Goal: Contribute content: Contribute content

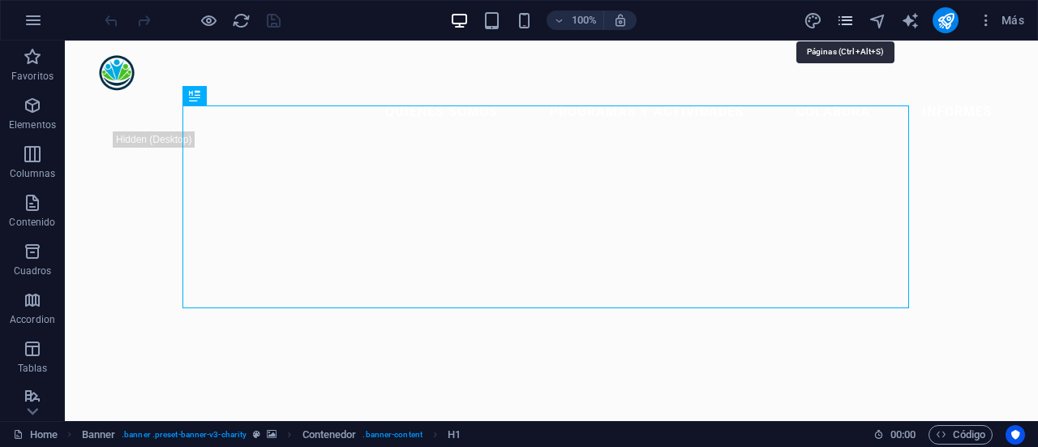
click at [842, 15] on icon "pages" at bounding box center [845, 20] width 19 height 19
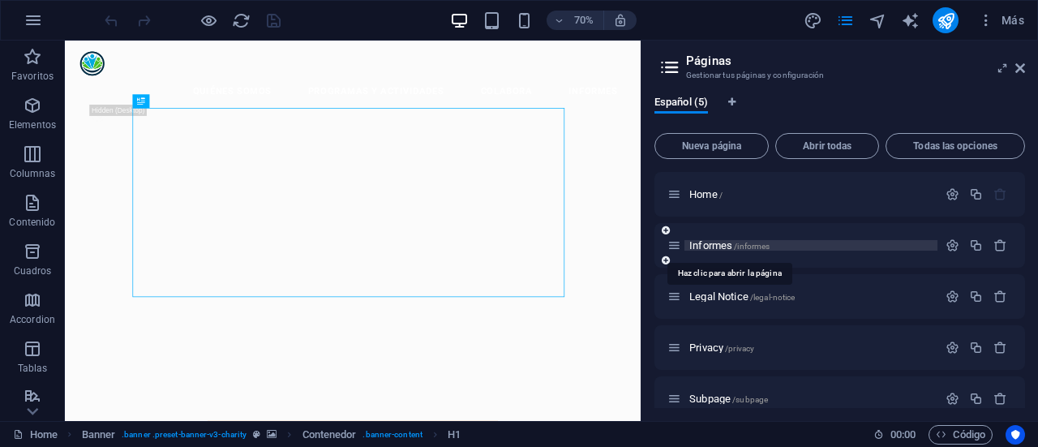
click at [696, 245] on span "Informes /informes" at bounding box center [729, 245] width 80 height 12
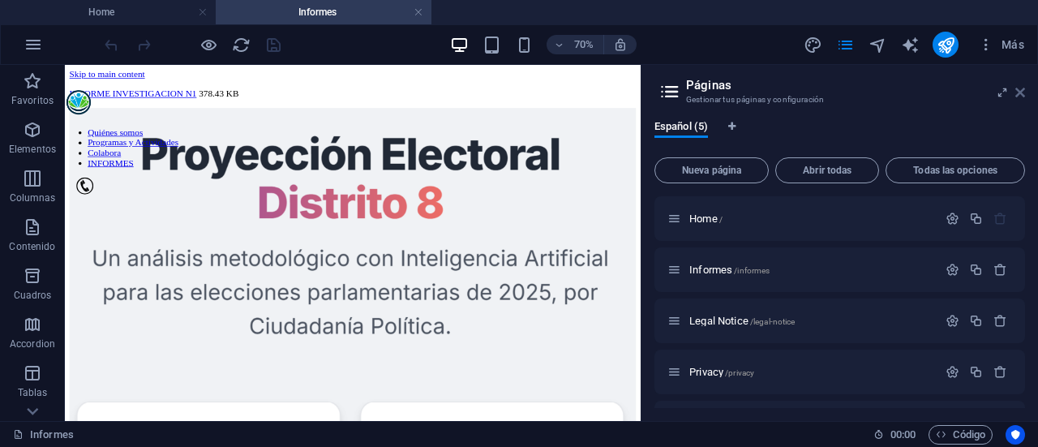
click at [1017, 90] on icon at bounding box center [1020, 92] width 10 height 13
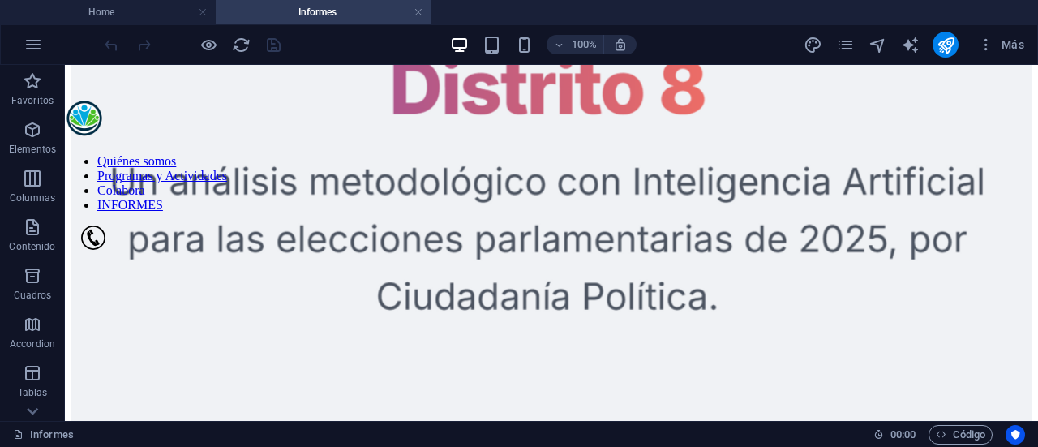
scroll to position [168, 0]
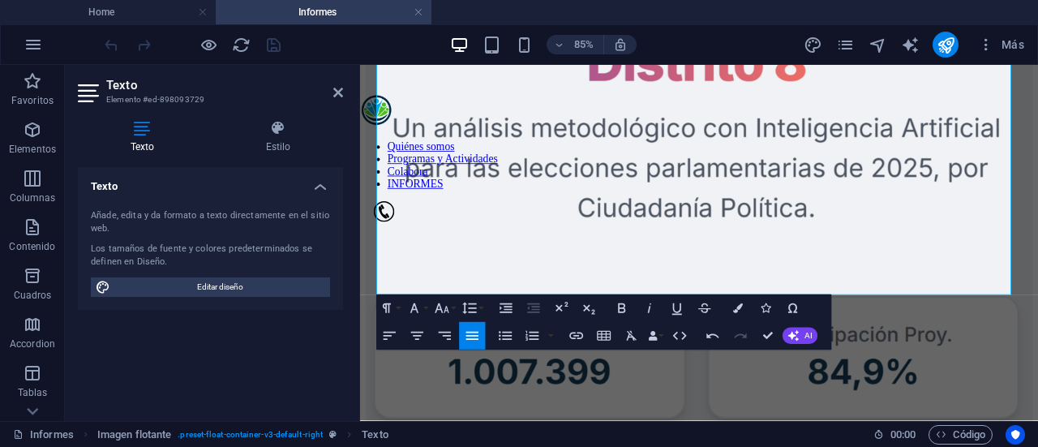
scroll to position [263, 0]
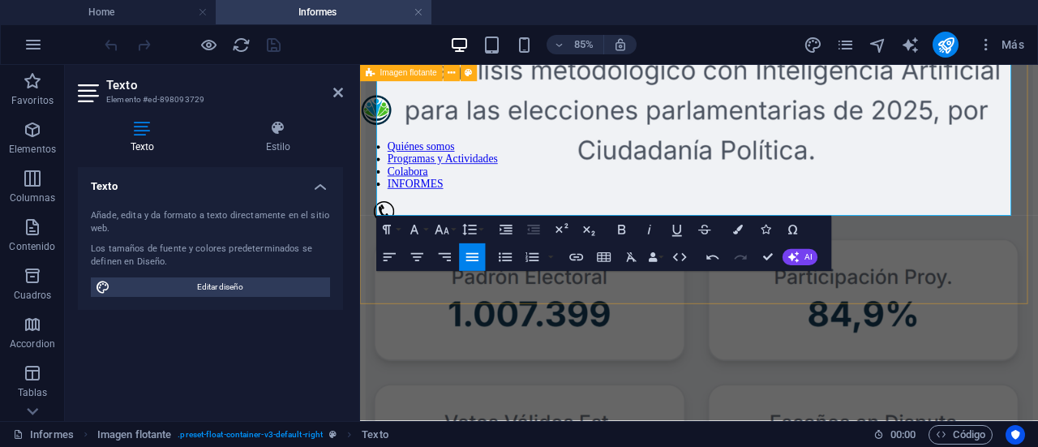
click at [1037, 301] on div "INFORME INVESTIGACION N1 378.43 KB La inteligencia artificial (IA) ha dejado de…" at bounding box center [758, 352] width 785 height 1033
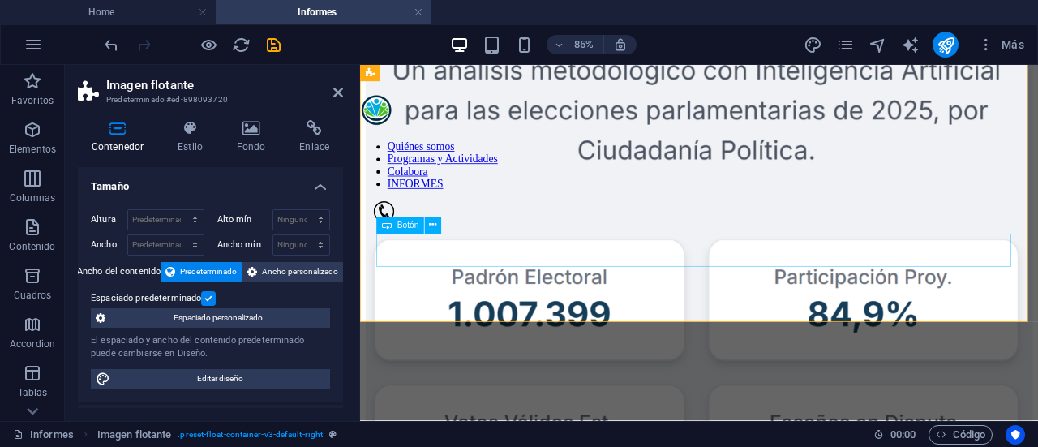
scroll to position [242, 0]
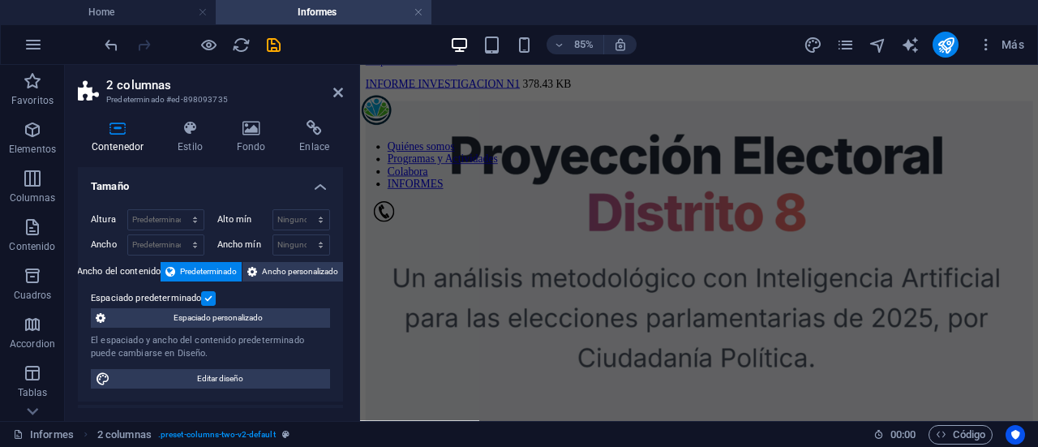
scroll to position [0, 0]
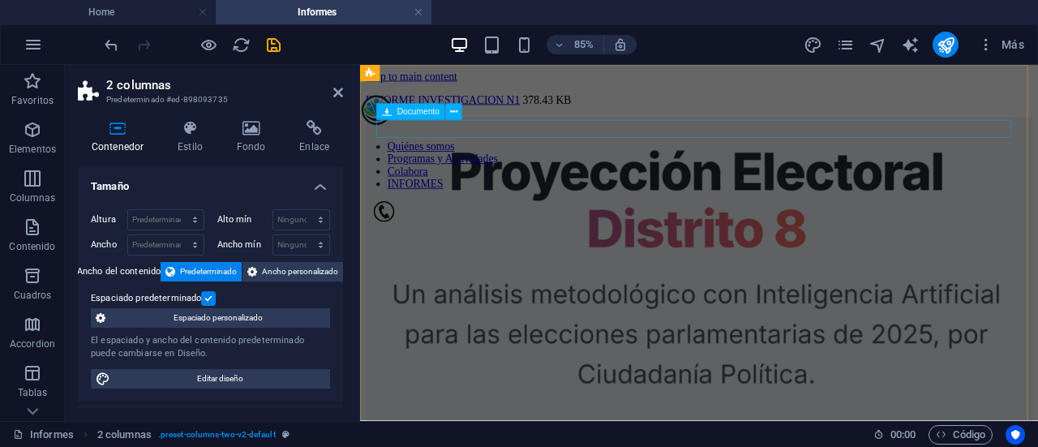
click at [529, 114] on div "INFORME INVESTIGACION N1 378.43 KB" at bounding box center [758, 106] width 785 height 15
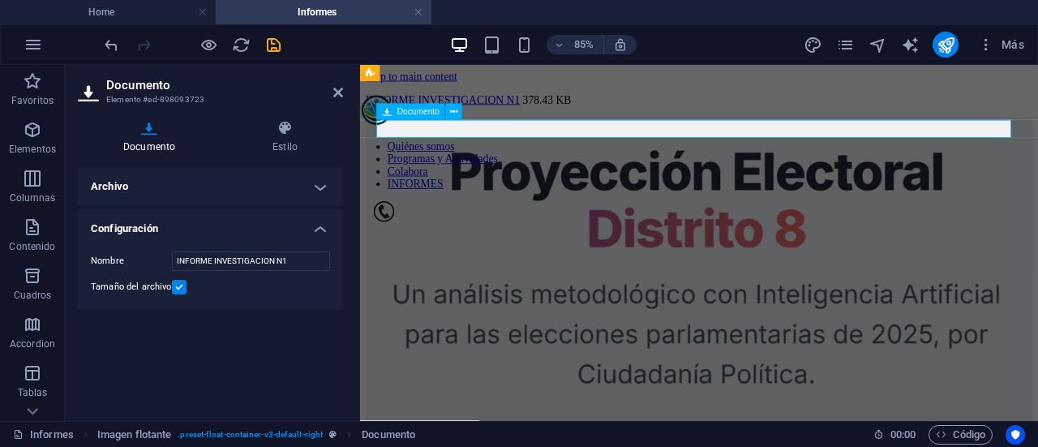
click at [529, 114] on div "INFORME INVESTIGACION N1 378.43 KB" at bounding box center [758, 106] width 785 height 15
click at [177, 289] on label at bounding box center [179, 287] width 15 height 15
click at [0, 0] on input "Tamaño del archivo" at bounding box center [0, 0] width 0 height 0
click at [568, 114] on div "INFORME INVESTIGACION N1 378.43 KB" at bounding box center [758, 106] width 785 height 15
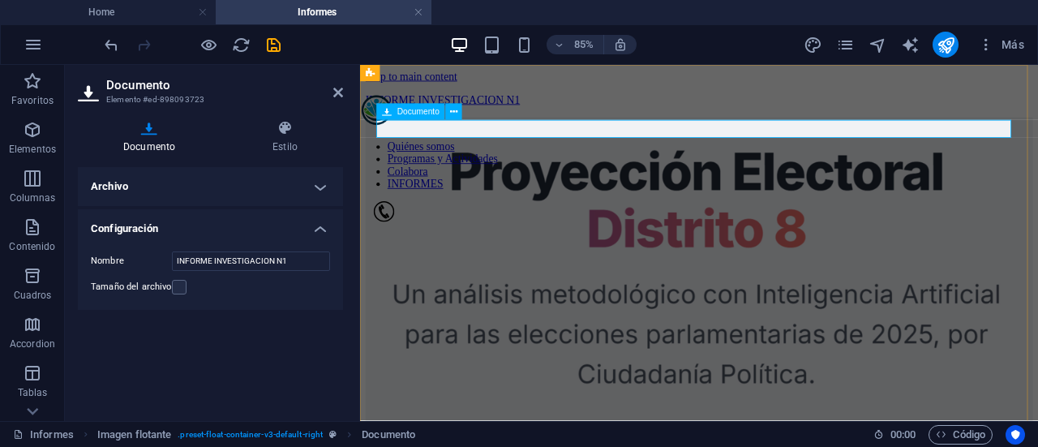
click at [552, 114] on div "INFORME INVESTIGACION N1 378.43 KB" at bounding box center [758, 106] width 785 height 15
click at [287, 262] on input "INFORME INVESTIGACION N1" at bounding box center [251, 260] width 158 height 19
paste input "Análisis político e Inteligencia Artificial: Caso Práctico."
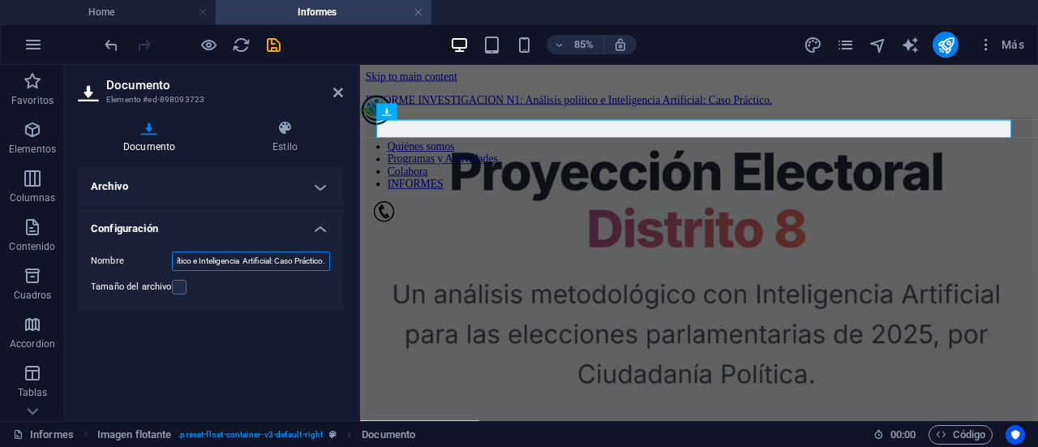
scroll to position [0, 163]
type input "INFORME INVESTIGACION N1: Análisis político e Inteligencia Artificial: Caso Prá…"
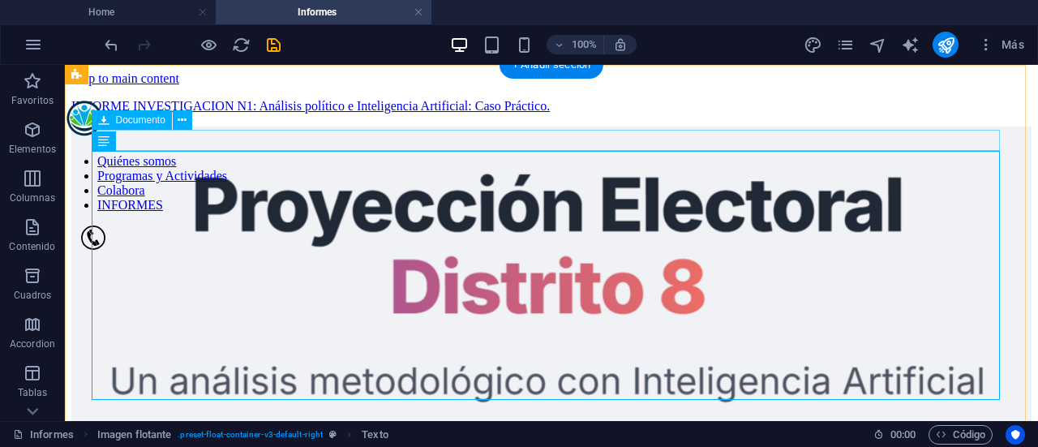
click at [252, 114] on div "INFORME INVESTIGACION N1: Análisis político e Inteligencia Artificial: Caso Prá…" at bounding box center [551, 106] width 960 height 15
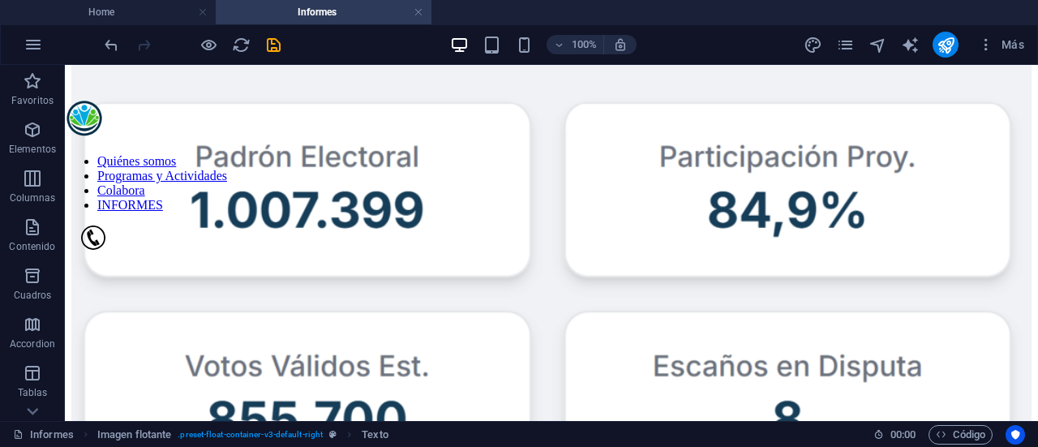
scroll to position [543, 0]
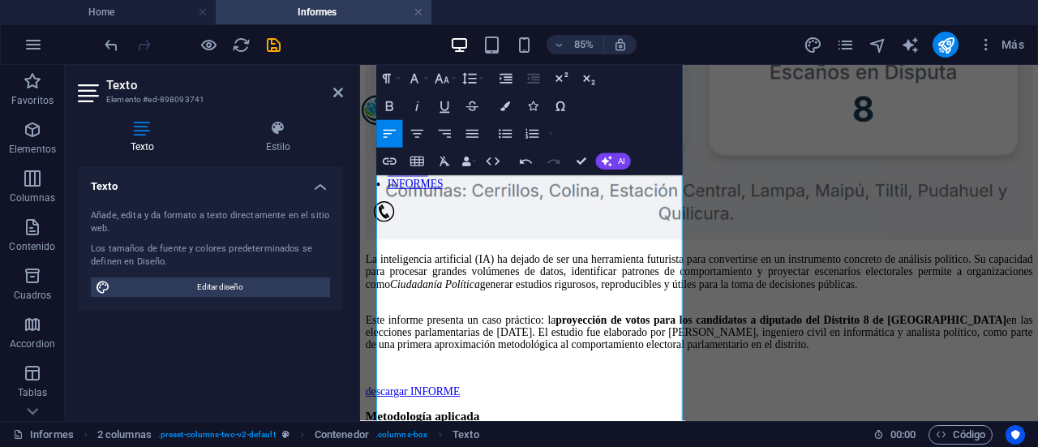
scroll to position [698, 0]
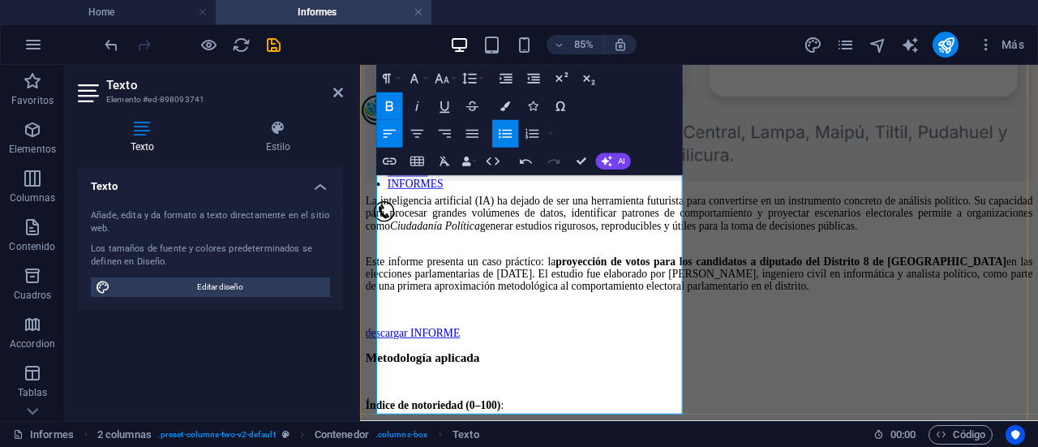
scroll to position [744, 0]
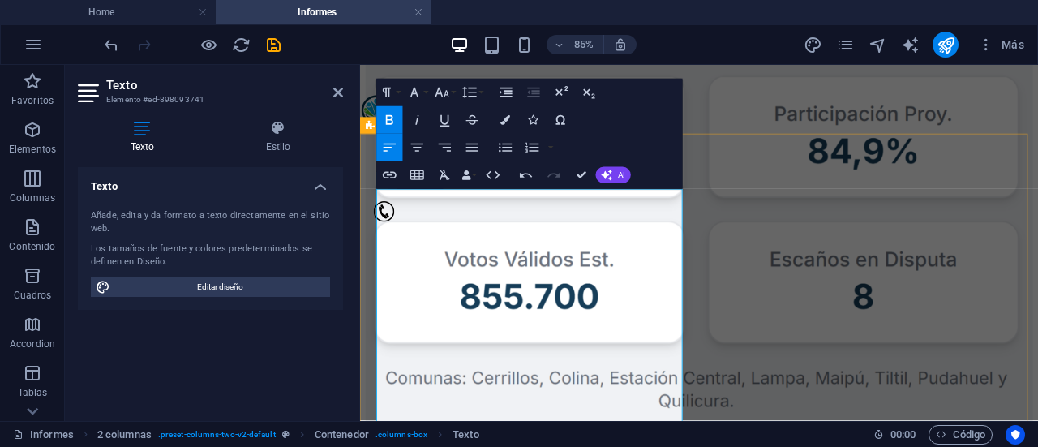
scroll to position [451, 0]
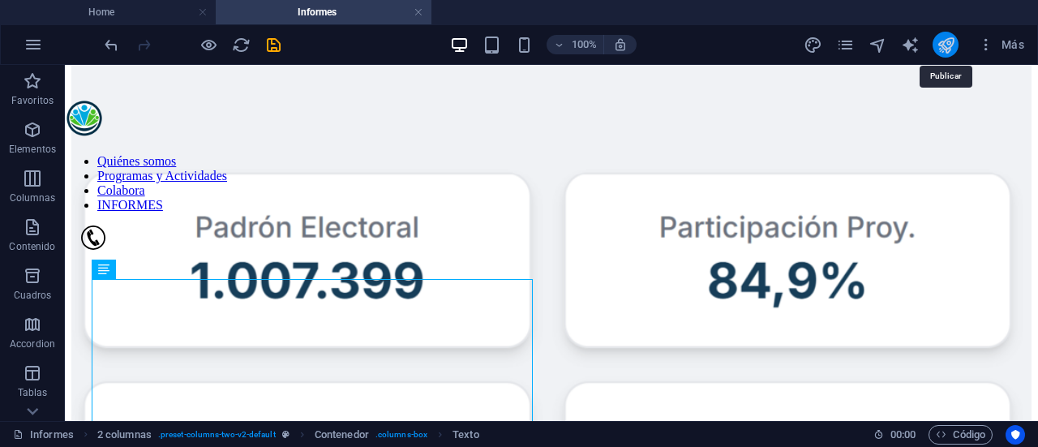
click at [946, 46] on icon "publish" at bounding box center [945, 45] width 19 height 19
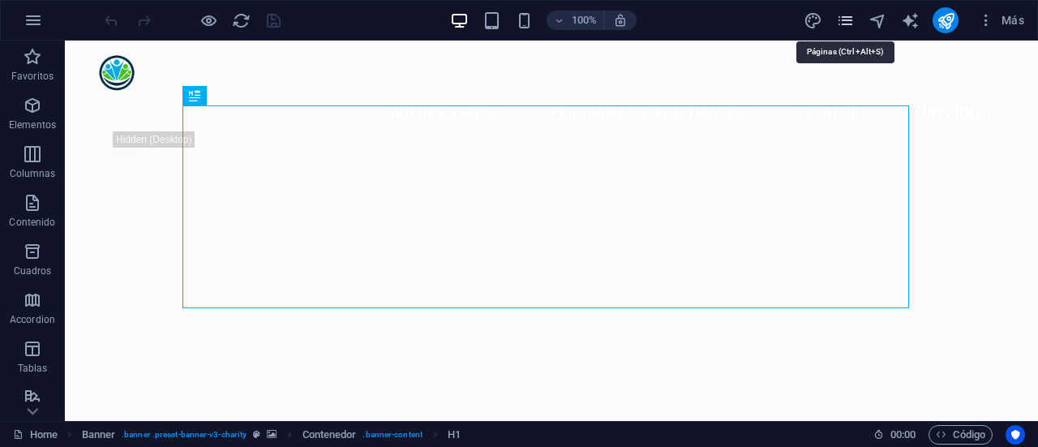
click at [851, 22] on icon "pages" at bounding box center [845, 20] width 19 height 19
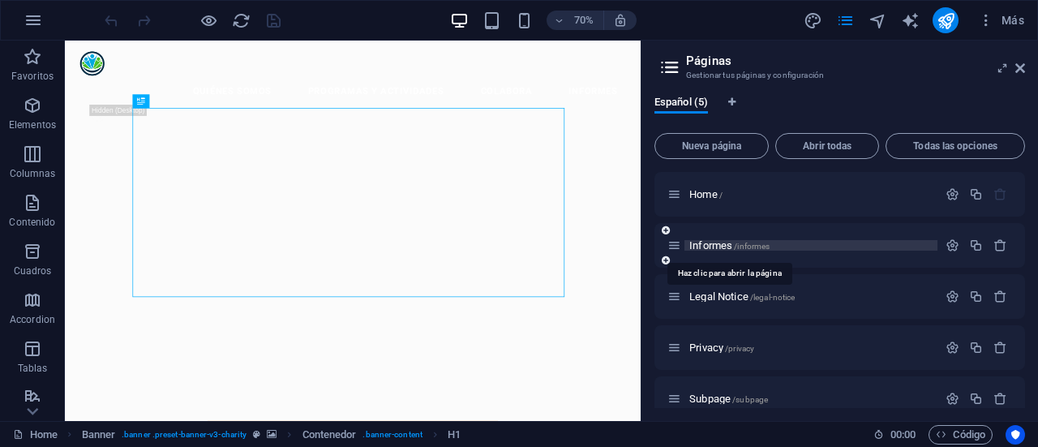
click at [715, 244] on span "Informes /informes" at bounding box center [729, 245] width 80 height 12
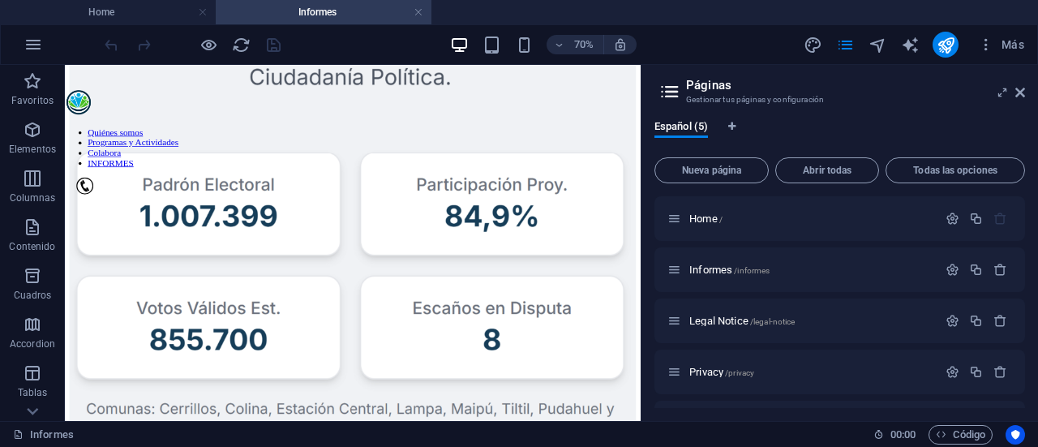
scroll to position [392, 0]
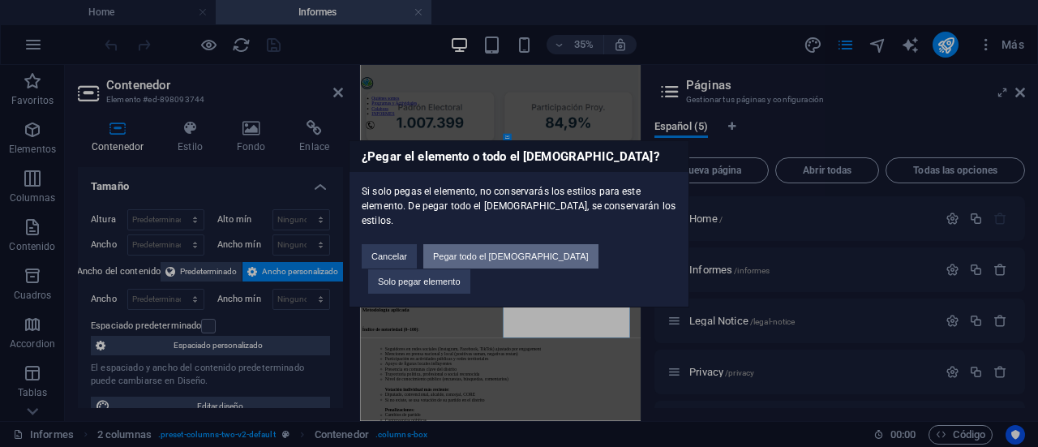
click at [491, 268] on button "Pegar todo el [DEMOGRAPHIC_DATA]" at bounding box center [510, 256] width 175 height 24
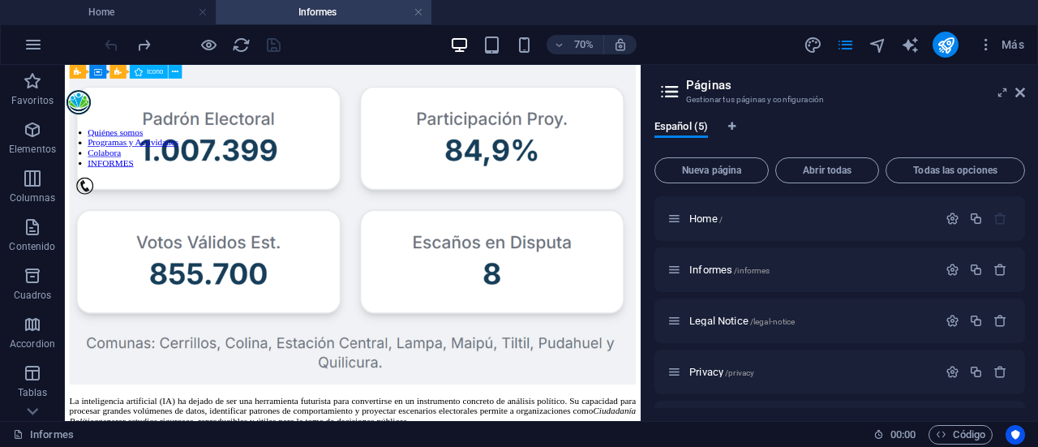
scroll to position [422, 0]
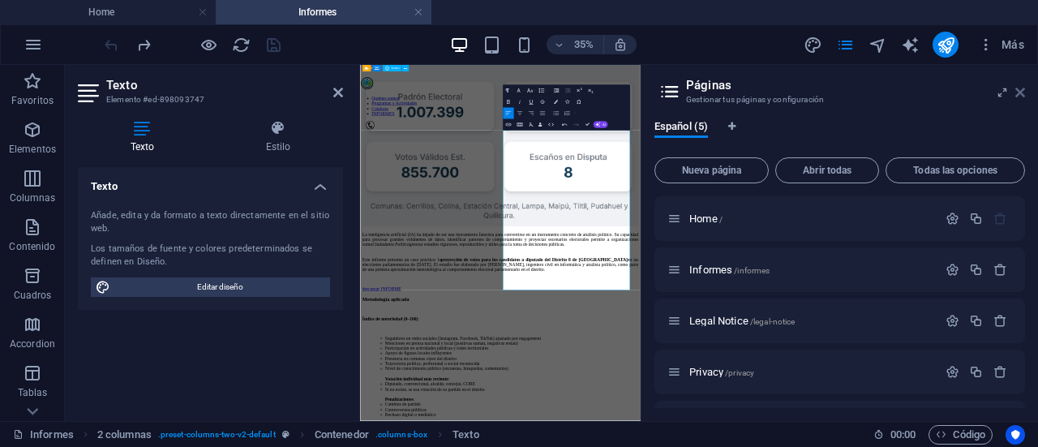
click at [1019, 88] on icon at bounding box center [1020, 92] width 10 height 13
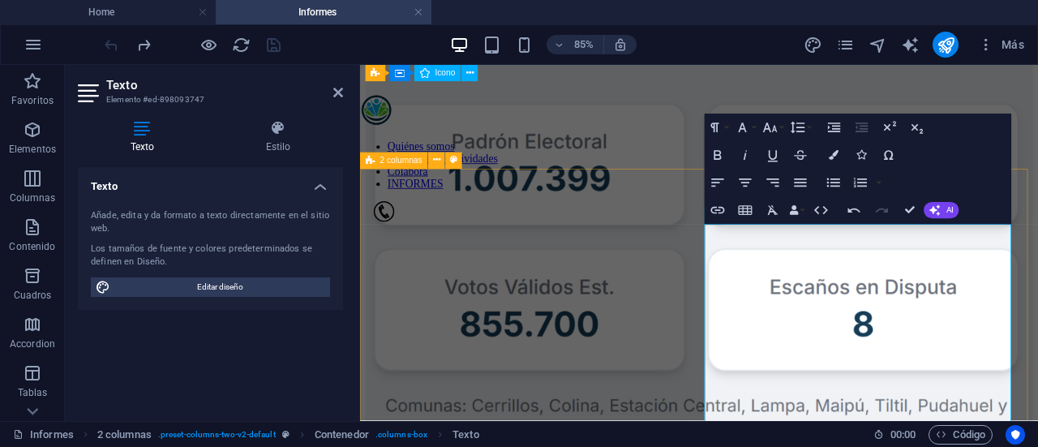
drag, startPoint x: 1100, startPoint y: 263, endPoint x: 760, endPoint y: 261, distance: 340.5
drag, startPoint x: 1076, startPoint y: 285, endPoint x: 743, endPoint y: 276, distance: 333.3
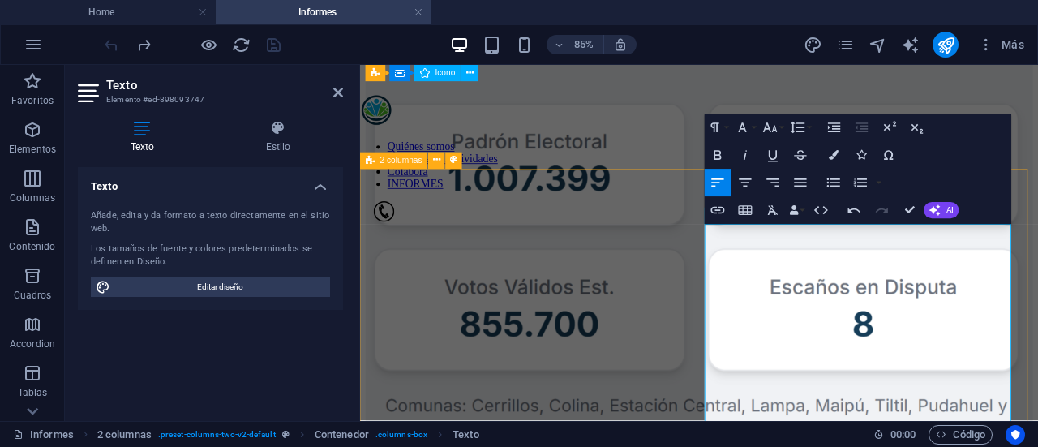
click at [722, 154] on icon "button" at bounding box center [717, 155] width 16 height 16
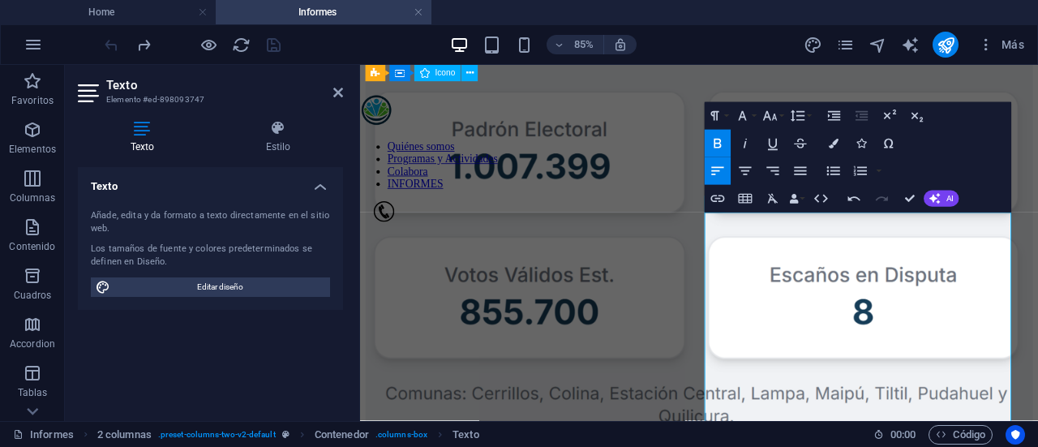
scroll to position [460, 0]
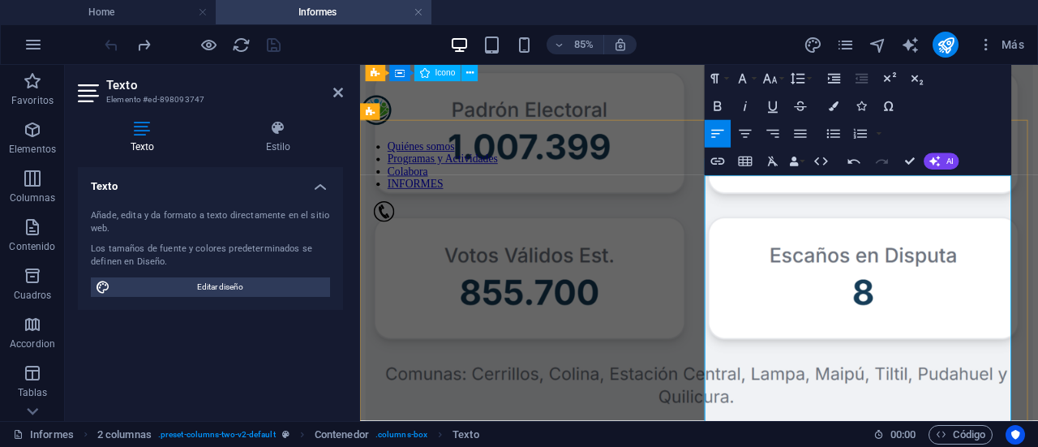
scroll to position [480, 0]
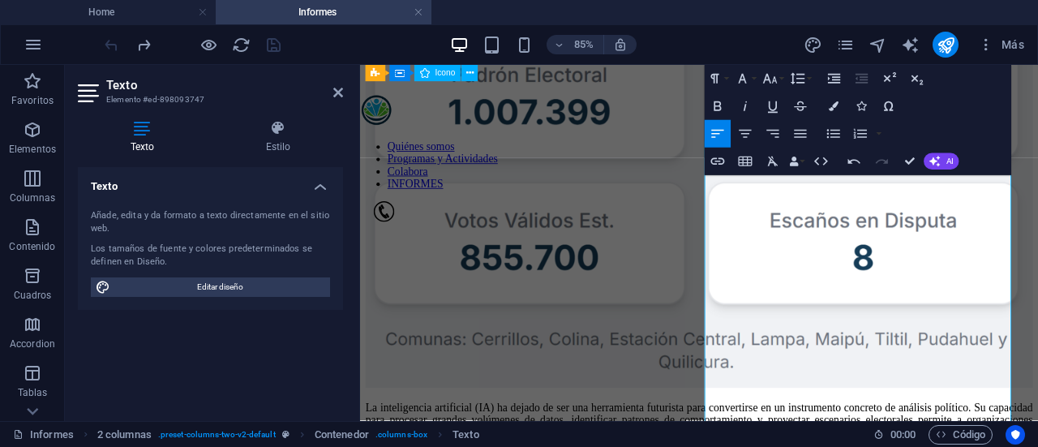
scroll to position [505, 0]
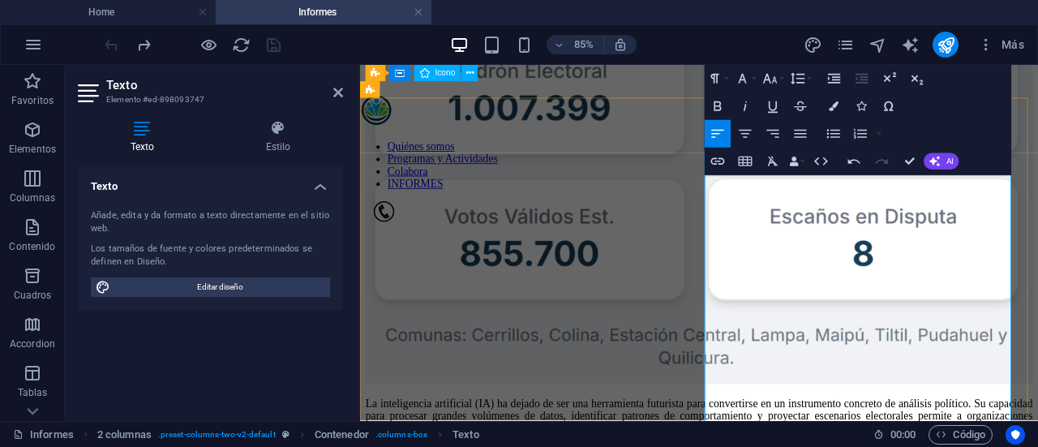
drag, startPoint x: 873, startPoint y: 259, endPoint x: 937, endPoint y: 272, distance: 65.5
drag, startPoint x: 803, startPoint y: 266, endPoint x: 945, endPoint y: 262, distance: 142.8
drag, startPoint x: 946, startPoint y: 258, endPoint x: 805, endPoint y: 263, distance: 141.2
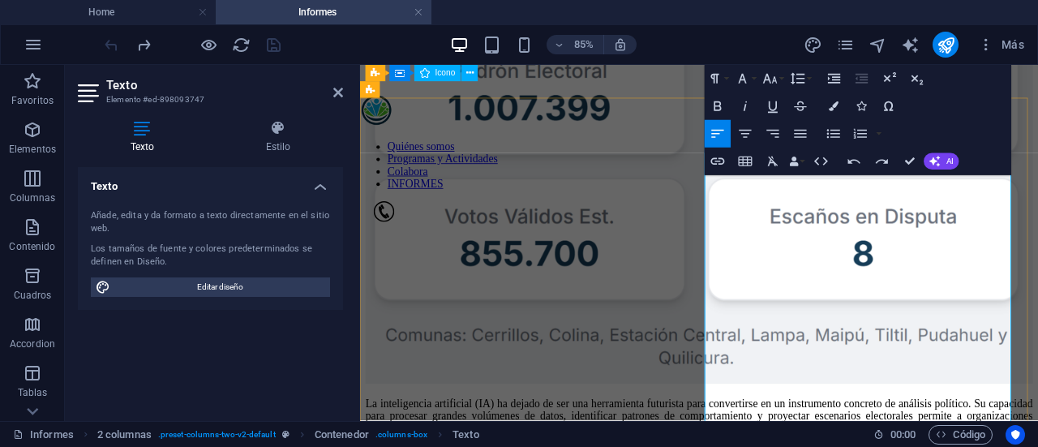
copy li "scarga el archivo CSV"
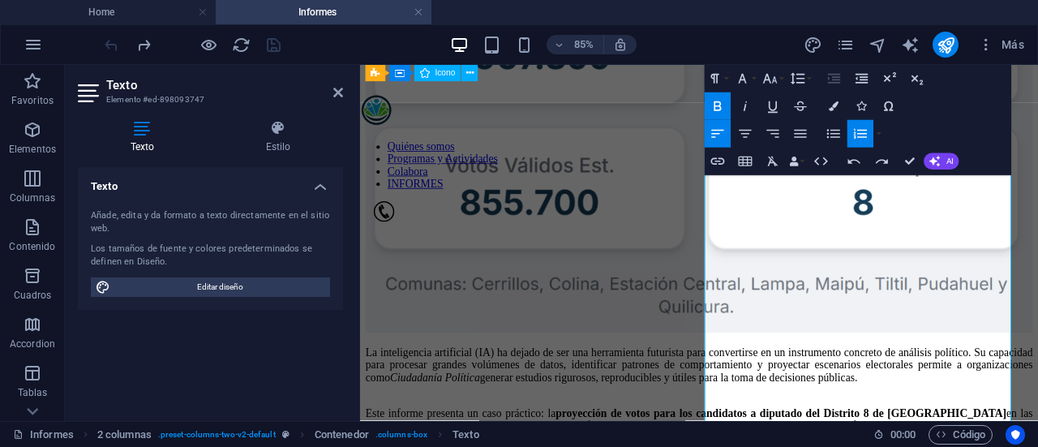
scroll to position [572, 0]
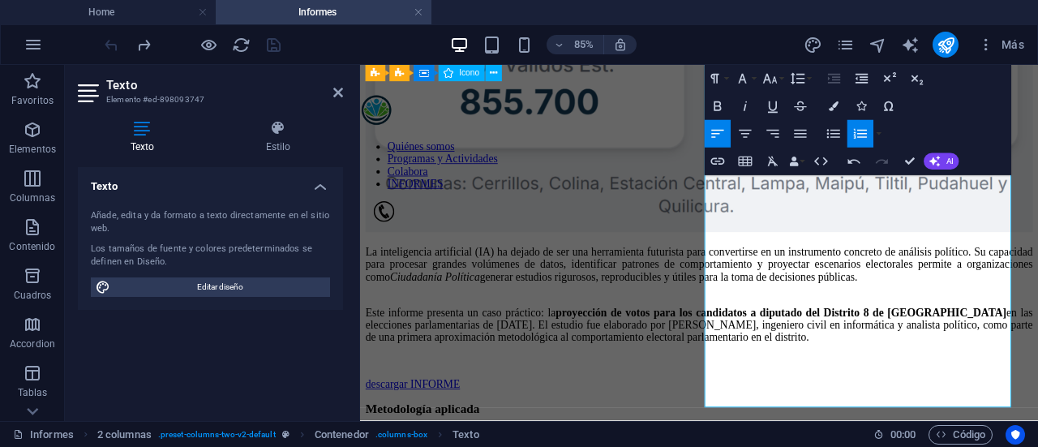
scroll to position [742, 0]
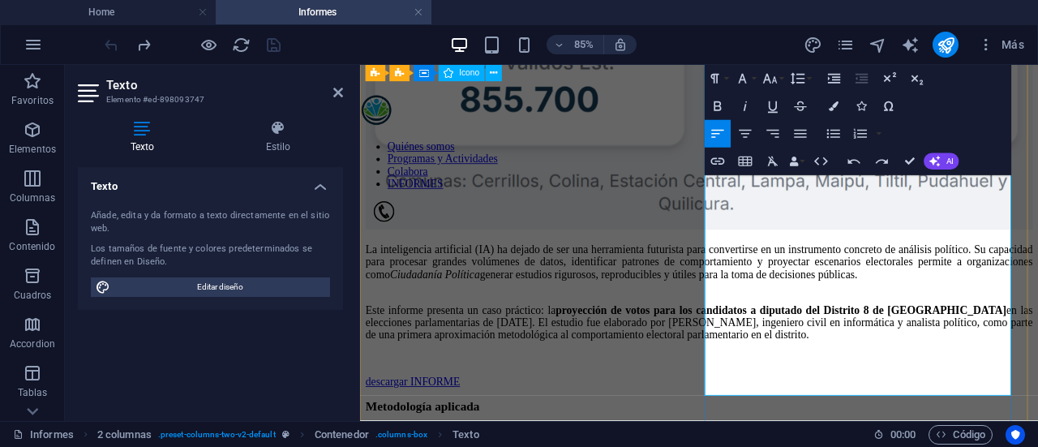
scroll to position [685, 0]
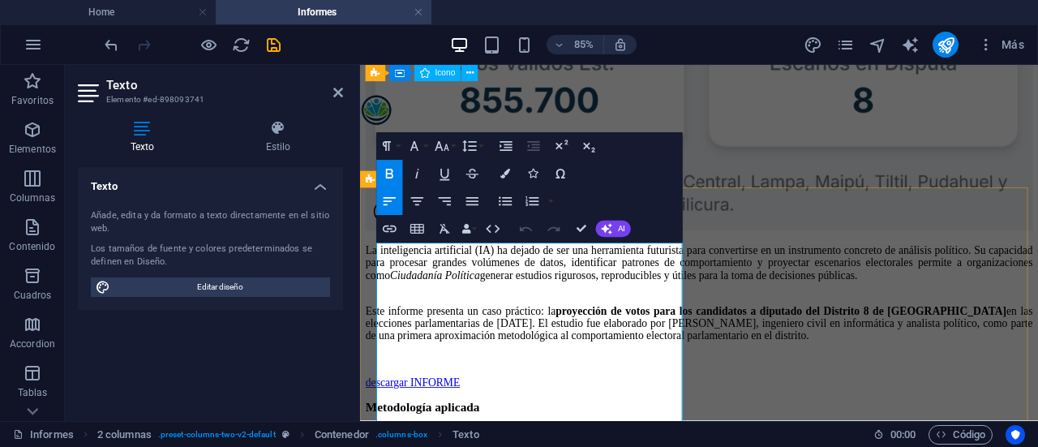
scroll to position [401, 0]
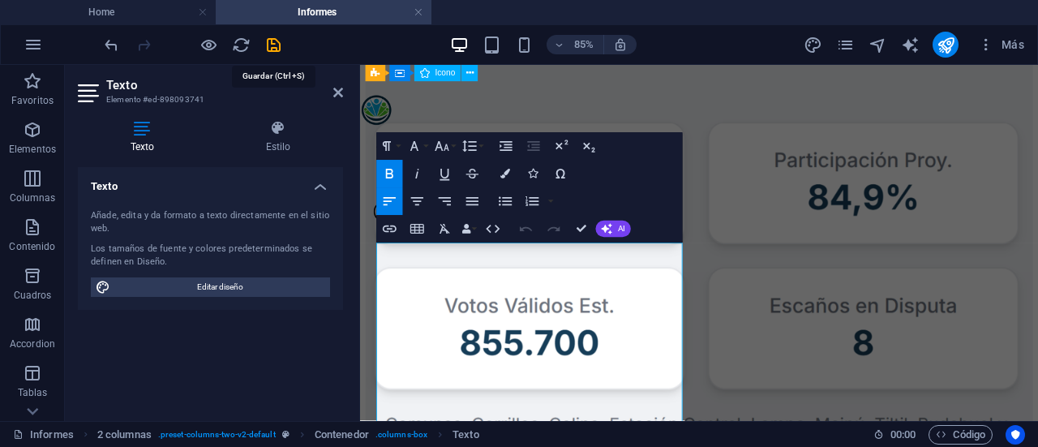
click at [276, 50] on icon "save" at bounding box center [273, 45] width 19 height 19
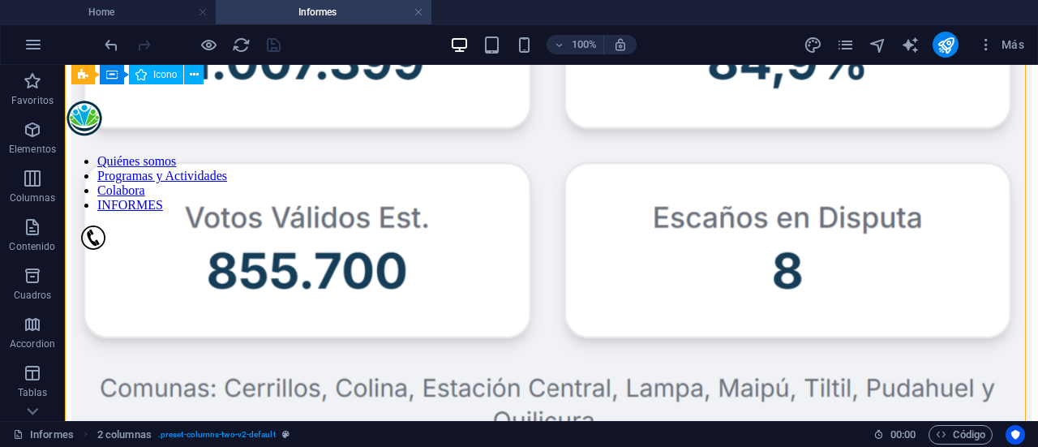
scroll to position [705, 0]
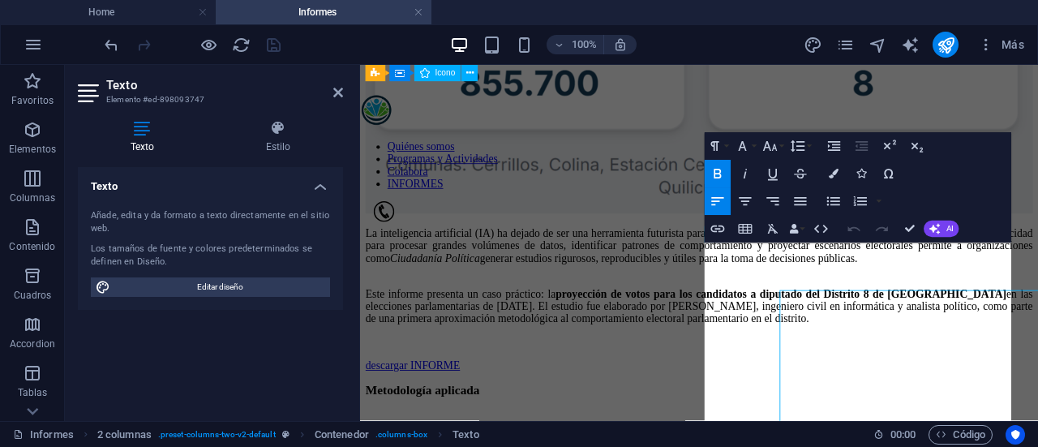
scroll to position [401, 0]
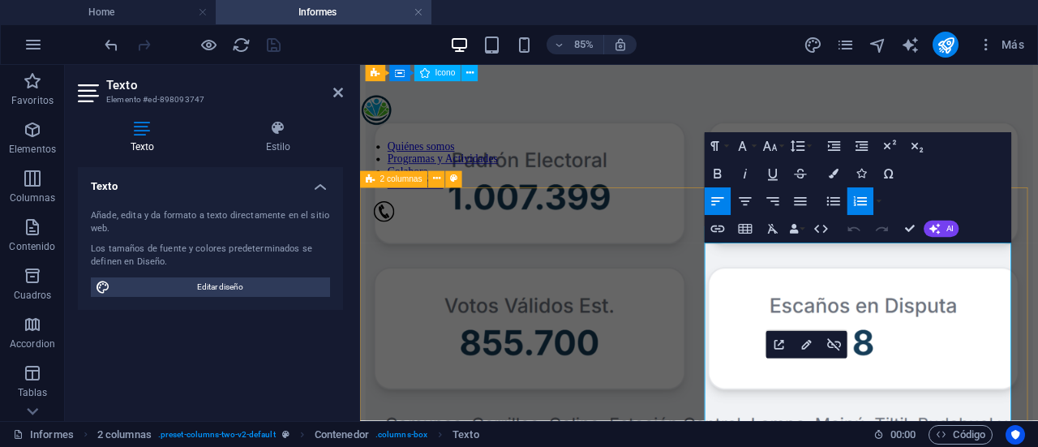
drag, startPoint x: 1002, startPoint y: 422, endPoint x: 769, endPoint y: 434, distance: 233.8
click at [718, 179] on icon "button" at bounding box center [717, 173] width 16 height 16
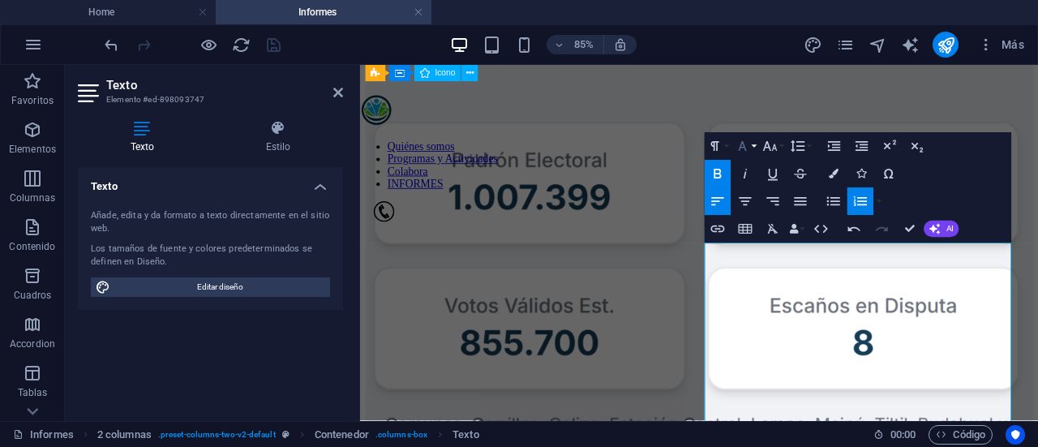
click at [757, 146] on button "Font Family" at bounding box center [745, 146] width 26 height 28
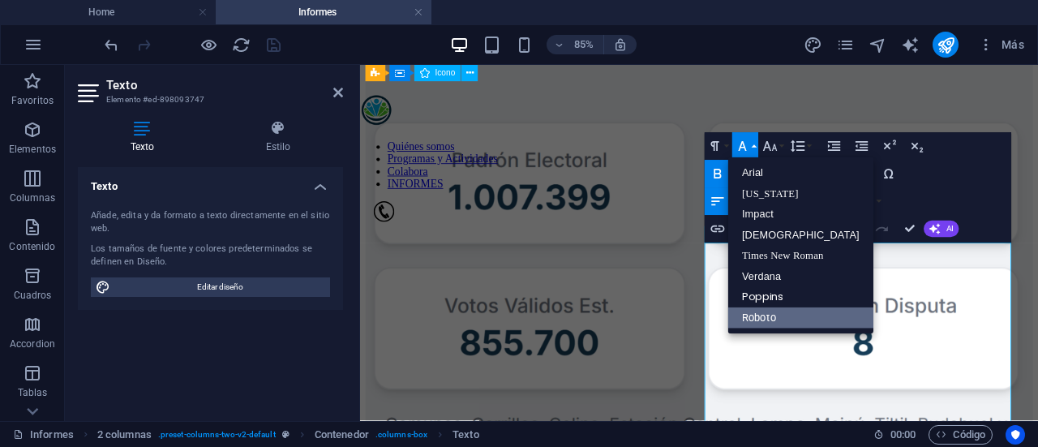
scroll to position [0, 0]
click at [757, 146] on button "Font Family" at bounding box center [745, 146] width 26 height 28
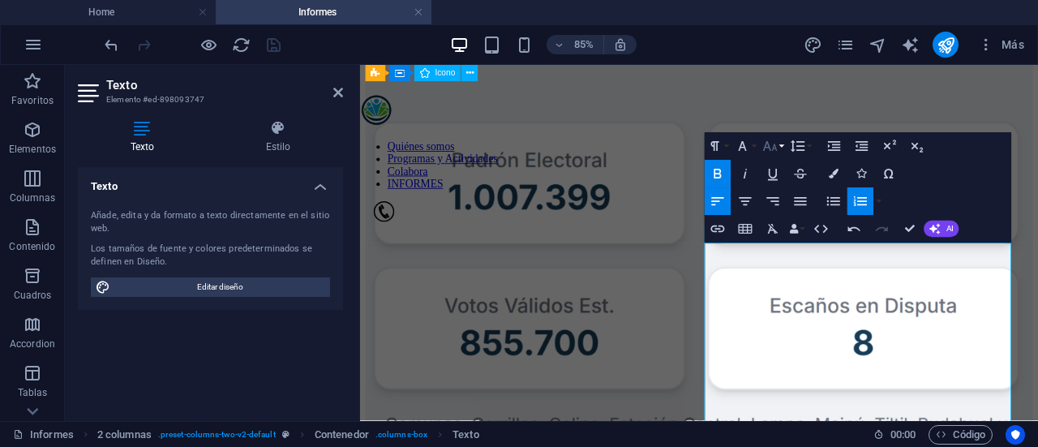
click at [772, 148] on icon "button" at bounding box center [770, 146] width 16 height 16
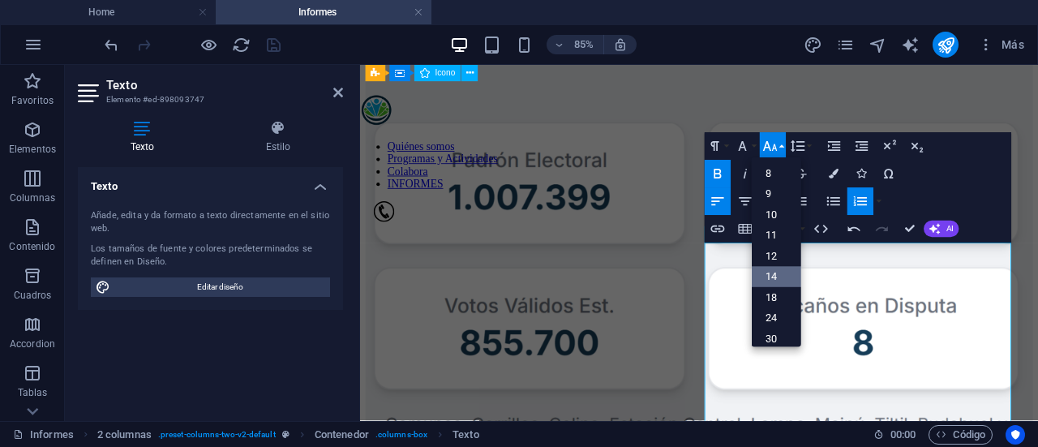
click at [767, 280] on link "14" at bounding box center [776, 276] width 49 height 20
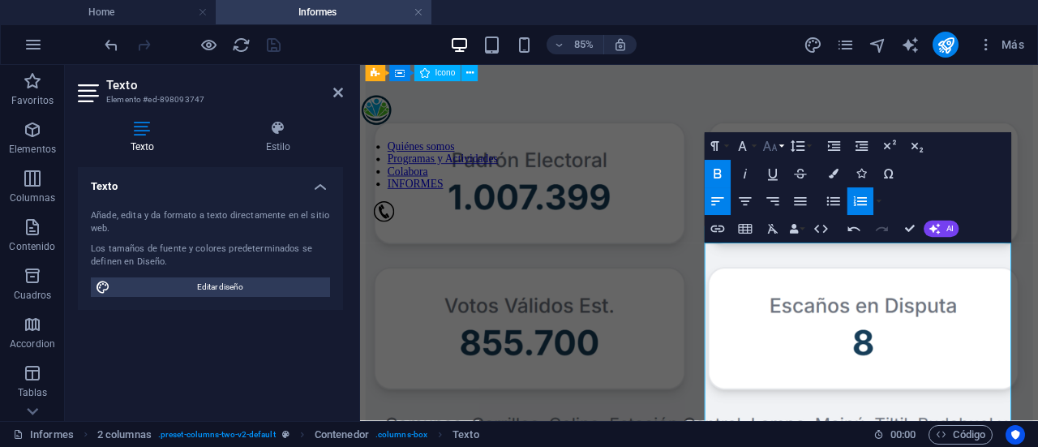
click at [778, 150] on button "Font Size" at bounding box center [773, 146] width 26 height 28
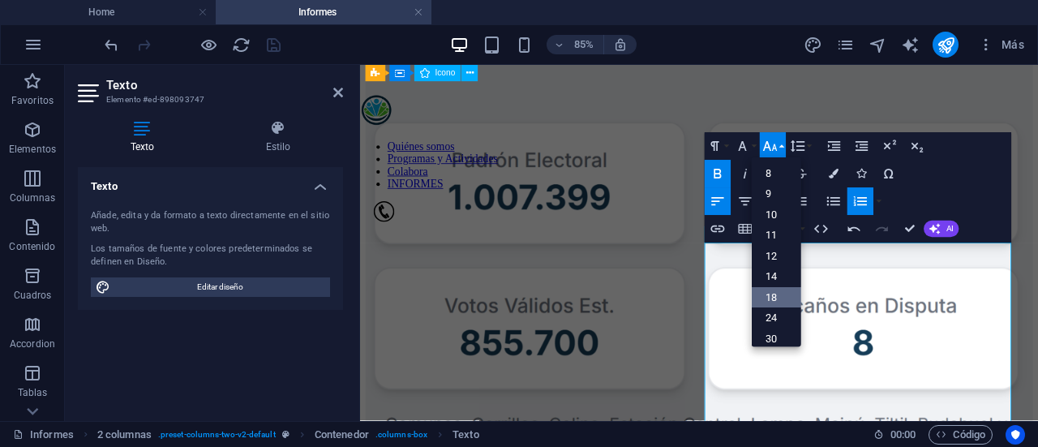
click at [779, 297] on link "18" at bounding box center [776, 297] width 49 height 21
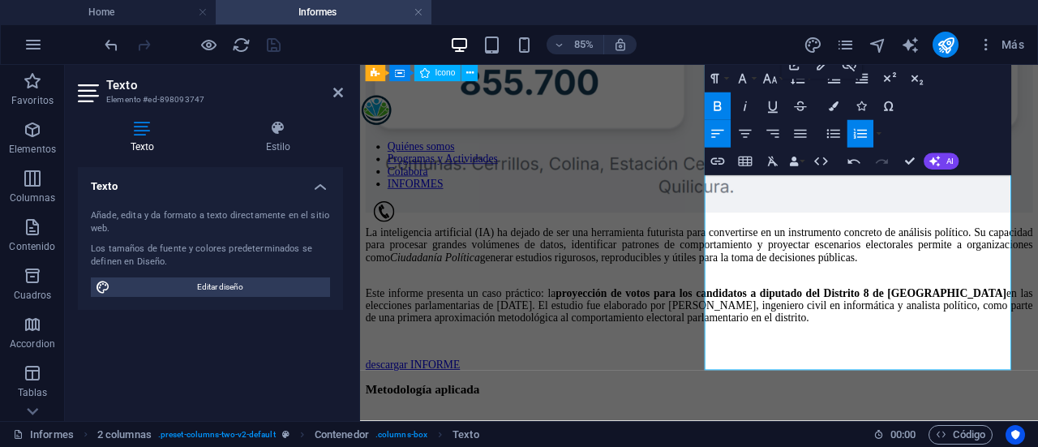
scroll to position [752, 0]
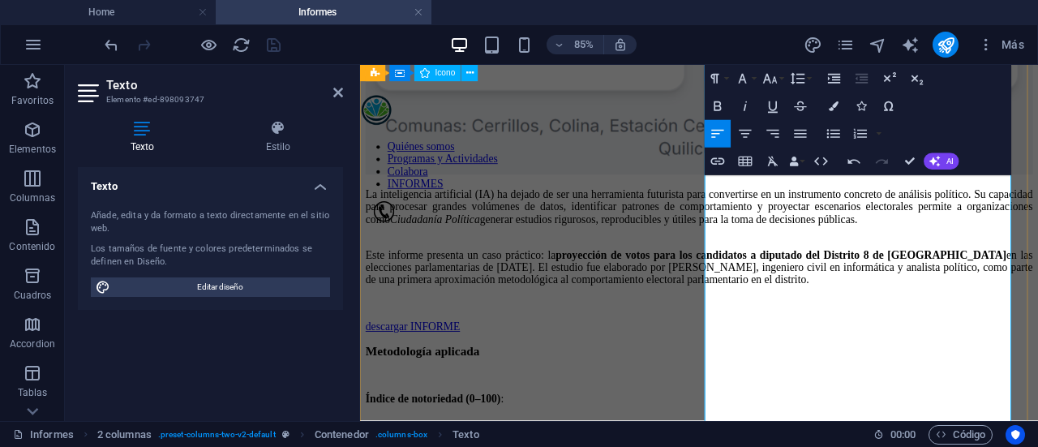
drag, startPoint x: 874, startPoint y: 413, endPoint x: 845, endPoint y: 413, distance: 29.2
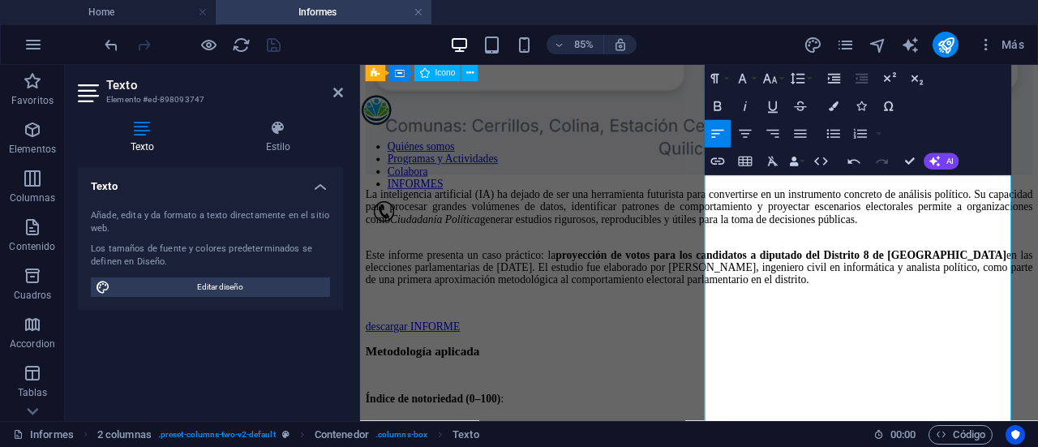
click at [360, 65] on lt-em "sub pactos" at bounding box center [360, 65] width 0 height 0
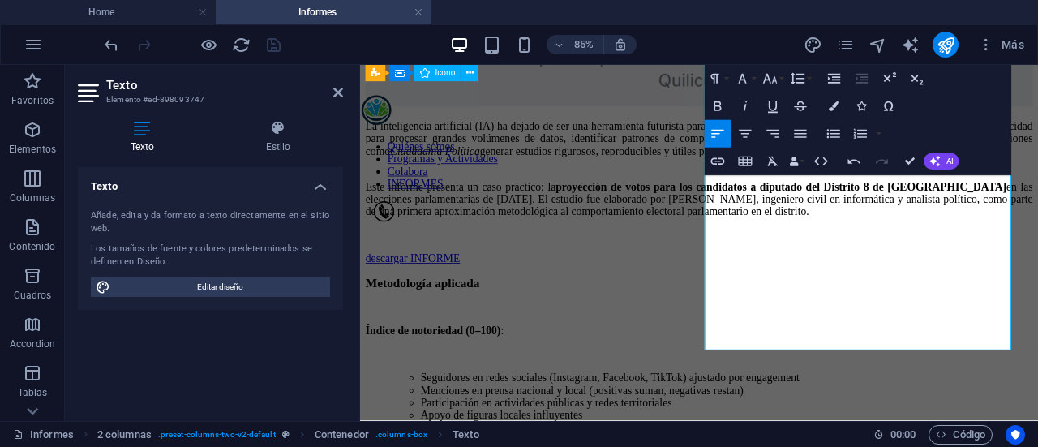
scroll to position [837, 0]
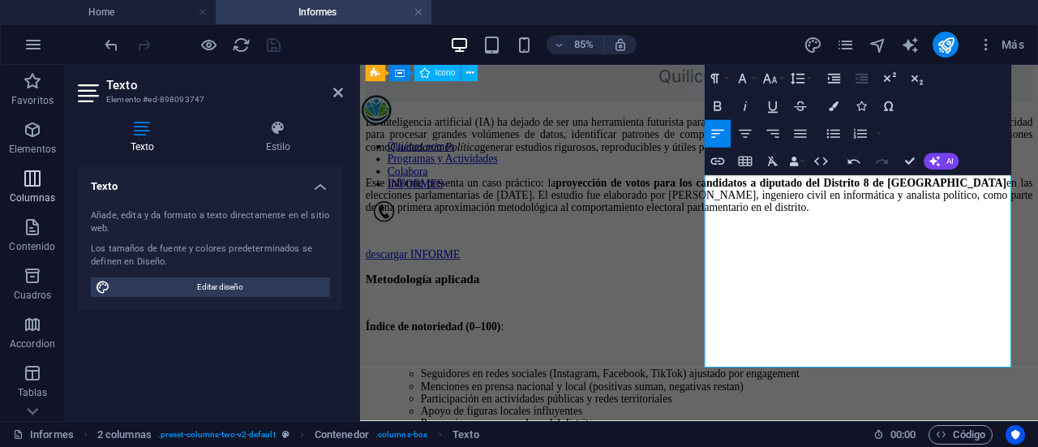
click at [25, 174] on icon "button" at bounding box center [32, 178] width 19 height 19
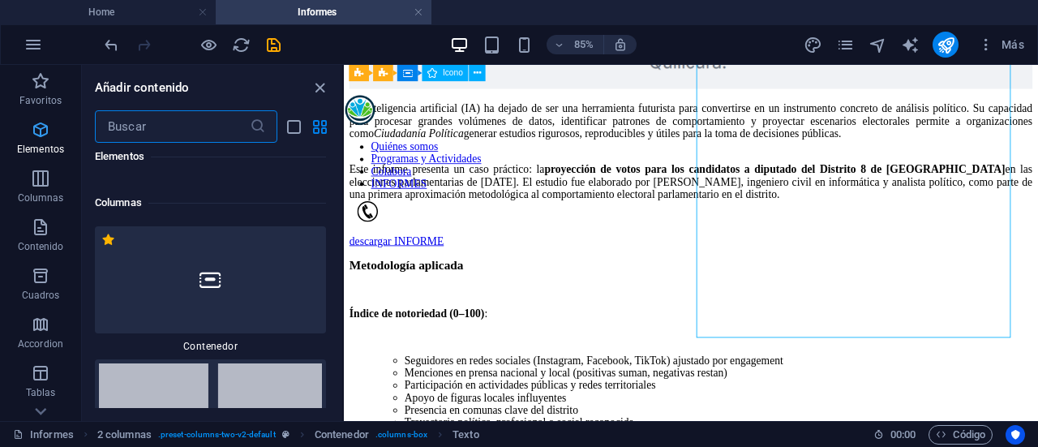
scroll to position [936, 0]
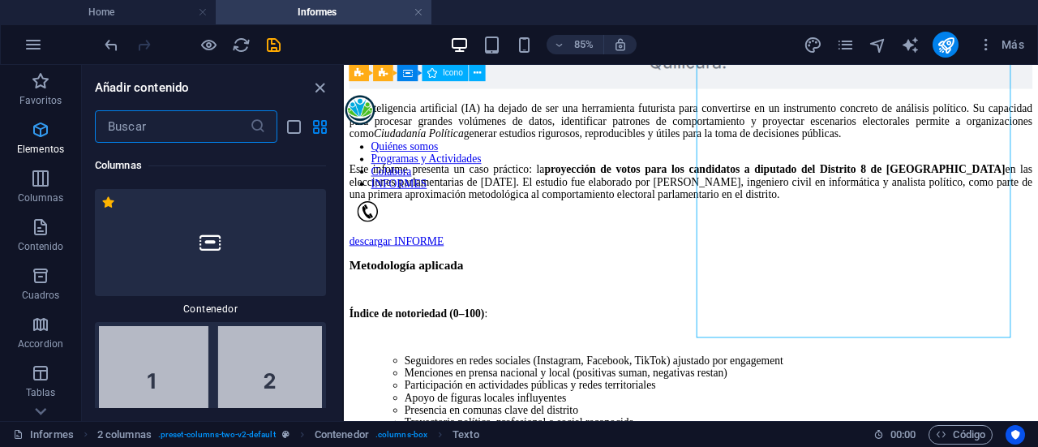
click at [36, 127] on icon "button" at bounding box center [40, 129] width 19 height 19
click at [161, 130] on input "text" at bounding box center [172, 126] width 155 height 32
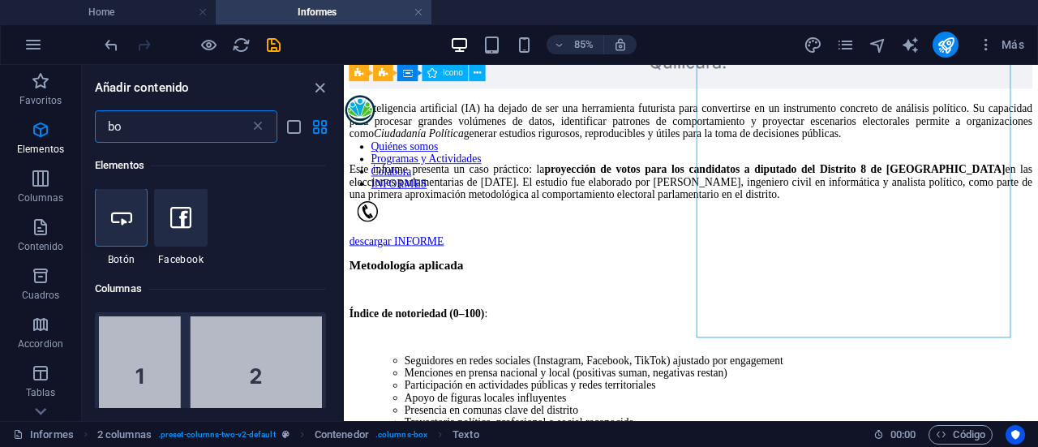
scroll to position [0, 0]
type input "bo"
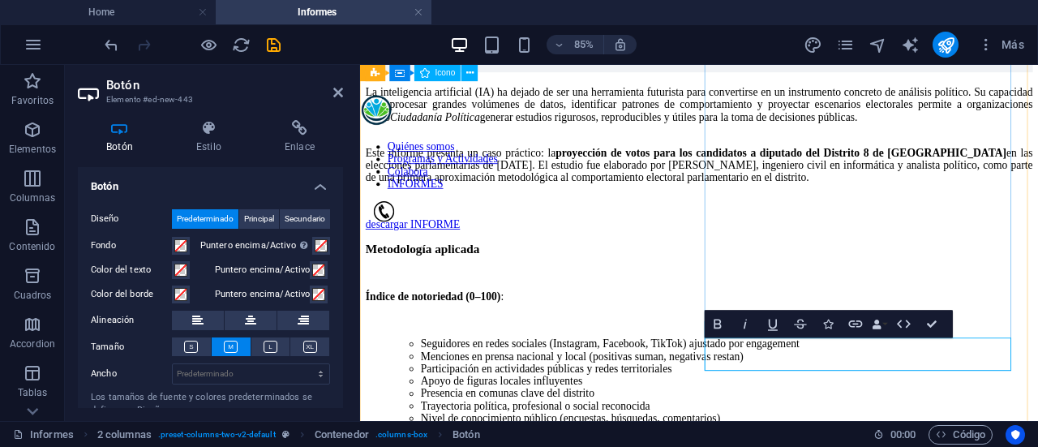
drag, startPoint x: 804, startPoint y: 405, endPoint x: 945, endPoint y: 402, distance: 141.1
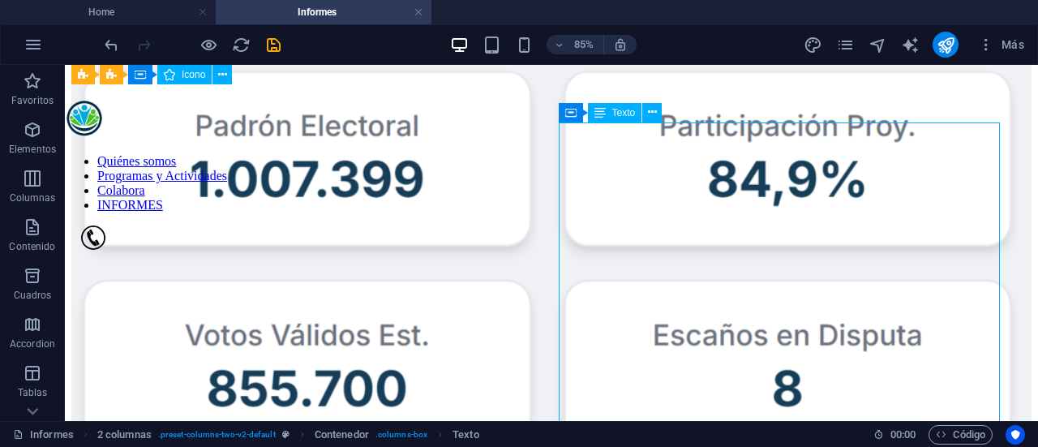
scroll to position [608, 0]
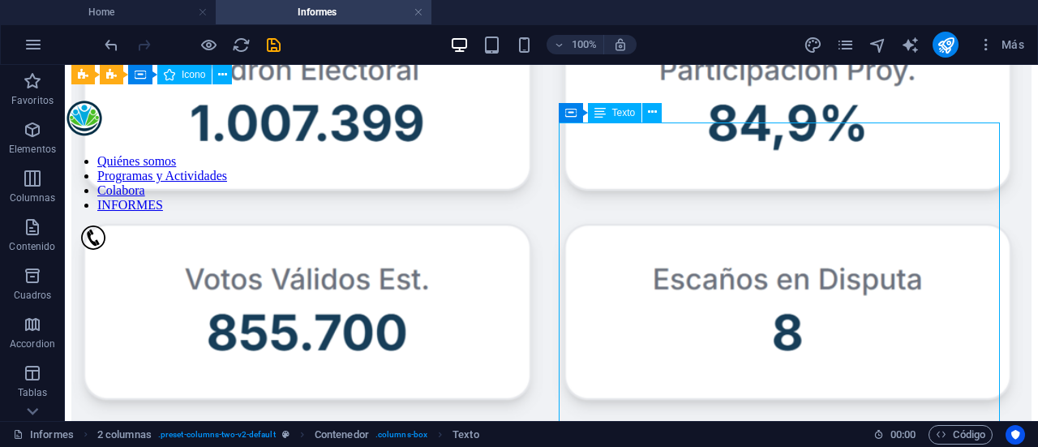
drag, startPoint x: 506, startPoint y: 216, endPoint x: 816, endPoint y: 199, distance: 311.0
drag, startPoint x: 735, startPoint y: 216, endPoint x: 699, endPoint y: 216, distance: 35.7
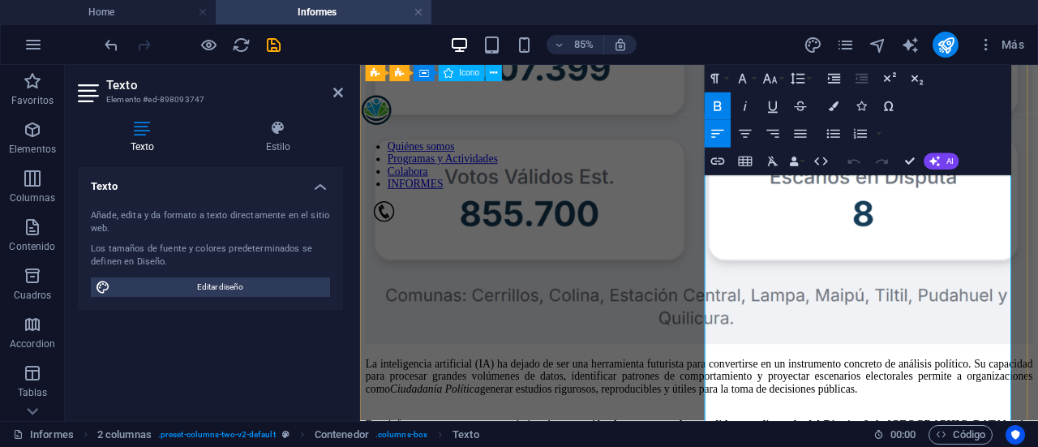
drag, startPoint x: 801, startPoint y: 221, endPoint x: 942, endPoint y: 224, distance: 141.1
copy strong "escarga el archivo CSV"
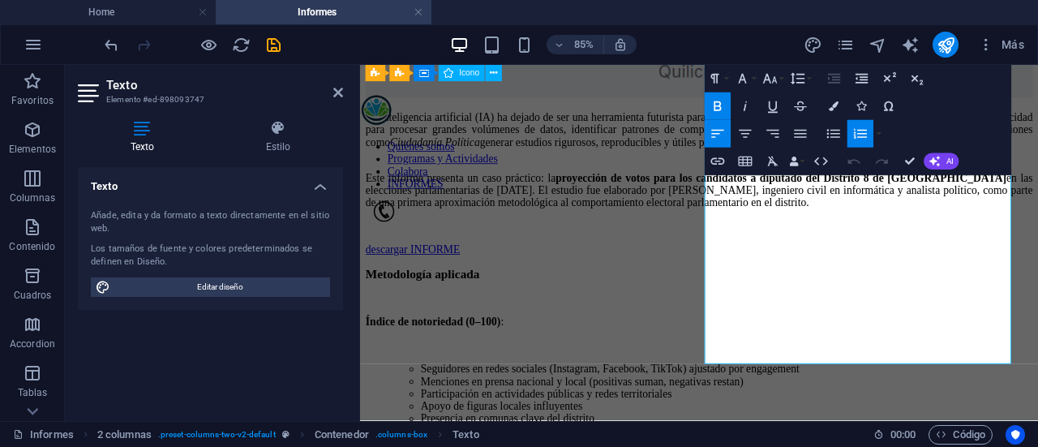
scroll to position [860, 0]
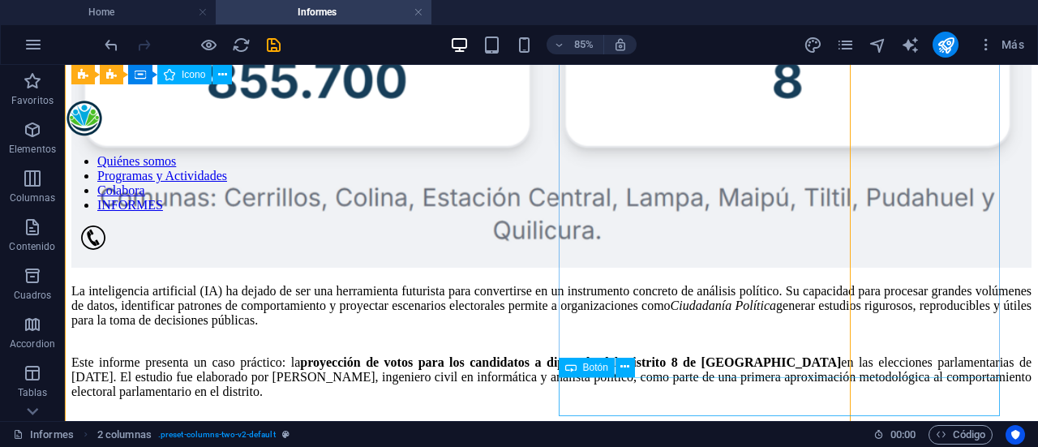
scroll to position [895, 0]
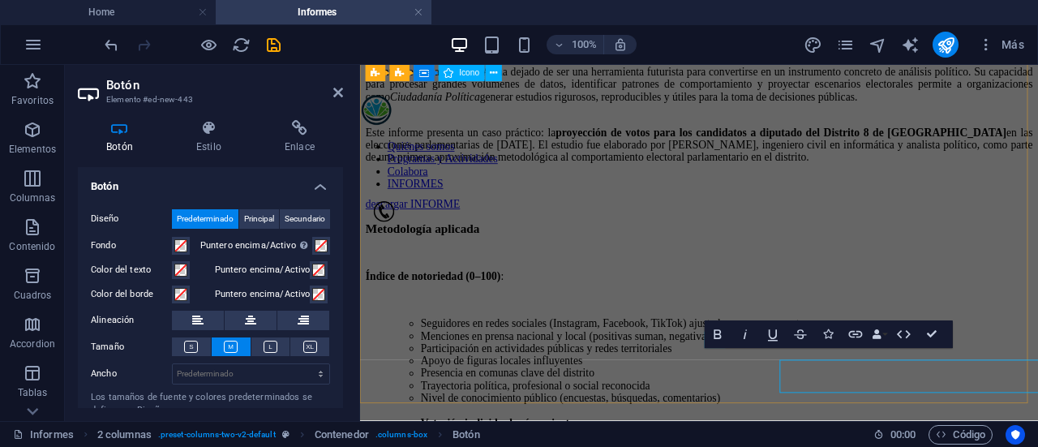
scroll to position [860, 0]
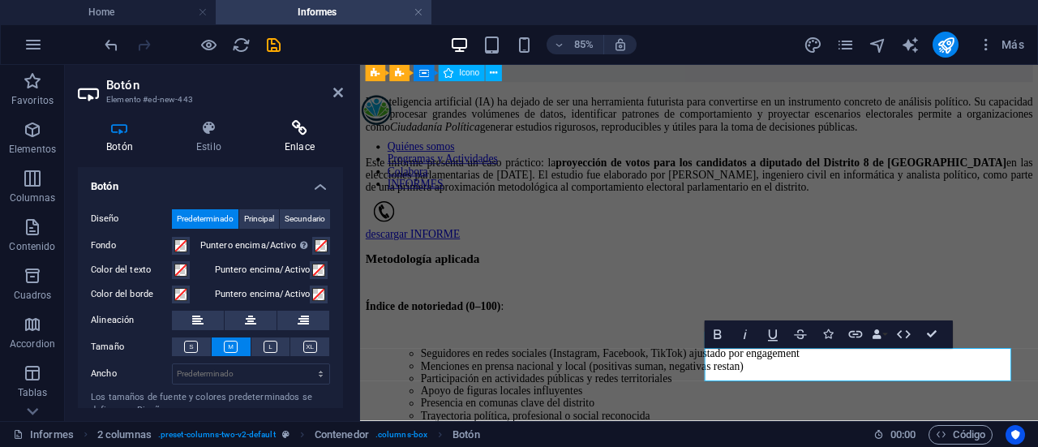
click at [293, 128] on icon at bounding box center [299, 128] width 87 height 16
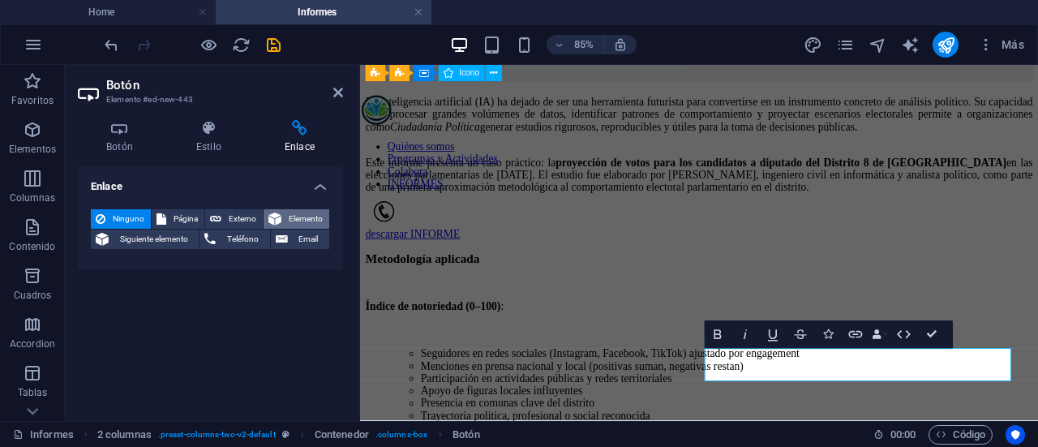
click at [275, 212] on icon at bounding box center [274, 218] width 13 height 19
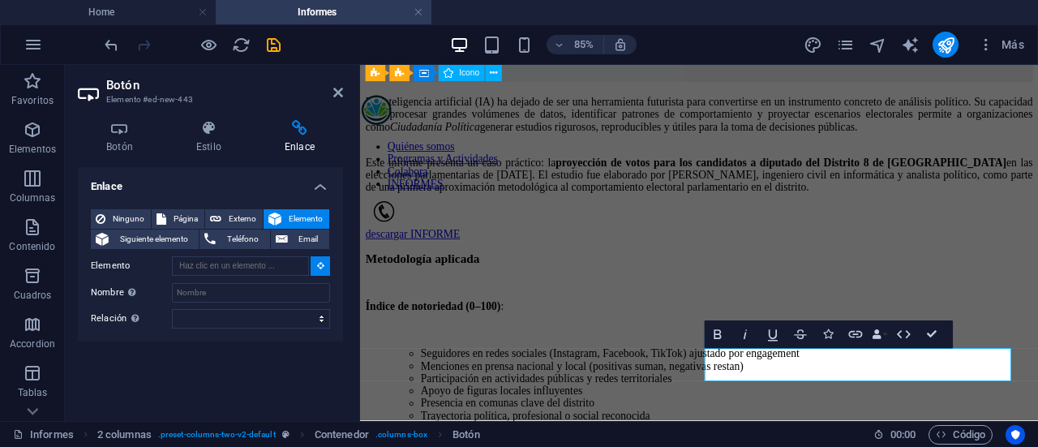
click at [281, 215] on button "Elemento" at bounding box center [296, 218] width 66 height 19
click at [122, 144] on h4 "Botón" at bounding box center [123, 137] width 90 height 34
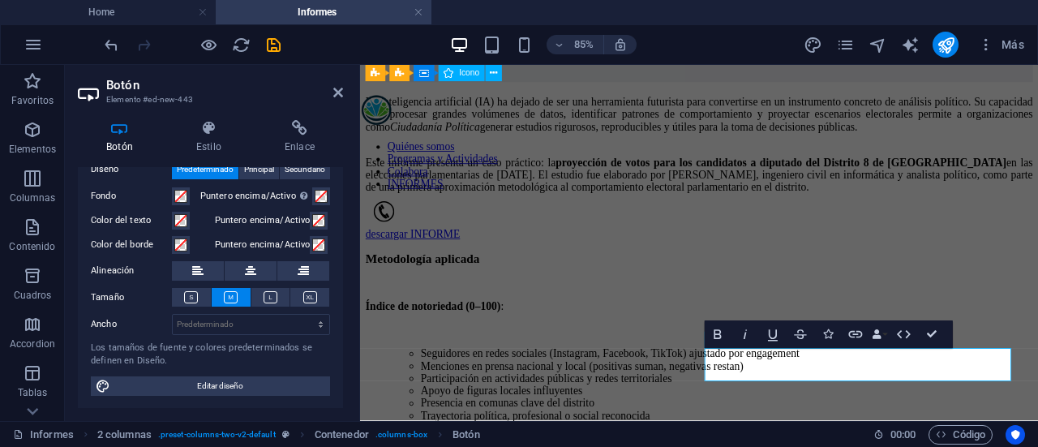
scroll to position [0, 0]
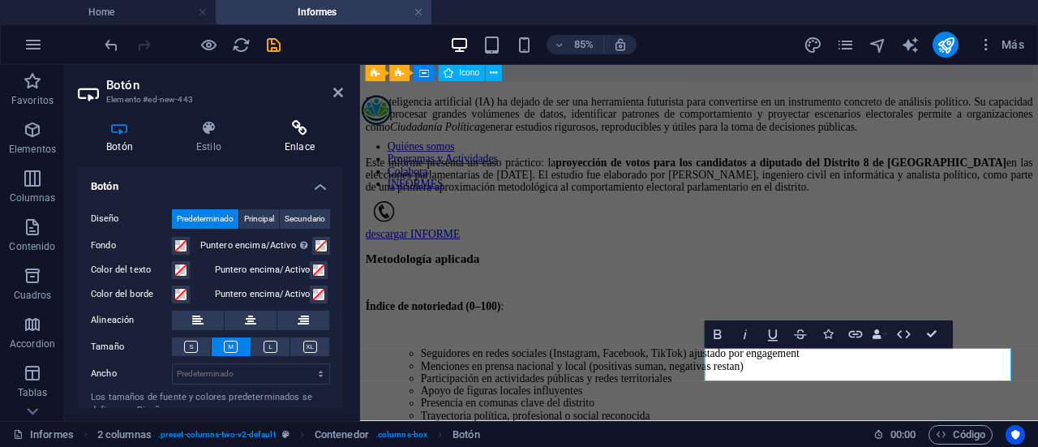
click at [291, 129] on icon at bounding box center [299, 128] width 87 height 16
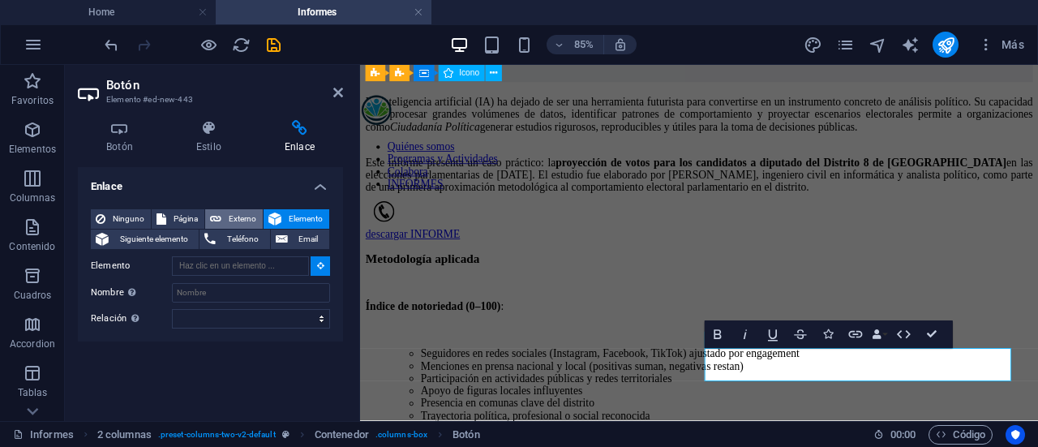
click at [228, 212] on span "Externo" at bounding box center [242, 218] width 32 height 19
select select "blank"
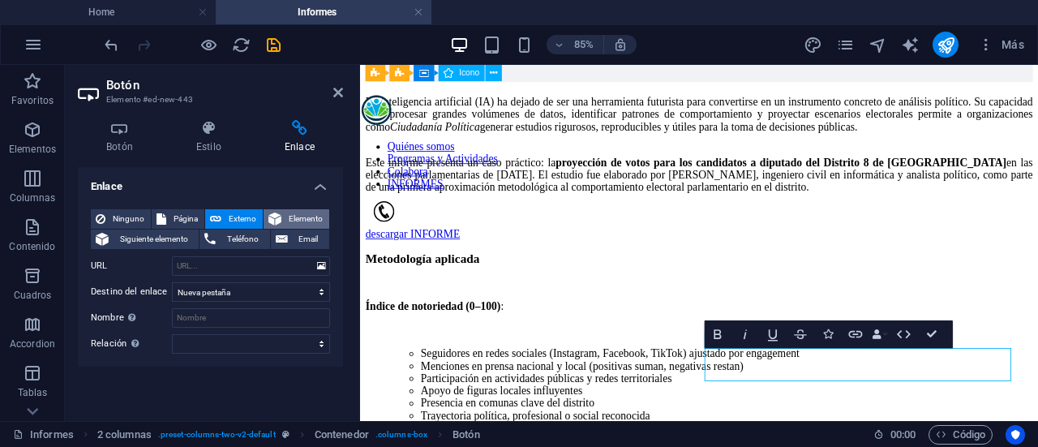
click at [286, 216] on span "Elemento" at bounding box center [305, 218] width 38 height 19
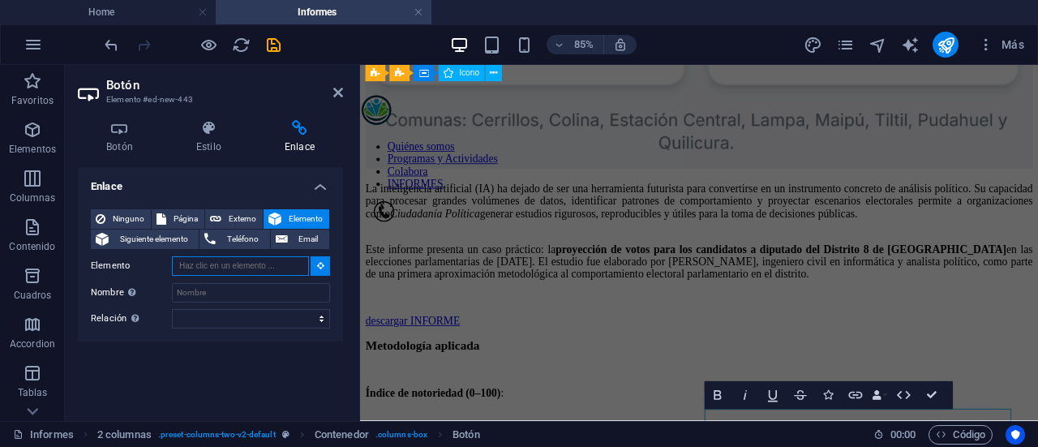
scroll to position [730, 0]
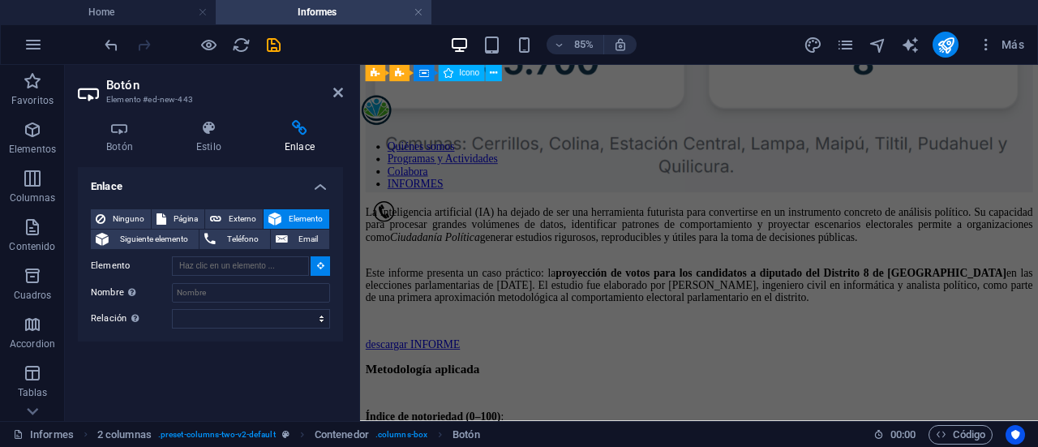
click at [151, 363] on div "Enlace Ninguno Página Externo Elemento Siguiente elemento Teléfono Email Página…" at bounding box center [210, 287] width 265 height 241
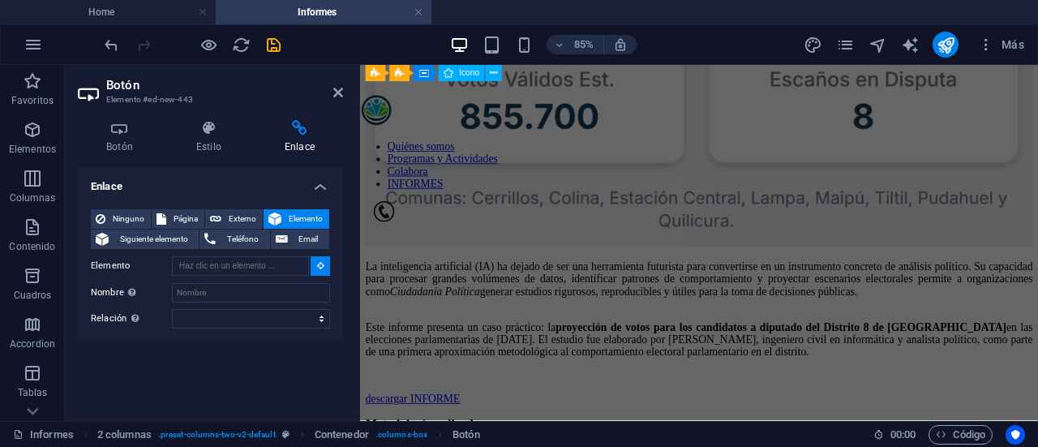
scroll to position [666, 0]
click at [311, 187] on h4 "Enlace" at bounding box center [210, 181] width 265 height 29
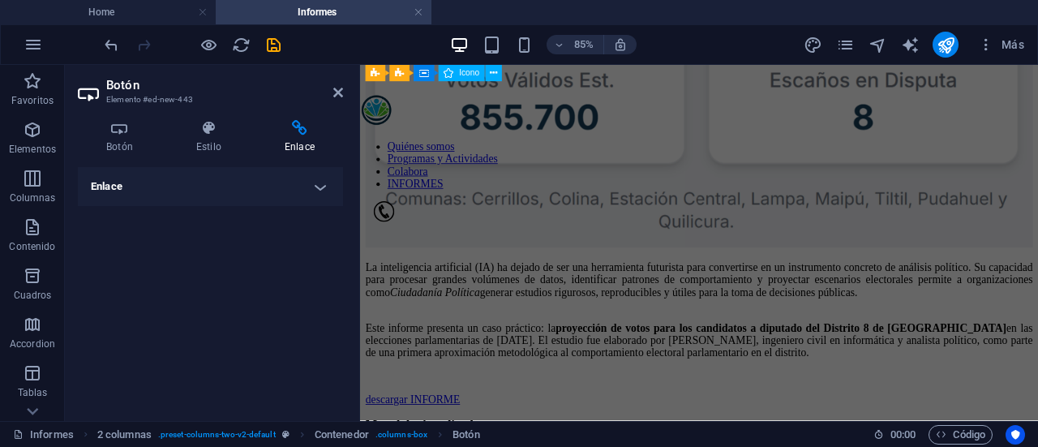
click at [311, 187] on h4 "Enlace" at bounding box center [210, 186] width 265 height 39
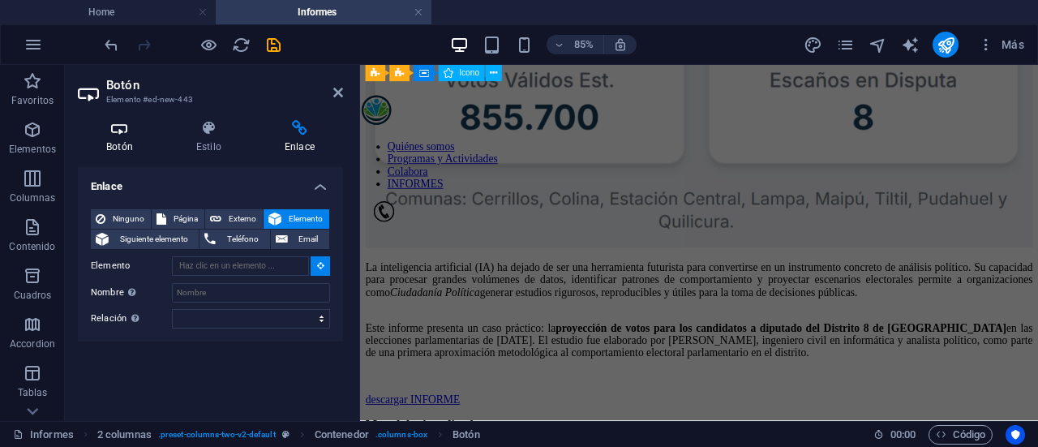
click at [101, 136] on h4 "Botón" at bounding box center [123, 137] width 90 height 34
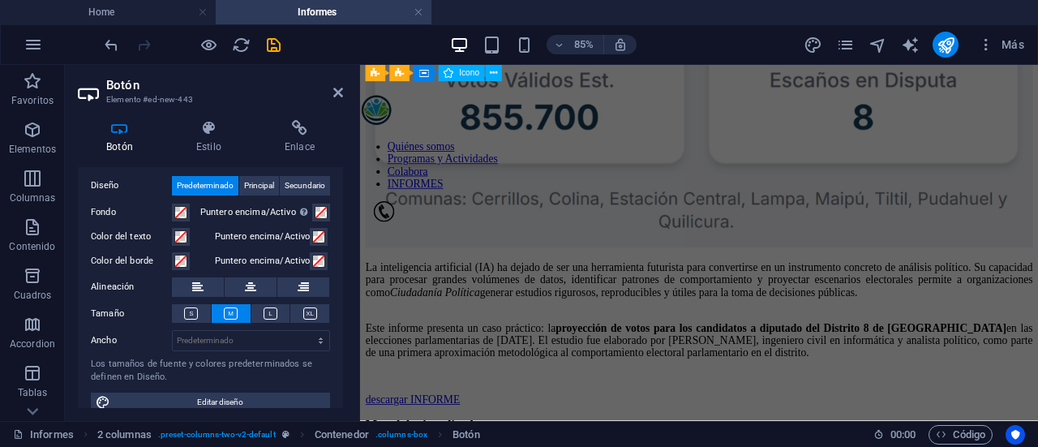
scroll to position [49, 0]
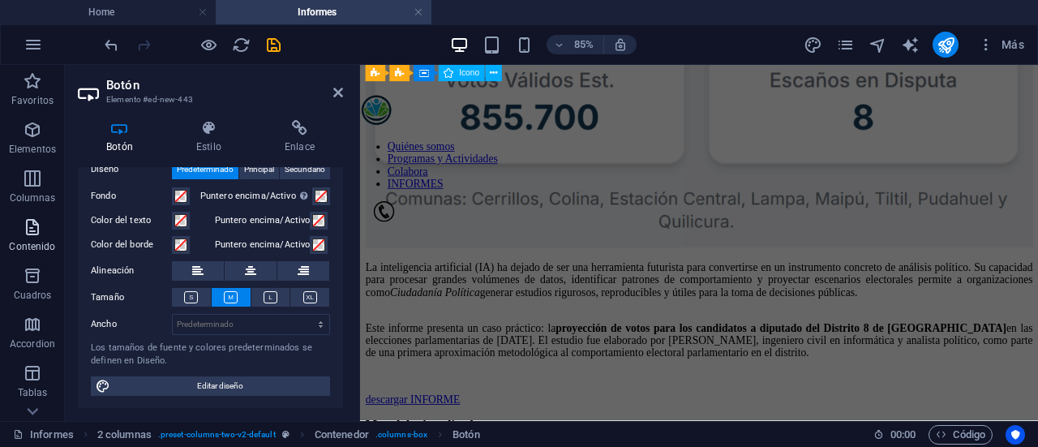
click at [30, 241] on p "Contenido" at bounding box center [32, 246] width 46 height 13
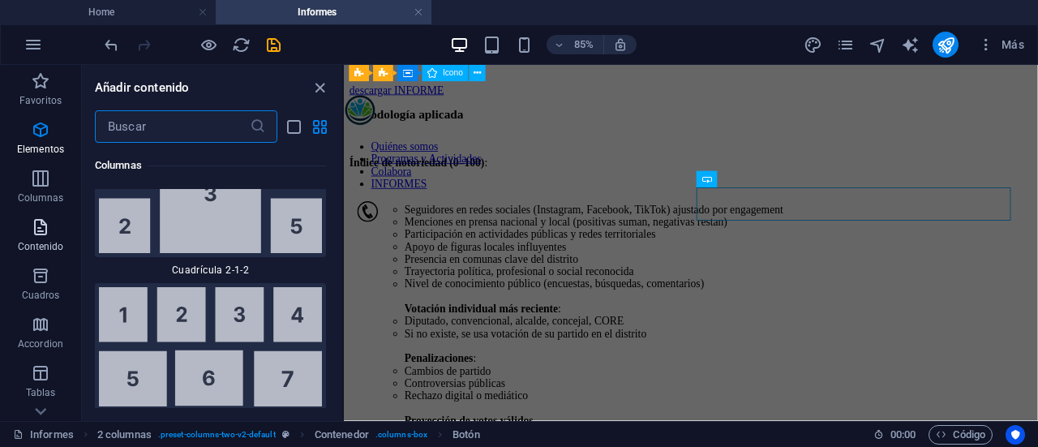
scroll to position [5214, 0]
click at [43, 138] on icon "button" at bounding box center [40, 129] width 19 height 19
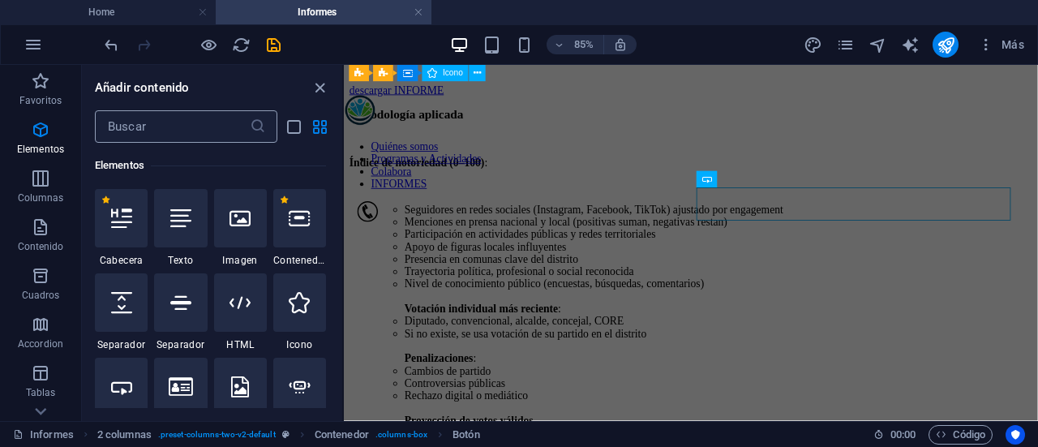
scroll to position [306, 0]
click at [156, 126] on input "text" at bounding box center [172, 126] width 155 height 32
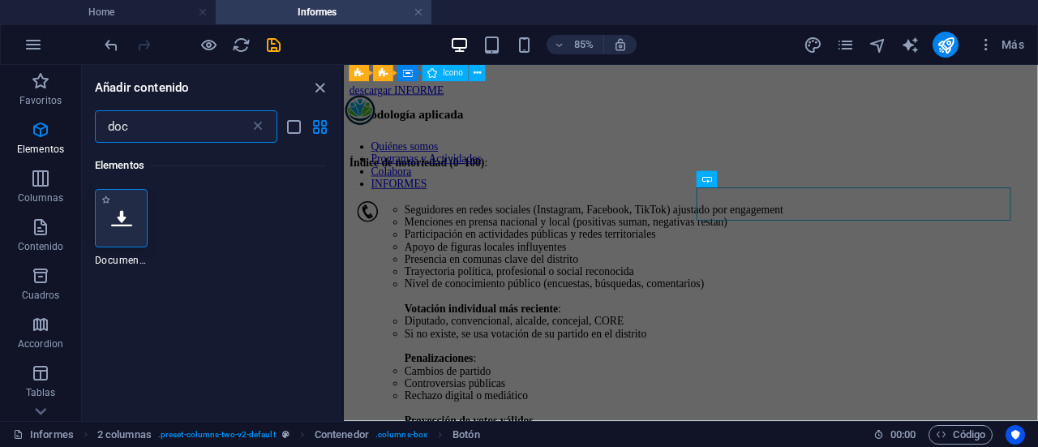
type input "doc"
click at [96, 201] on div at bounding box center [121, 218] width 53 height 58
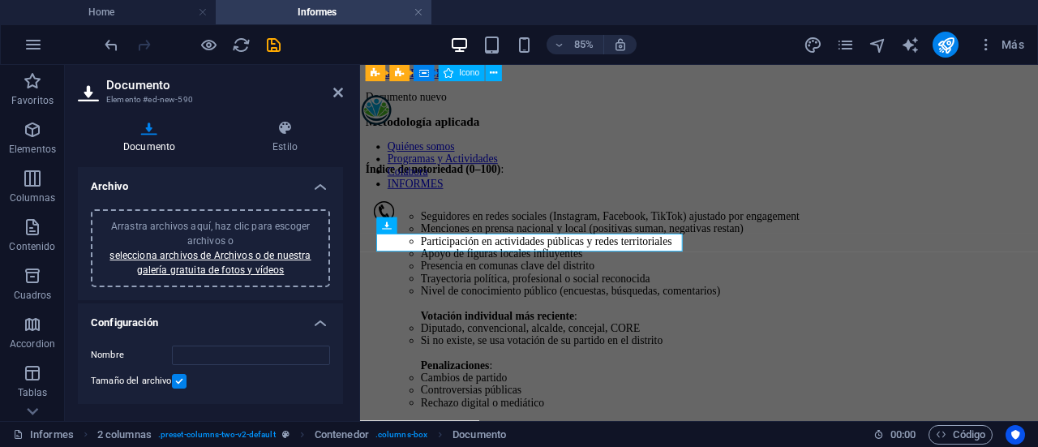
scroll to position [410, 0]
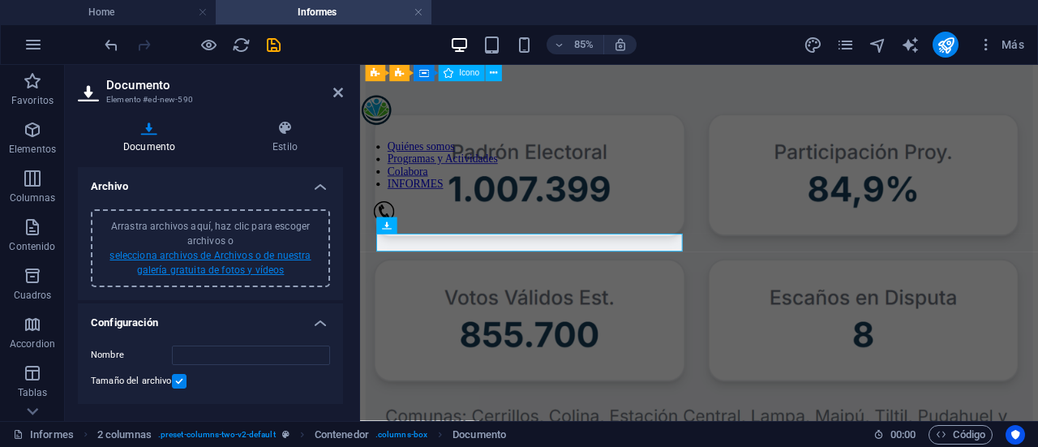
click at [206, 266] on link "selecciona archivos de Archivos o de nuestra galería gratuita de fotos y vídeos" at bounding box center [209, 263] width 201 height 26
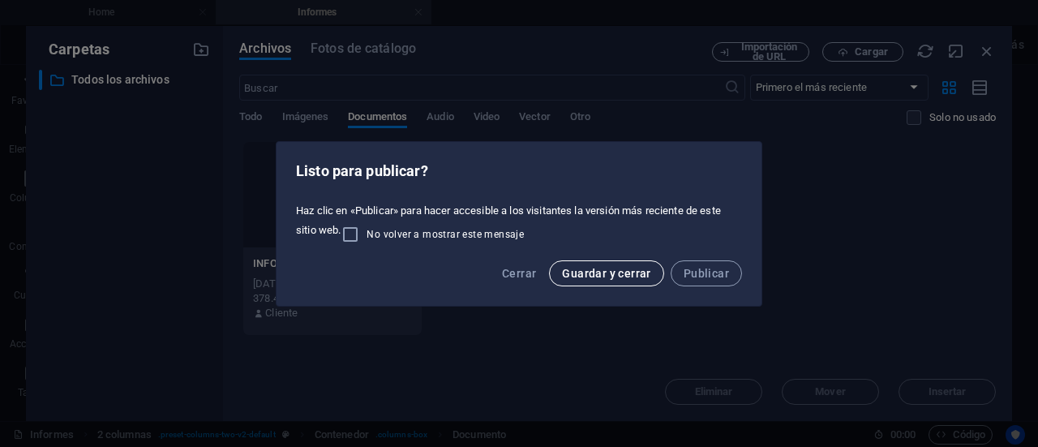
click at [648, 273] on span "Guardar y cerrar" at bounding box center [606, 273] width 88 height 13
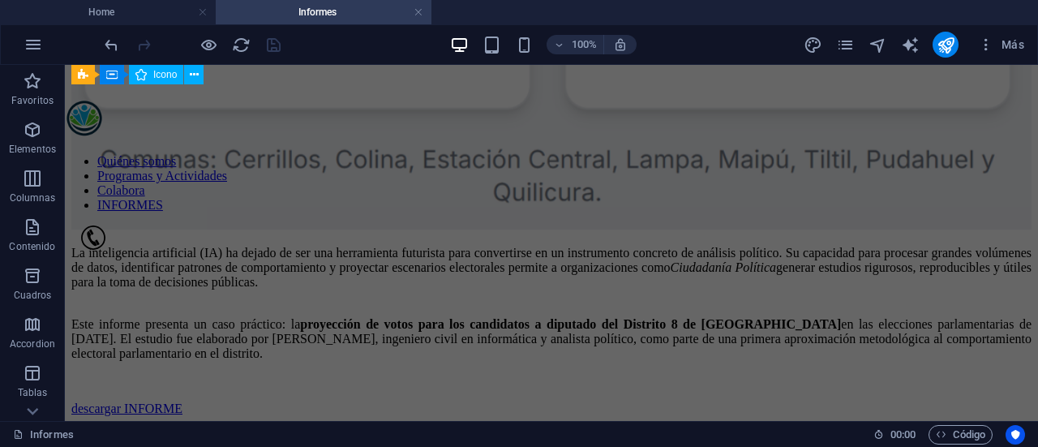
scroll to position [975, 0]
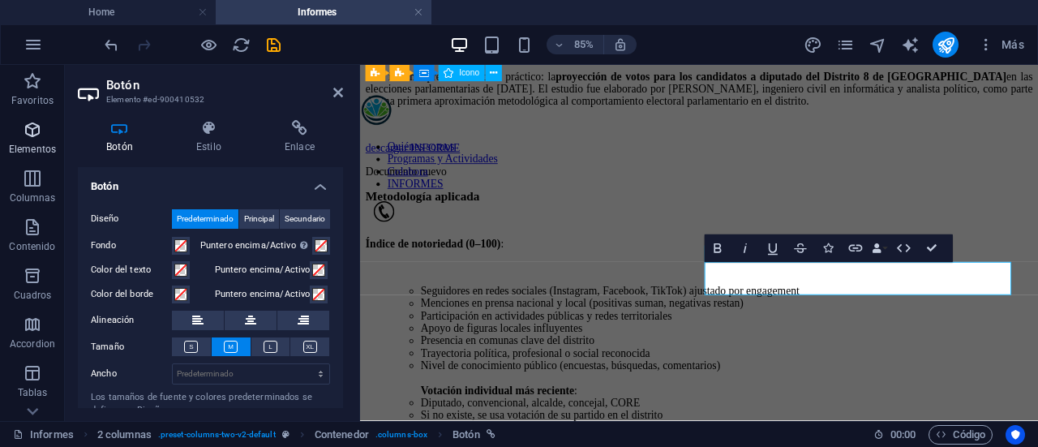
click at [32, 123] on icon "button" at bounding box center [32, 129] width 19 height 19
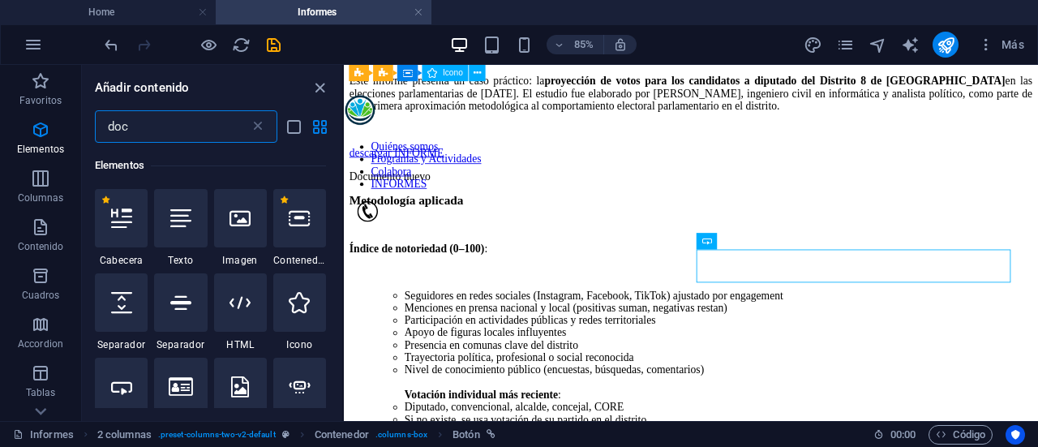
scroll to position [0, 0]
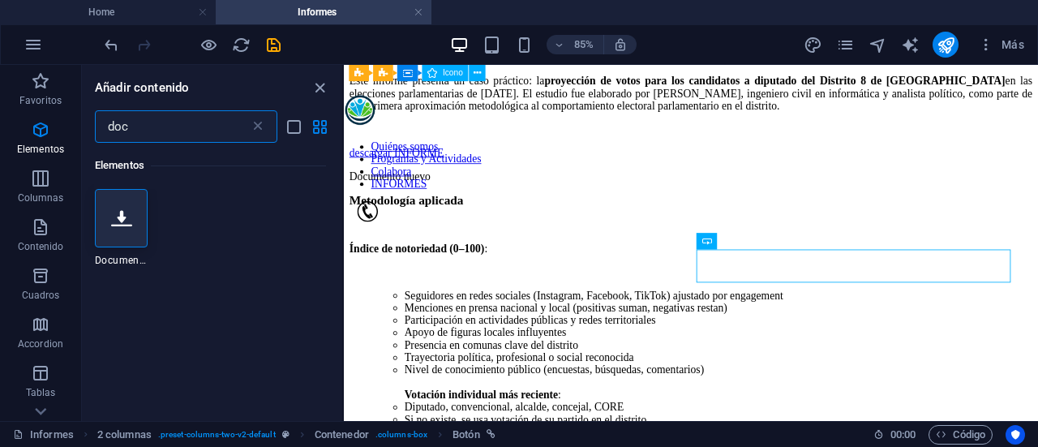
type input "doc"
click at [117, 275] on div "Elementos 1 Star Documento" at bounding box center [212, 275] width 260 height 265
click at [109, 207] on div at bounding box center [121, 218] width 53 height 58
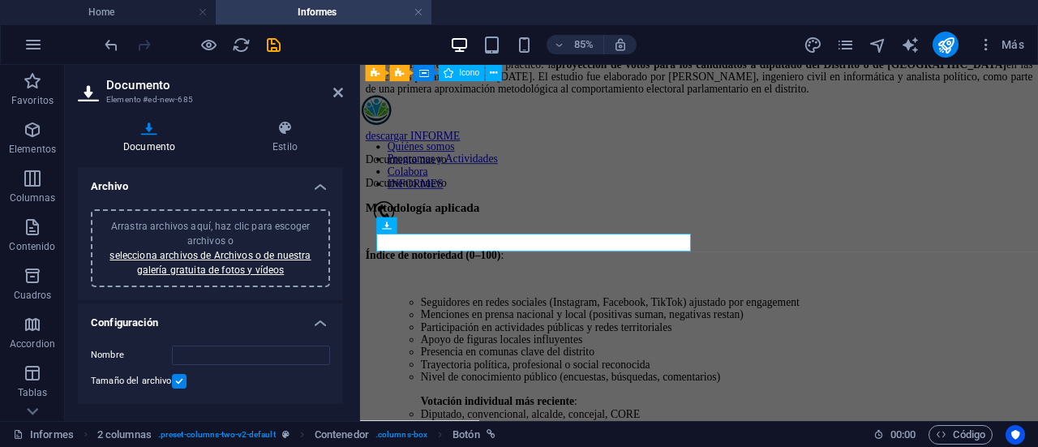
scroll to position [410, 0]
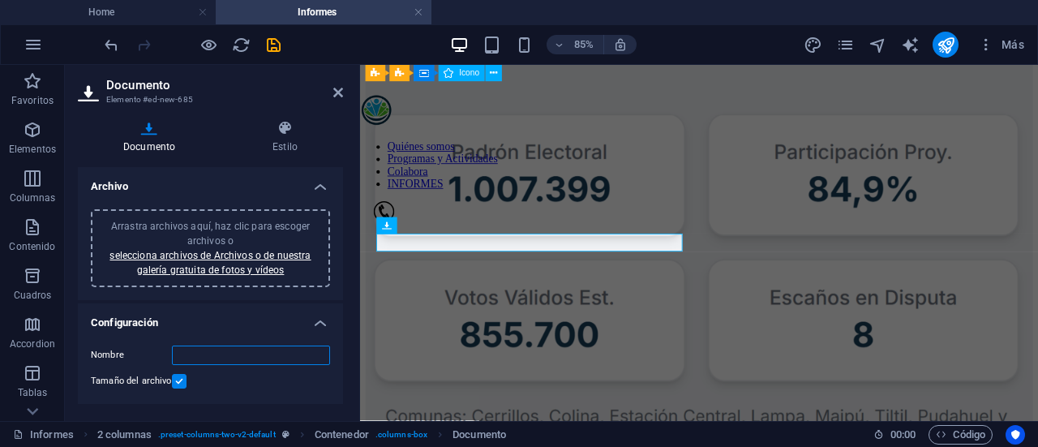
click at [189, 358] on input "Nombre" at bounding box center [251, 354] width 158 height 19
drag, startPoint x: 210, startPoint y: 358, endPoint x: 178, endPoint y: 355, distance: 31.8
click at [178, 355] on input "RESULTADOS" at bounding box center [251, 354] width 158 height 19
type input "SIMULACION"
click at [178, 381] on label at bounding box center [179, 381] width 15 height 15
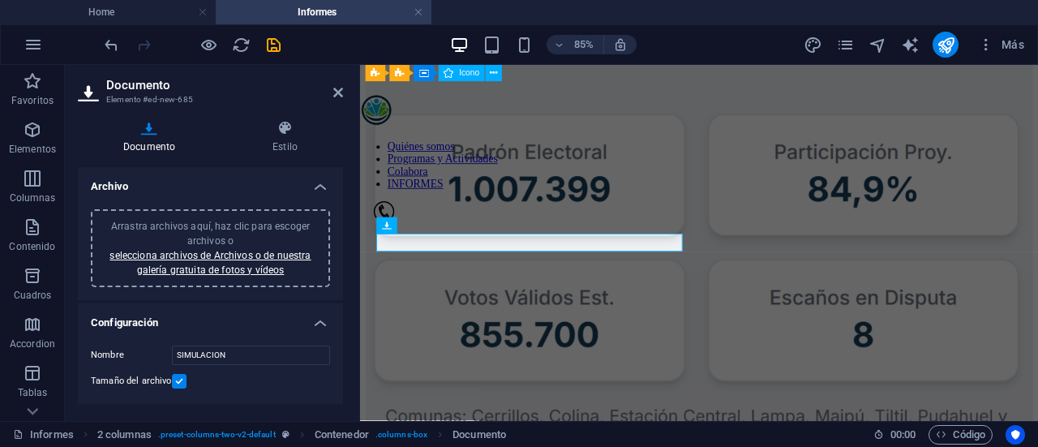
click at [0, 0] on input "Tamaño del archivo" at bounding box center [0, 0] width 0 height 0
click at [185, 256] on link "selecciona archivos de Archivos o de nuestra galería gratuita de fotos y vídeos" at bounding box center [209, 263] width 201 height 26
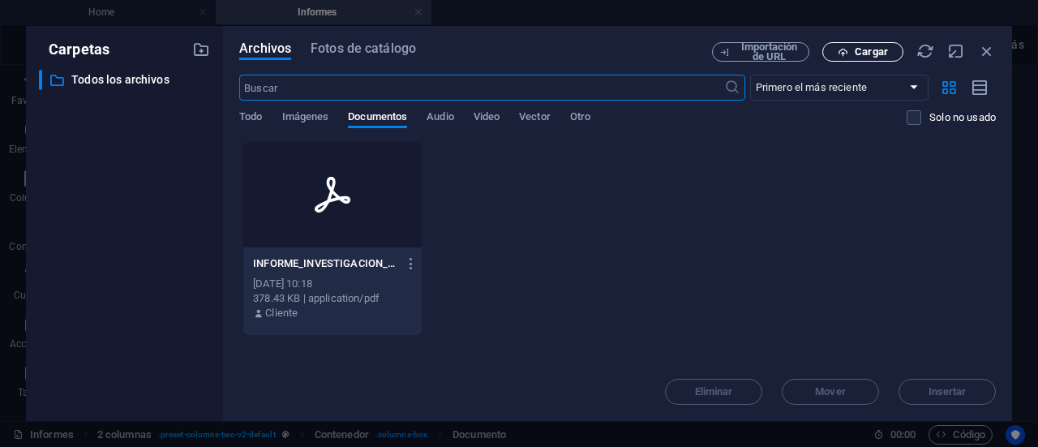
click at [858, 54] on span "Cargar" at bounding box center [871, 52] width 33 height 10
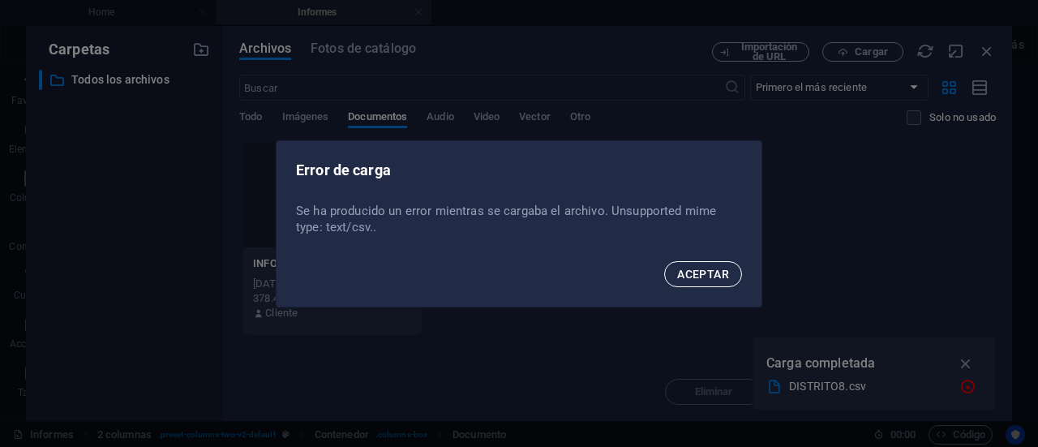
click at [695, 272] on span "ACEPTAR" at bounding box center [703, 274] width 52 height 13
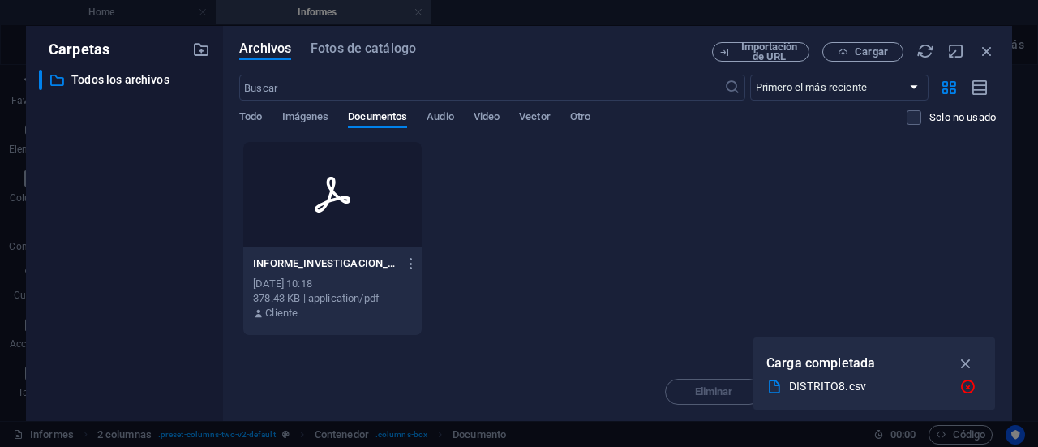
click at [859, 388] on div "DISTRITO8.csv" at bounding box center [867, 386] width 157 height 19
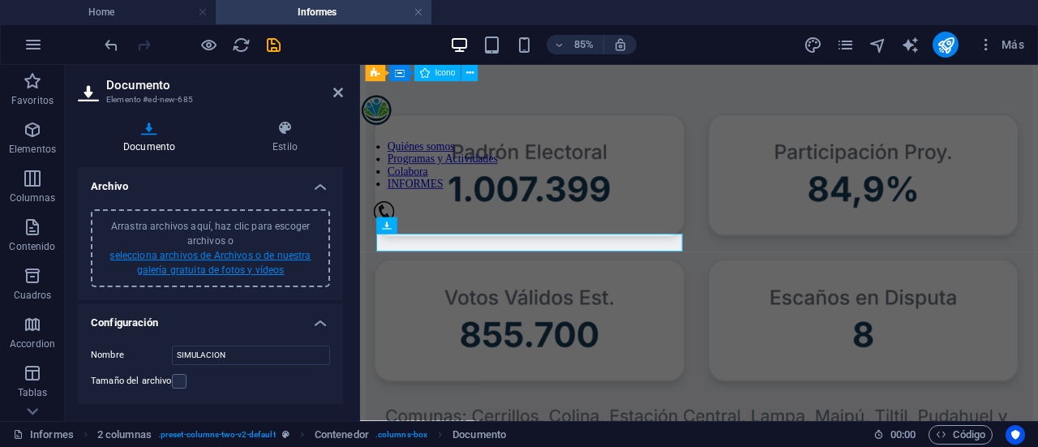
click at [207, 263] on link "selecciona archivos de Archivos o de nuestra galería gratuita de fotos y vídeos" at bounding box center [209, 263] width 201 height 26
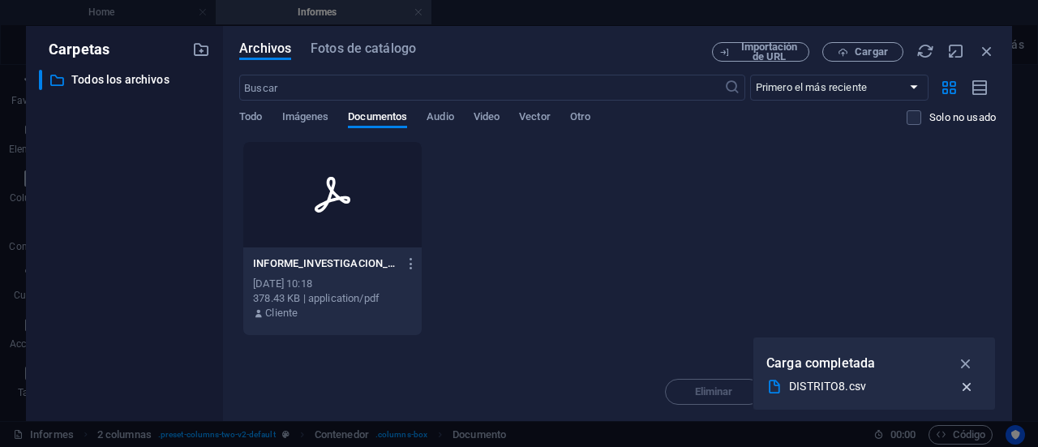
click at [965, 384] on icon "button" at bounding box center [966, 387] width 17 height 16
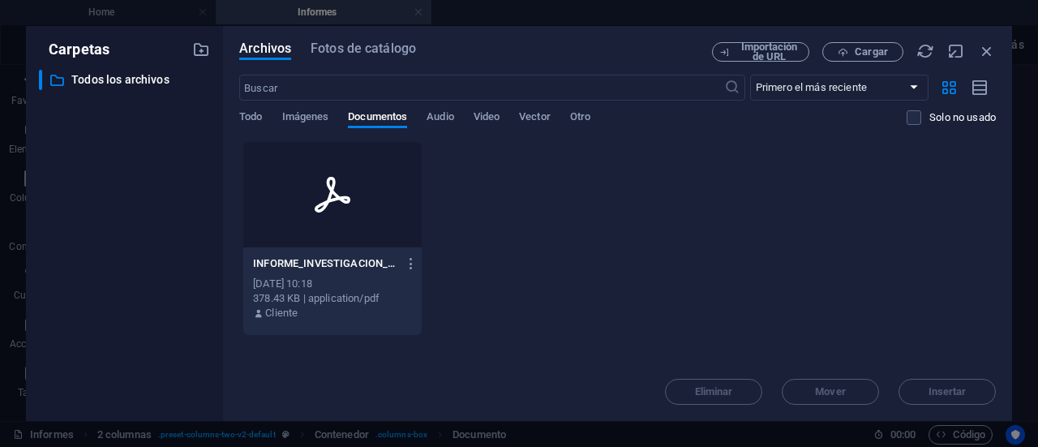
click at [846, 202] on div "INFORME_INVESTIGACION_N1_CP-ImhdZ-MXpF2gldjYfr-Szg.pdf INFORME_INVESTIGACION_N1…" at bounding box center [617, 238] width 756 height 195
click at [618, 251] on div "INFORME_INVESTIGACION_N1_CP-ImhdZ-MXpF2gldjYfr-Szg.pdf INFORME_INVESTIGACION_N1…" at bounding box center [617, 238] width 756 height 195
click at [376, 119] on span "Documentos" at bounding box center [377, 118] width 59 height 23
click at [851, 55] on span "Cargar" at bounding box center [862, 52] width 66 height 11
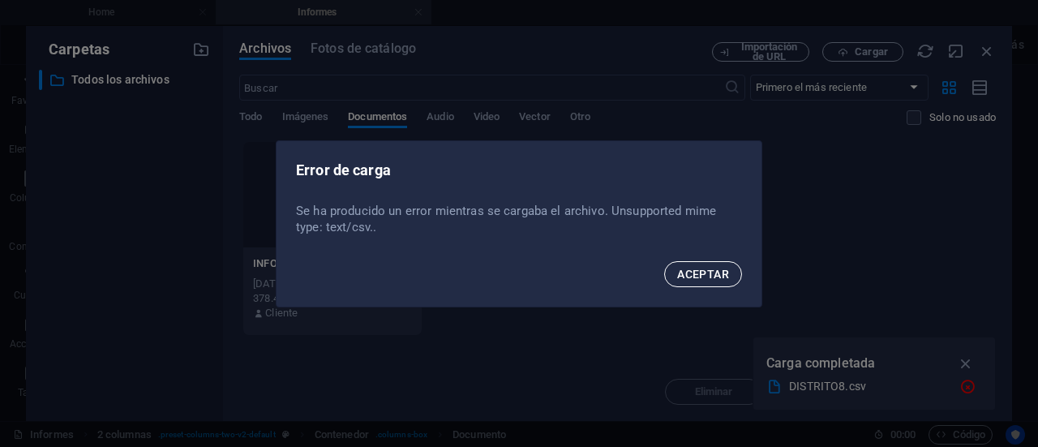
click at [722, 270] on span "ACEPTAR" at bounding box center [703, 274] width 52 height 13
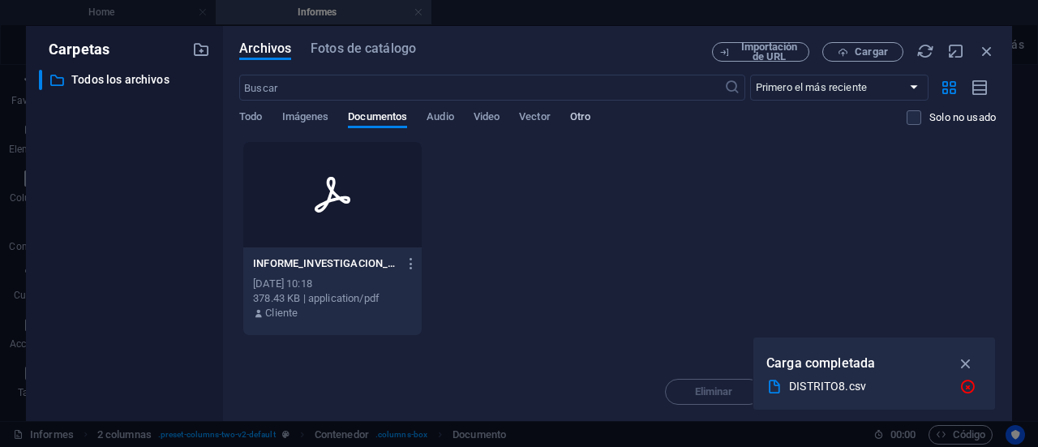
click at [576, 114] on span "Otro" at bounding box center [580, 118] width 20 height 23
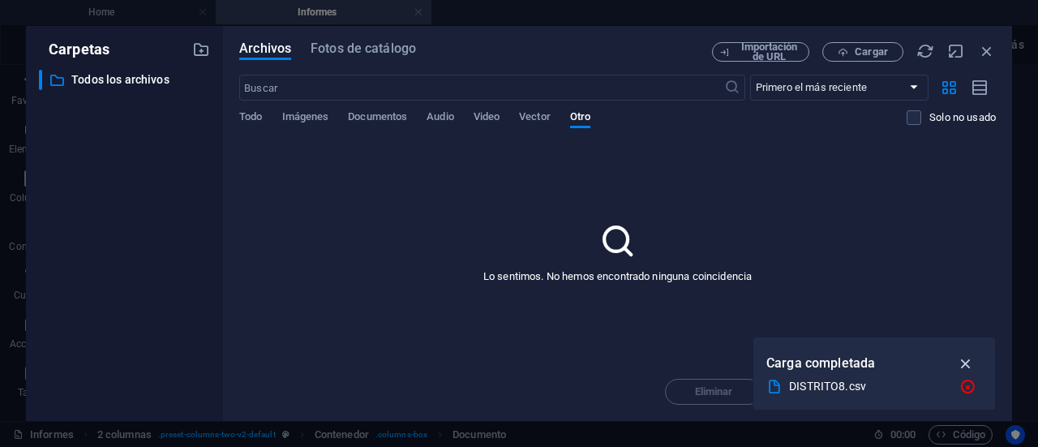
click at [971, 362] on icon "button" at bounding box center [966, 363] width 19 height 18
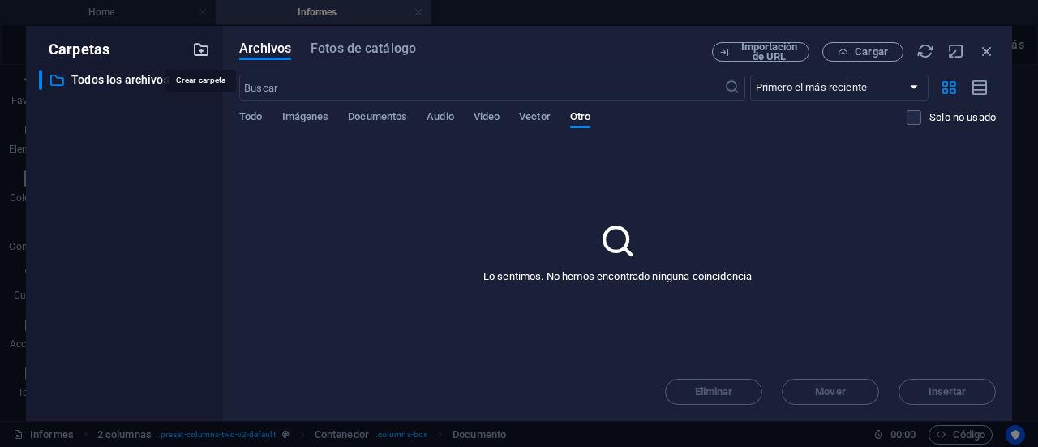
click at [199, 50] on icon "button" at bounding box center [201, 50] width 18 height 18
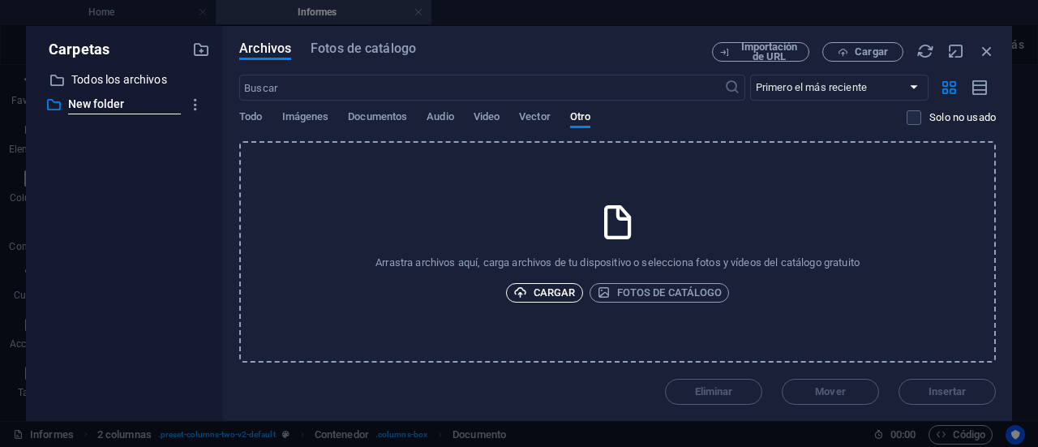
click at [556, 289] on span "Cargar" at bounding box center [544, 292] width 62 height 19
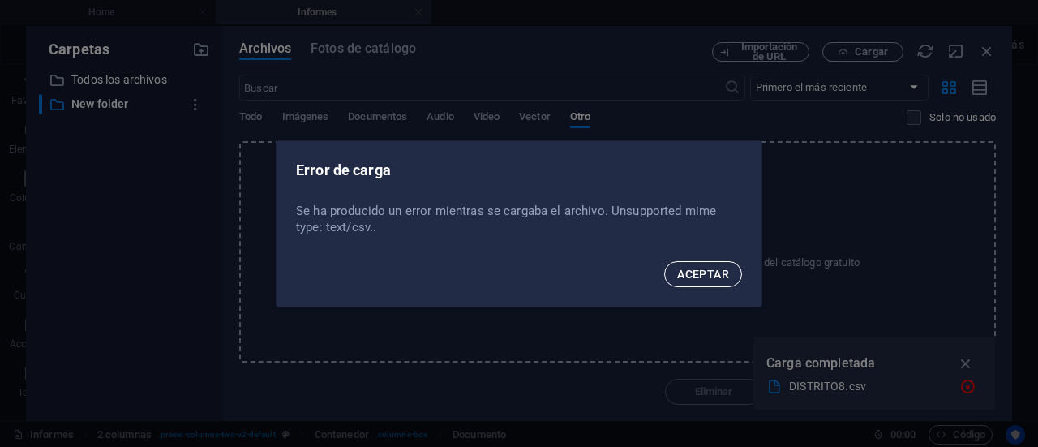
click at [672, 268] on button "ACEPTAR" at bounding box center [703, 274] width 78 height 26
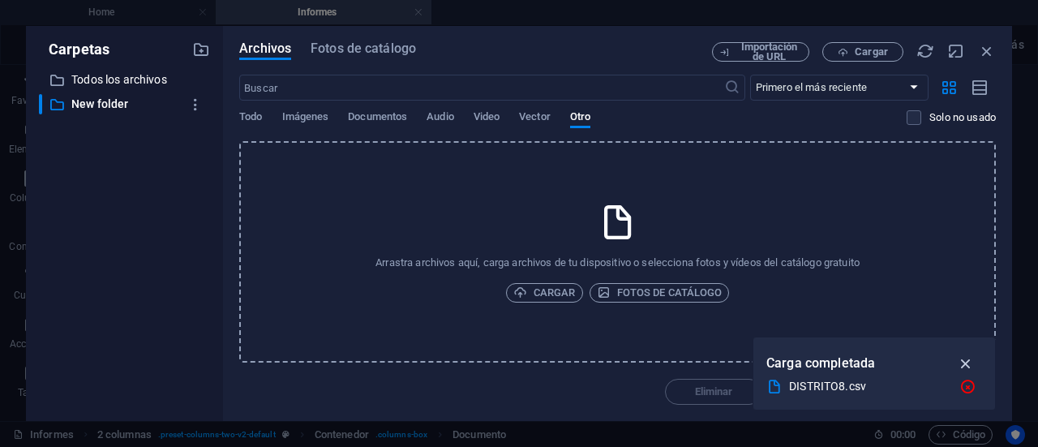
click at [966, 357] on icon "button" at bounding box center [966, 363] width 19 height 18
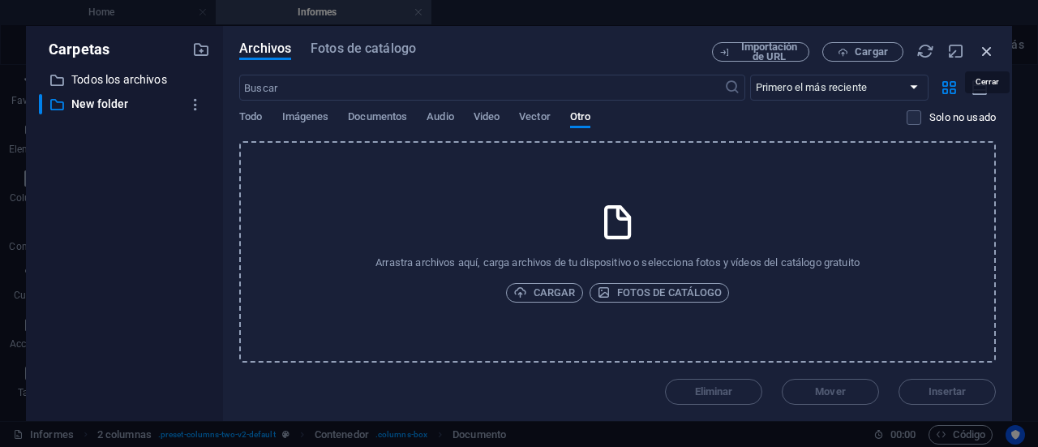
click at [988, 53] on icon "button" at bounding box center [987, 51] width 18 height 18
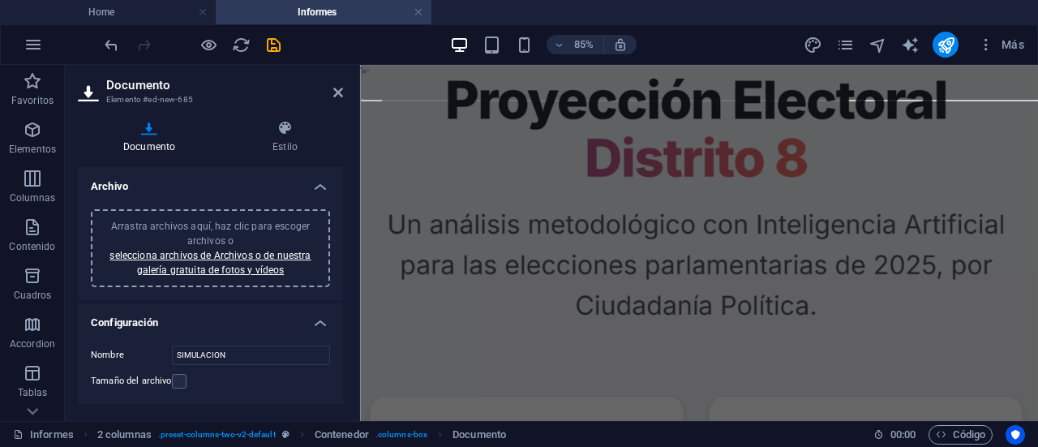
scroll to position [0, 0]
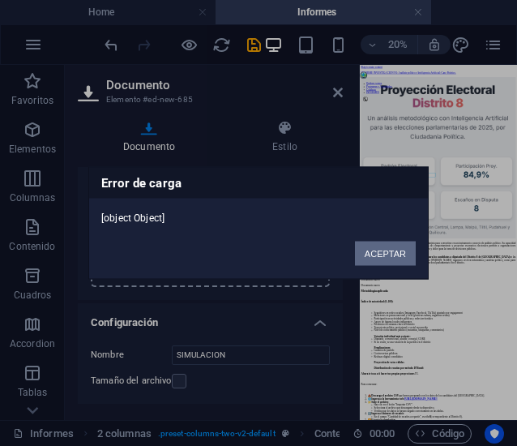
drag, startPoint x: 367, startPoint y: 257, endPoint x: 36, endPoint y: 812, distance: 645.7
click at [367, 257] on button "ACEPTAR" at bounding box center [385, 254] width 61 height 24
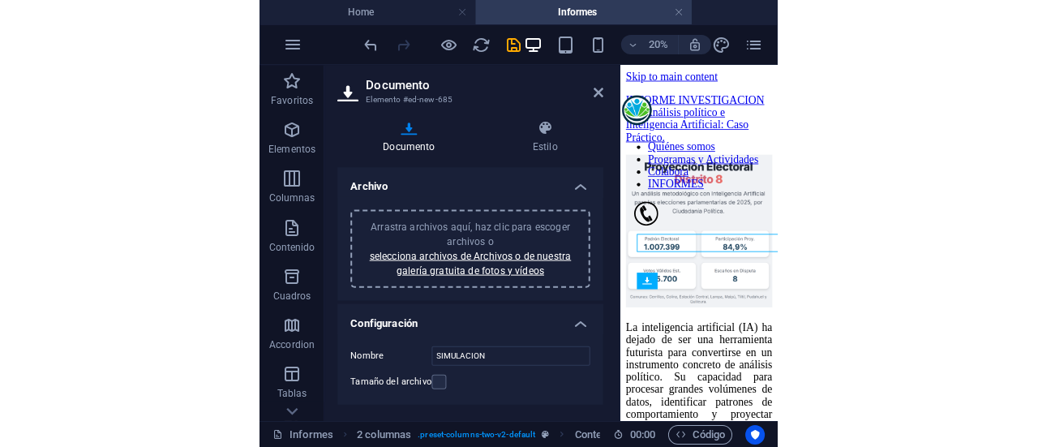
scroll to position [345, 0]
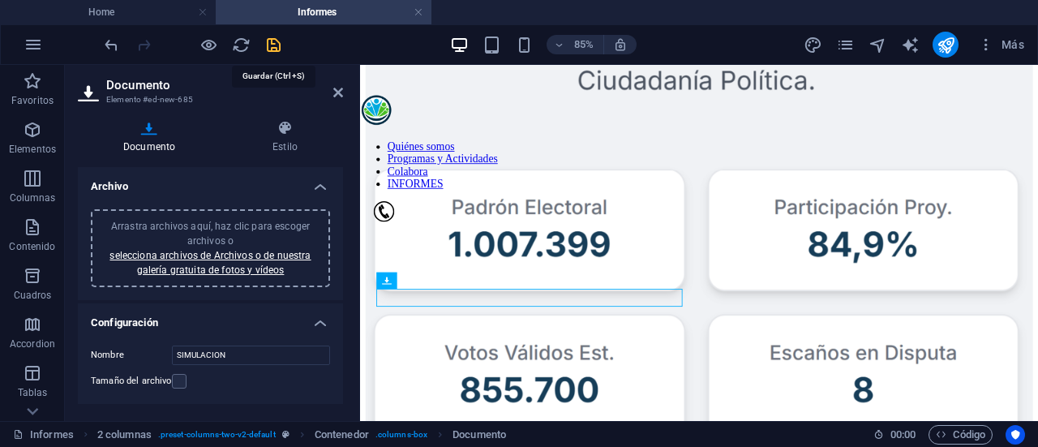
click at [272, 49] on icon "save" at bounding box center [273, 45] width 19 height 19
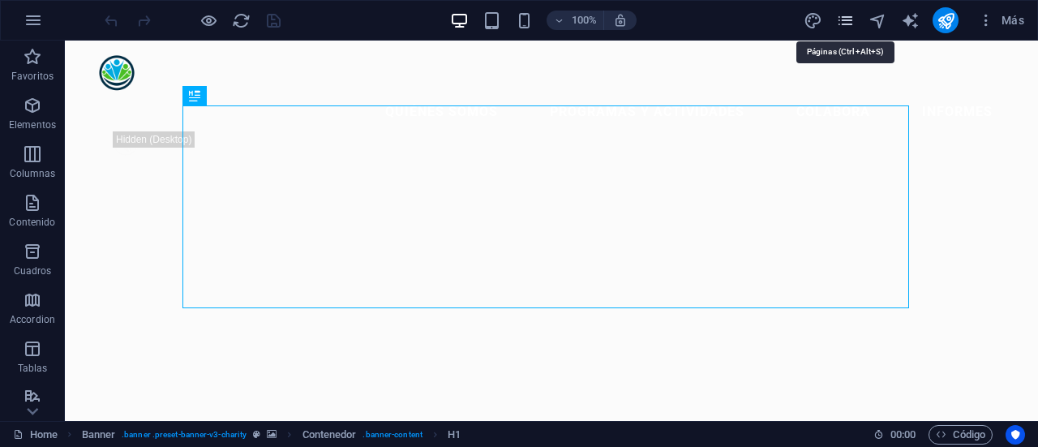
click at [850, 26] on icon "pages" at bounding box center [845, 20] width 19 height 19
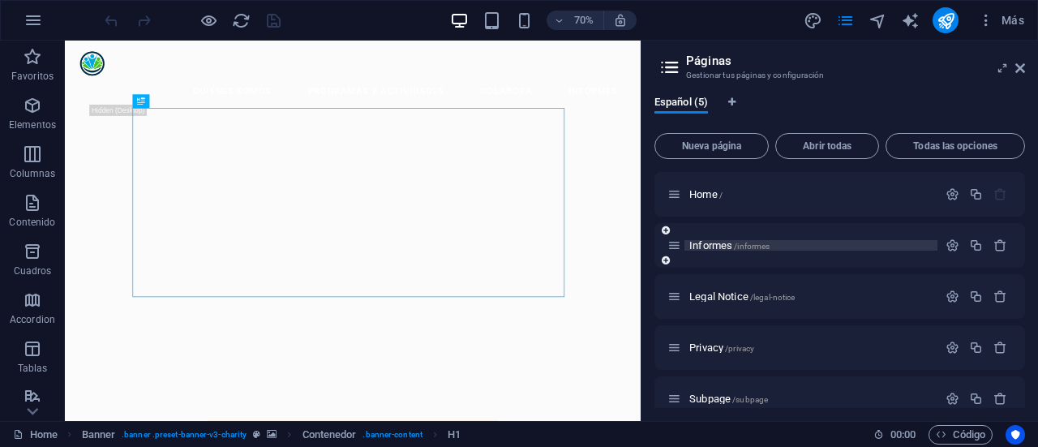
click at [705, 247] on span "Informes /informes" at bounding box center [729, 245] width 80 height 12
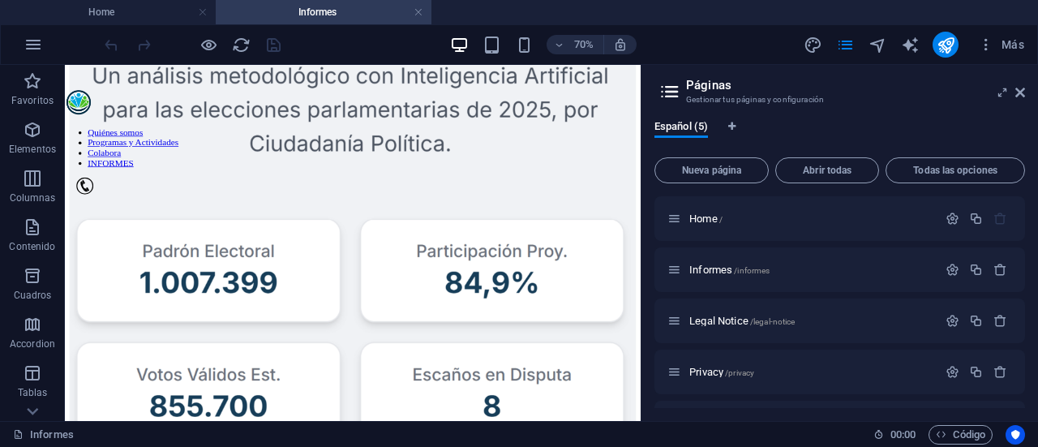
scroll to position [247, 0]
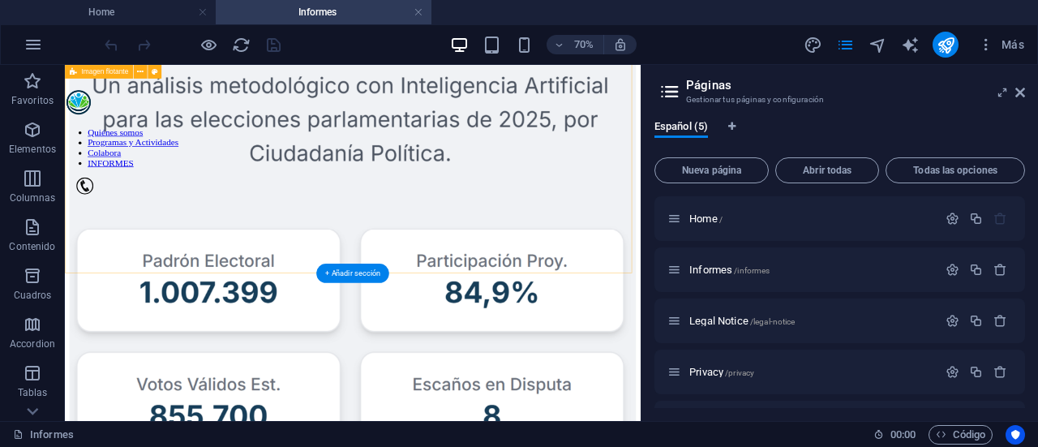
click at [718, 319] on div "INFORME INVESTIGACION N1: Análisis político e Inteligencia Artificial: Caso Prá…" at bounding box center [475, 381] width 809 height 1058
click at [716, 325] on div "INFORME INVESTIGACION N1: Análisis político e Inteligencia Artificial: Caso Prá…" at bounding box center [475, 381] width 809 height 1058
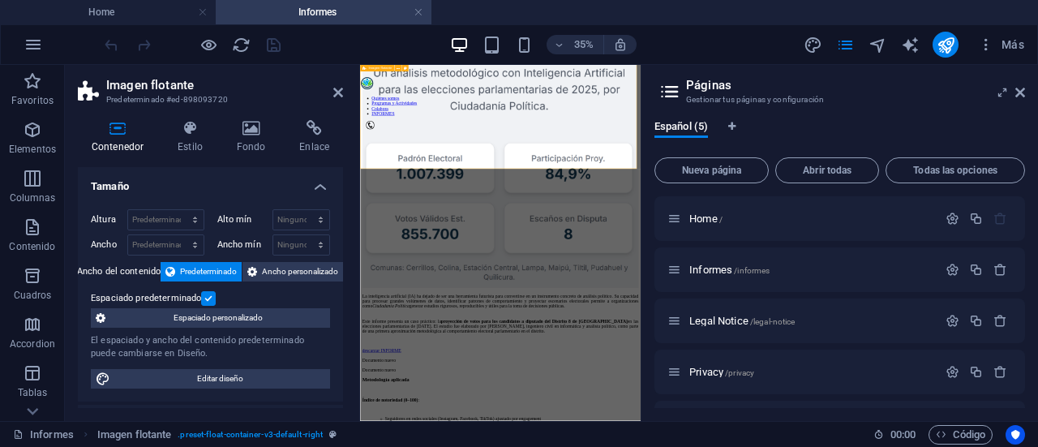
click at [718, 326] on div "INFORME INVESTIGACION N1: Análisis político e Inteligencia Artificial: Caso Prá…" at bounding box center [760, 370] width 789 height 1037
click at [648, 339] on div "INFORME INVESTIGACION N1: Análisis político e Inteligencia Artificial: Caso Prá…" at bounding box center [760, 370] width 789 height 1037
click at [541, 331] on div "INFORME INVESTIGACION N1: Análisis político e Inteligencia Artificial: Caso Prá…" at bounding box center [760, 370] width 789 height 1037
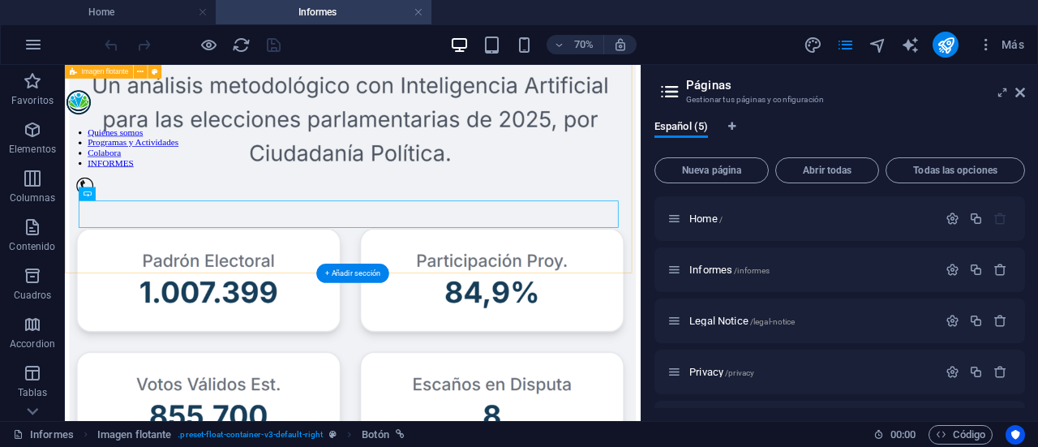
click at [308, 315] on div "INFORME INVESTIGACION N1: Análisis político e Inteligencia Artificial: Caso Prá…" at bounding box center [475, 381] width 809 height 1058
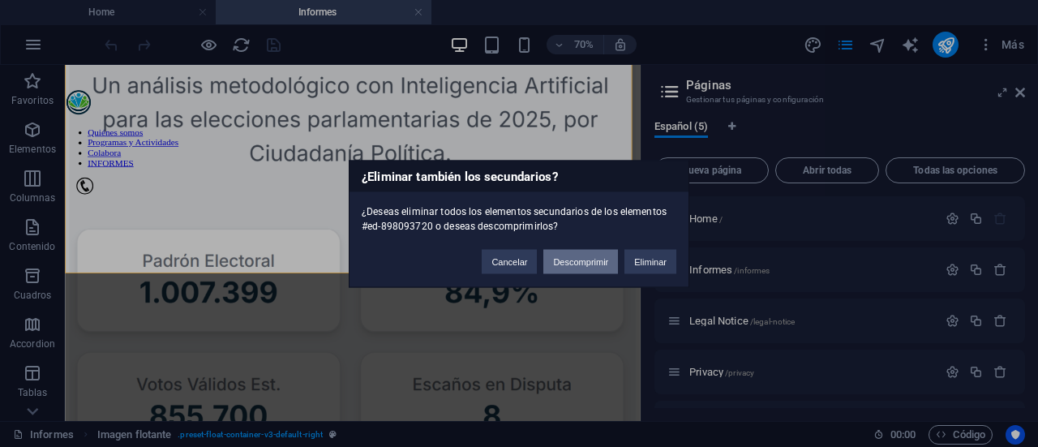
click at [556, 268] on button "Descomprimir" at bounding box center [580, 261] width 75 height 24
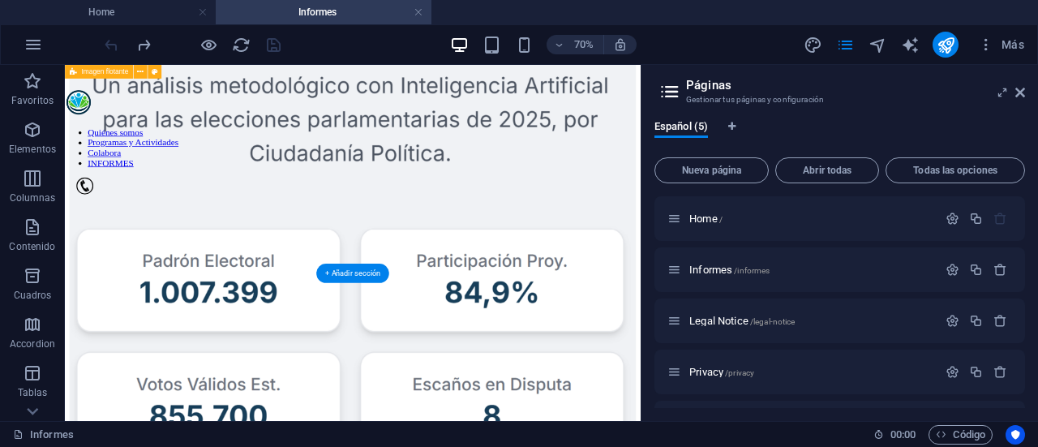
click at [860, 286] on div "INFORME INVESTIGACION N1: Análisis político e Inteligencia Artificial: Caso Prá…" at bounding box center [475, 381] width 809 height 1058
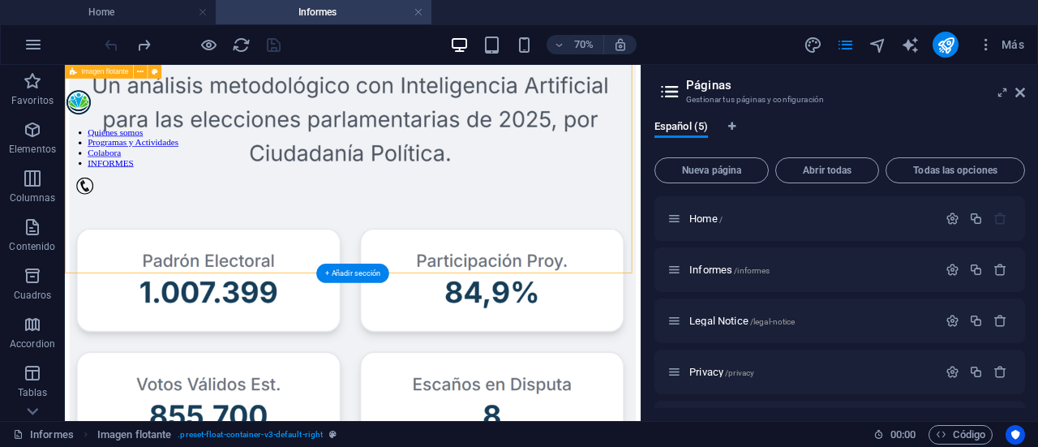
click at [860, 286] on div "INFORME INVESTIGACION N1: Análisis político e Inteligencia Artificial: Caso Prá…" at bounding box center [475, 381] width 809 height 1058
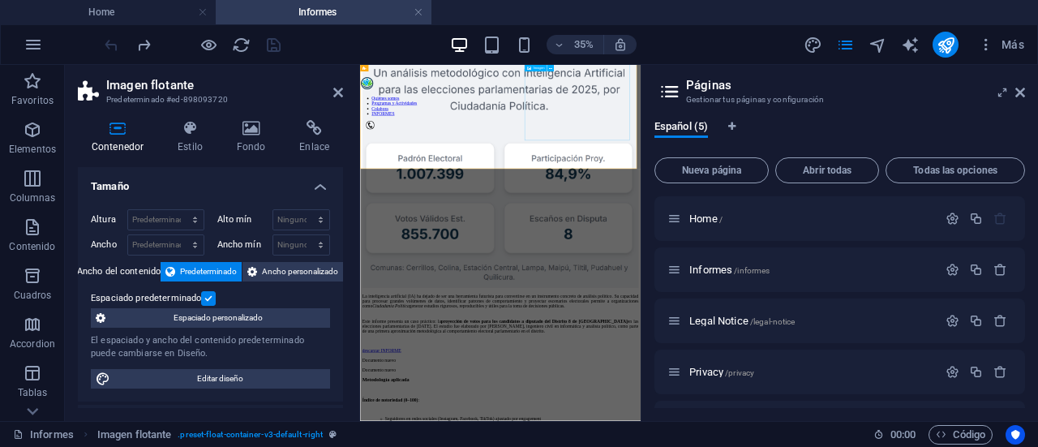
click at [936, 259] on figure at bounding box center [760, 292] width 789 height 826
select select "%"
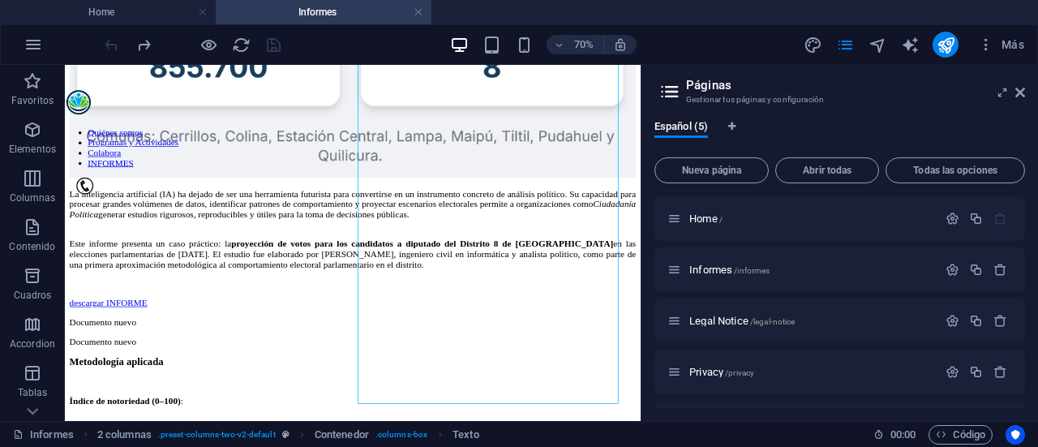
scroll to position [856, 0]
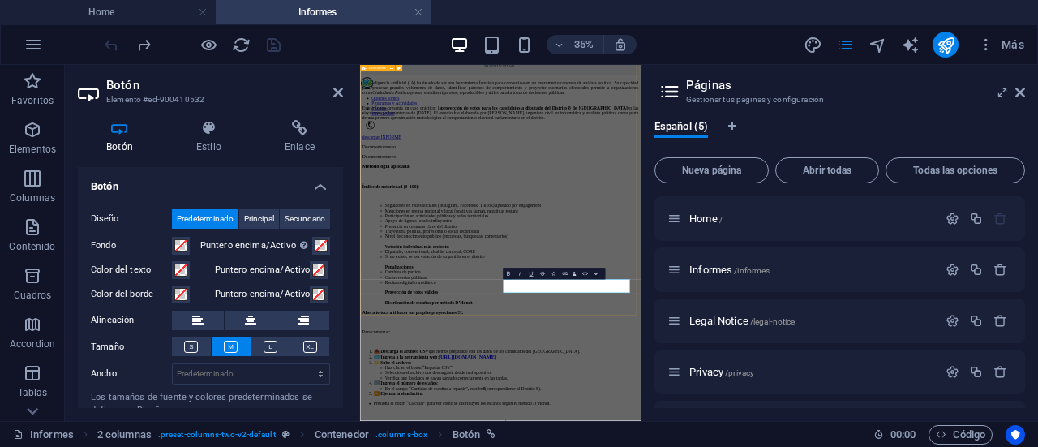
scroll to position [580, 0]
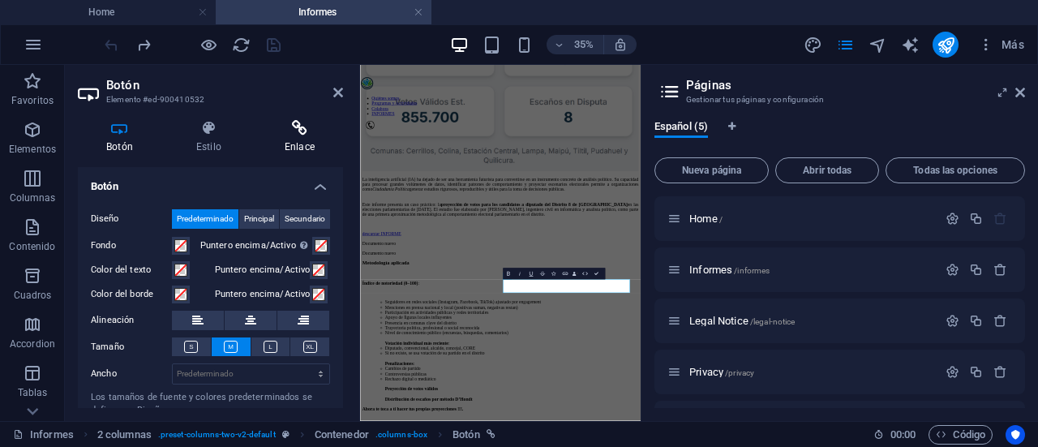
click at [286, 131] on icon at bounding box center [299, 128] width 87 height 16
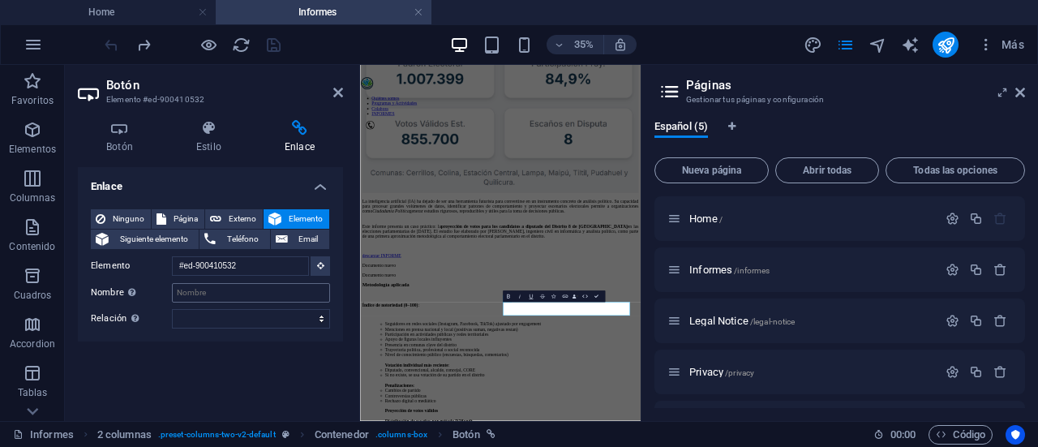
scroll to position [515, 0]
click at [196, 294] on input "Nombre Una descripción adicional del enlace no debería ser igual al texto del e…" at bounding box center [251, 292] width 158 height 19
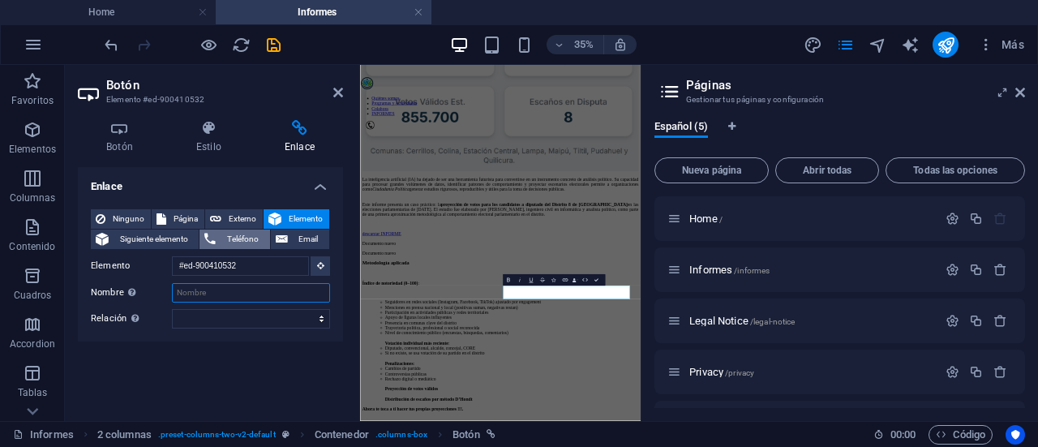
scroll to position [450, 0]
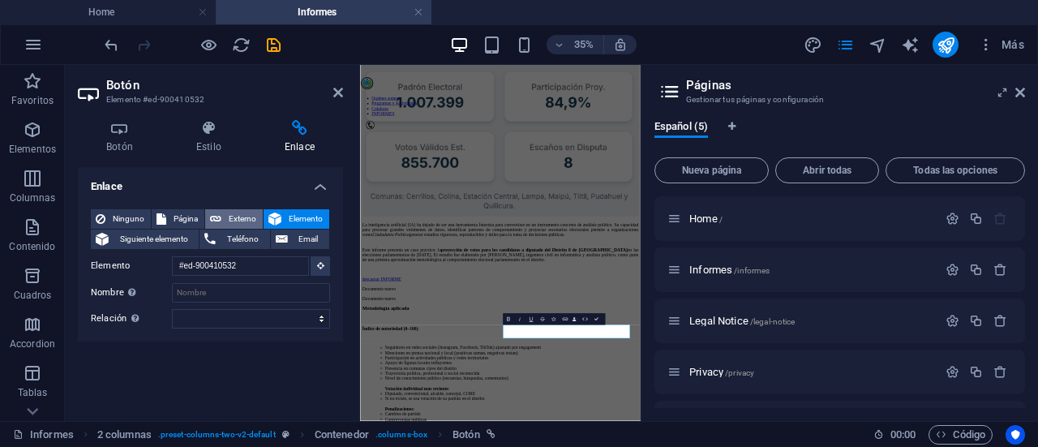
click at [227, 222] on span "Externo" at bounding box center [242, 218] width 32 height 19
select select "blank"
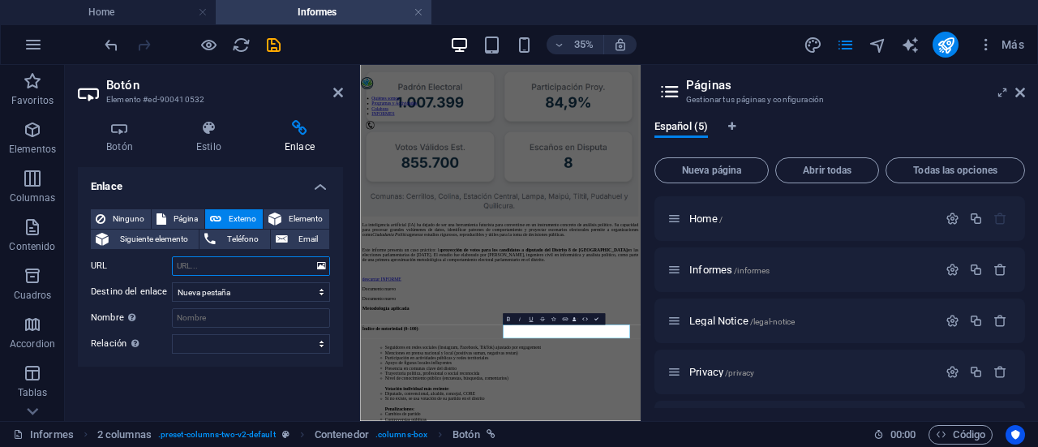
paste input "http://ciudadaniapolitica.cl/informes/DISTRITO8.csv"
type input "http://ciudadaniapolitica.cl/informes/DISTRITO8.csv"
click at [206, 318] on input "Nombre Una descripción adicional del enlace no debería ser igual al texto del e…" at bounding box center [251, 317] width 158 height 19
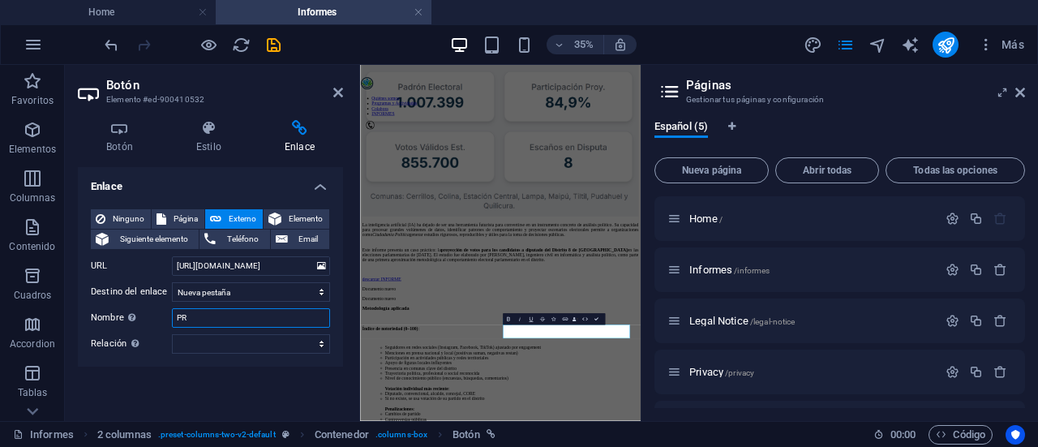
type input "P"
type input "CANDIDATOS D8"
click at [225, 371] on div "Enlace Ninguno Página Externo Elemento Siguiente elemento Teléfono Email Página…" at bounding box center [210, 287] width 265 height 241
click at [336, 95] on icon at bounding box center [338, 92] width 10 height 13
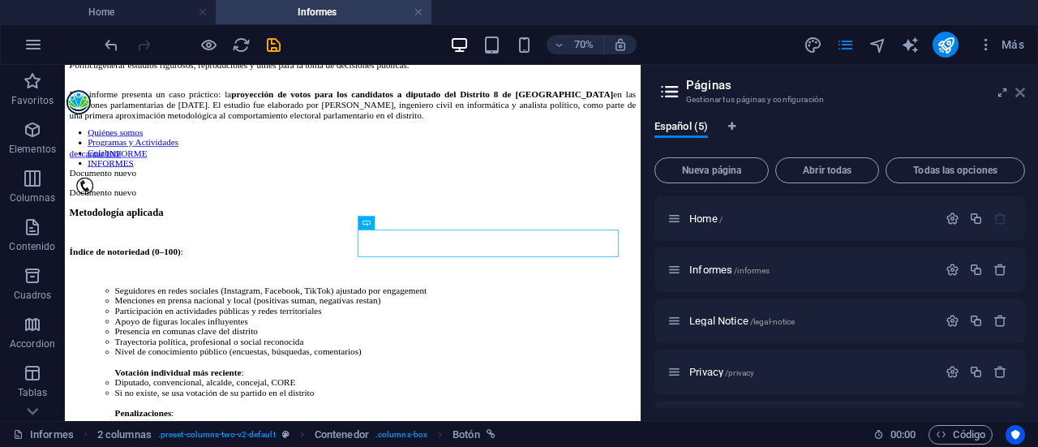
click at [1022, 91] on icon at bounding box center [1020, 92] width 10 height 13
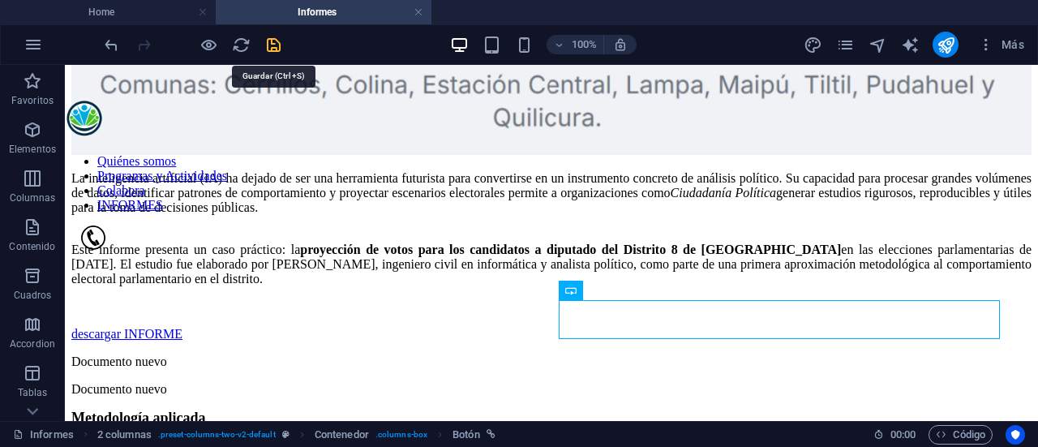
click at [276, 49] on icon "save" at bounding box center [273, 45] width 19 height 19
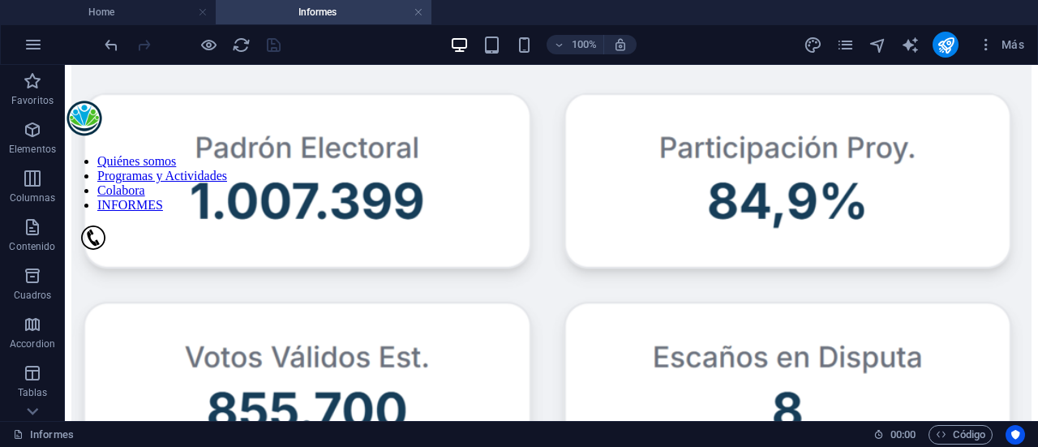
scroll to position [501, 0]
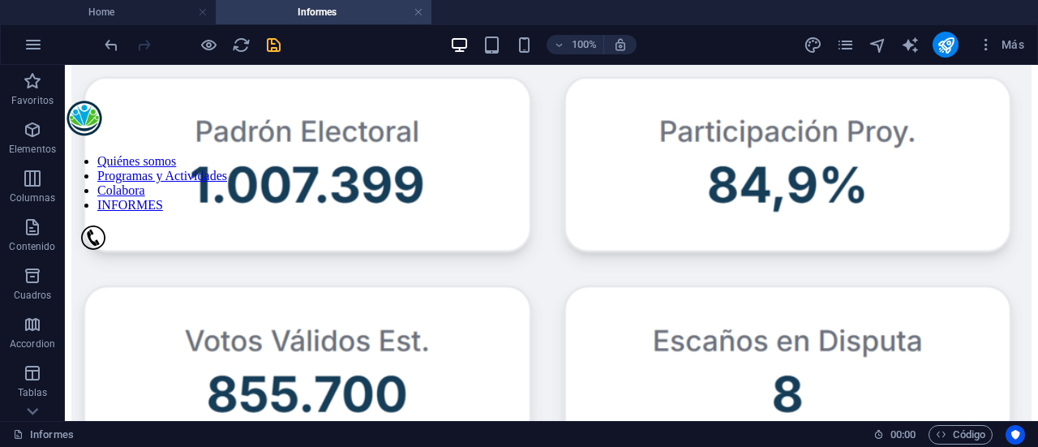
scroll to position [539, 0]
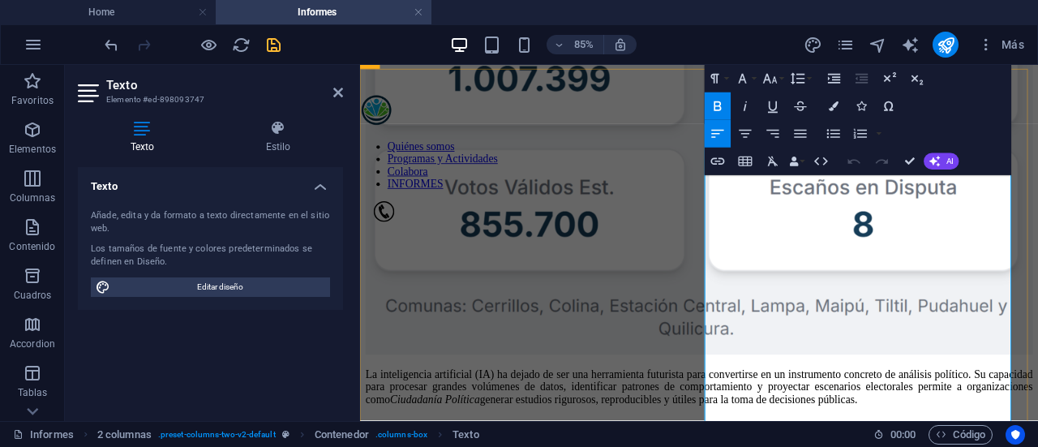
drag, startPoint x: 1011, startPoint y: 268, endPoint x: 975, endPoint y: 186, distance: 88.6
drag, startPoint x: 999, startPoint y: 320, endPoint x: 1148, endPoint y: 276, distance: 155.5
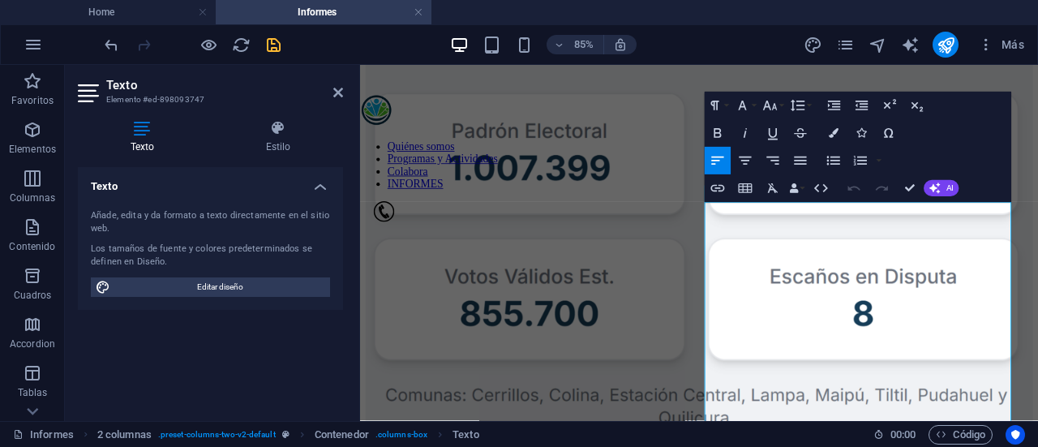
scroll to position [418, 0]
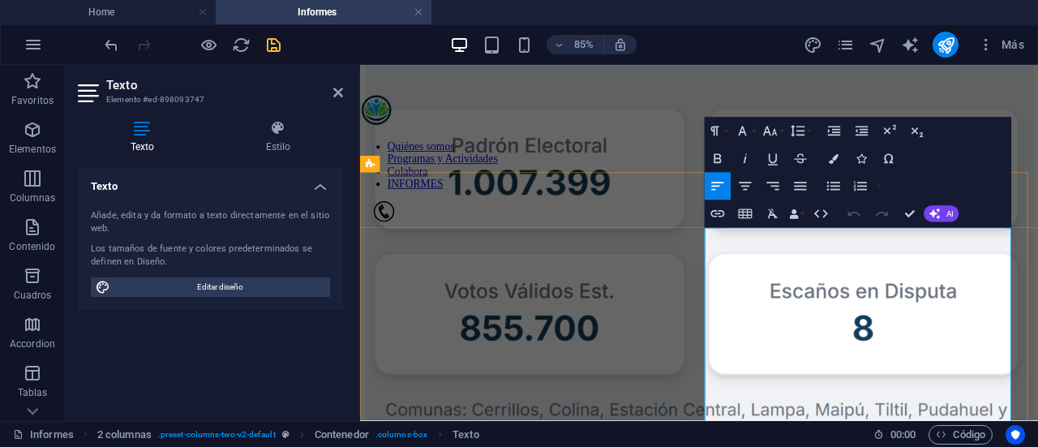
drag, startPoint x: 1076, startPoint y: 268, endPoint x: 766, endPoint y: 268, distance: 309.7
click at [784, 139] on button "Font Size" at bounding box center [773, 132] width 26 height 28
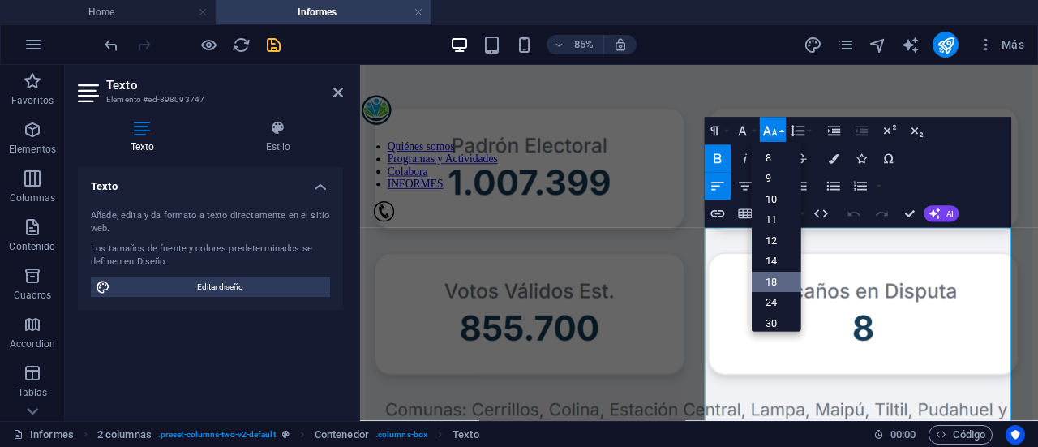
click at [778, 281] on link "18" at bounding box center [776, 282] width 49 height 21
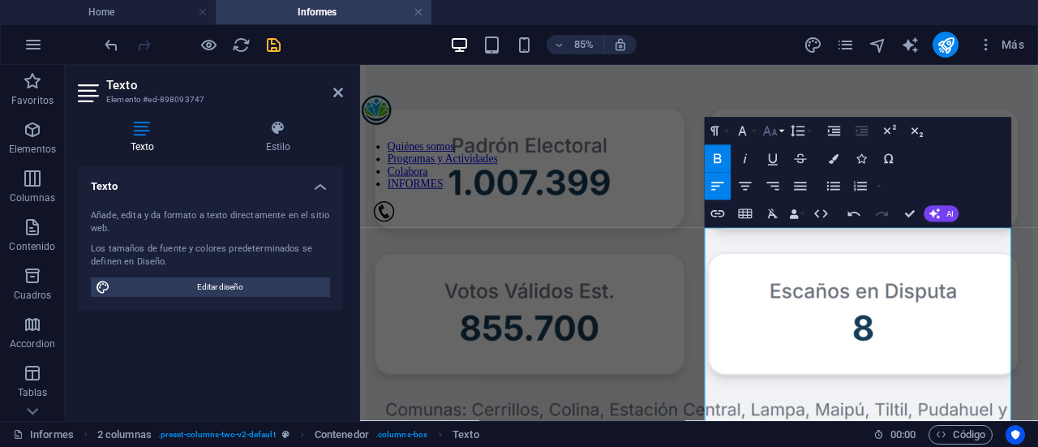
click at [780, 131] on button "Font Size" at bounding box center [773, 132] width 26 height 28
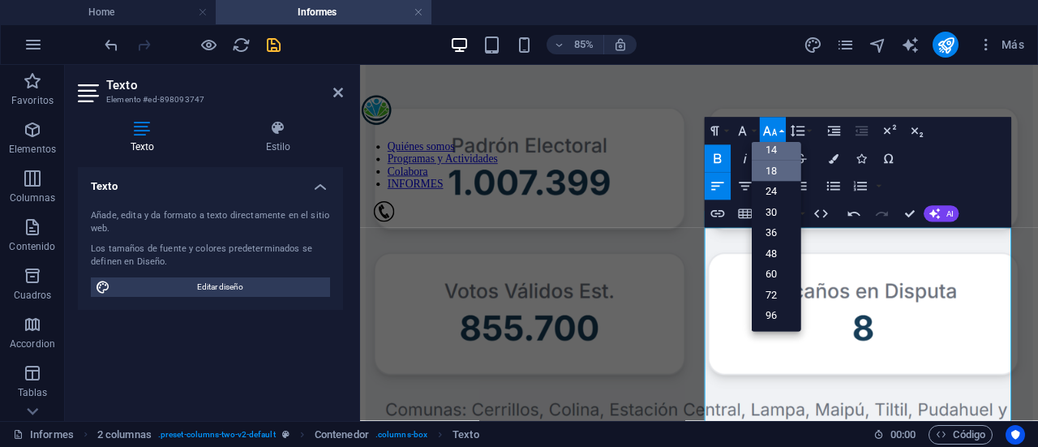
scroll to position [131, 0]
click at [771, 251] on link "48" at bounding box center [776, 253] width 49 height 21
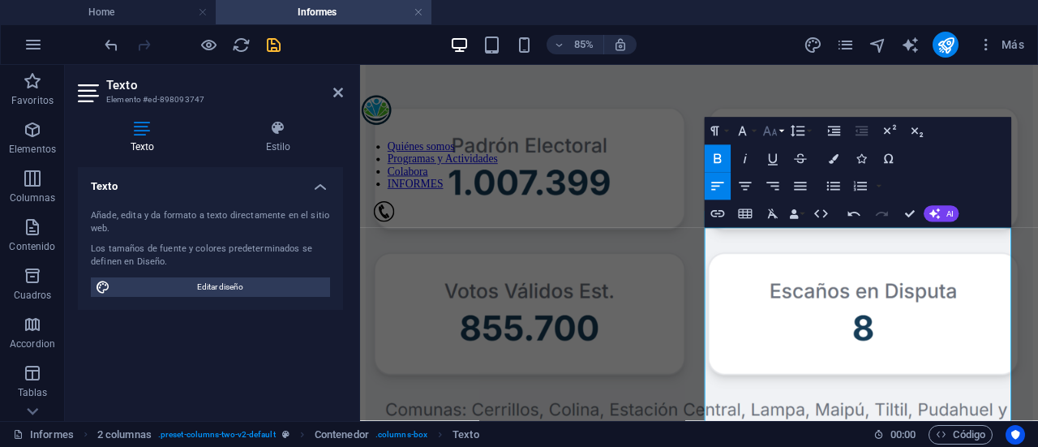
click at [780, 135] on button "Font Size" at bounding box center [773, 132] width 26 height 28
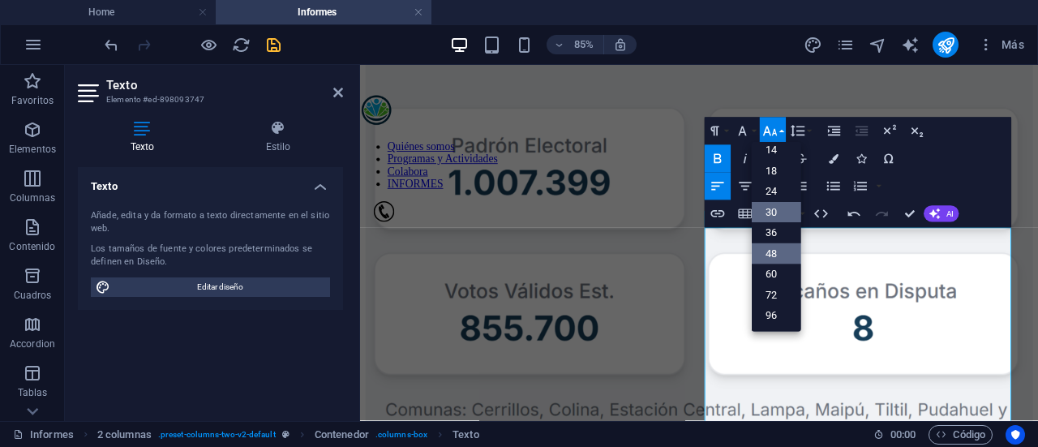
click at [770, 218] on link "30" at bounding box center [776, 212] width 49 height 21
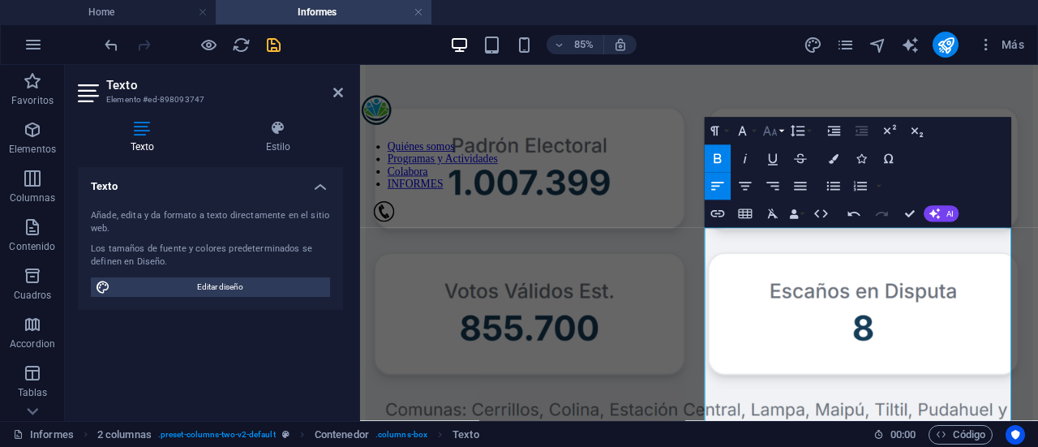
click at [775, 133] on icon "button" at bounding box center [770, 131] width 14 height 10
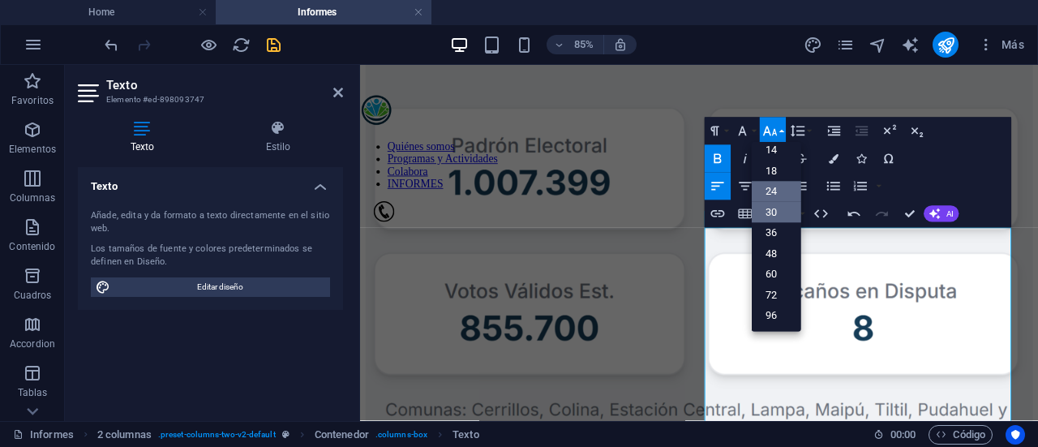
click at [771, 184] on link "24" at bounding box center [776, 192] width 49 height 21
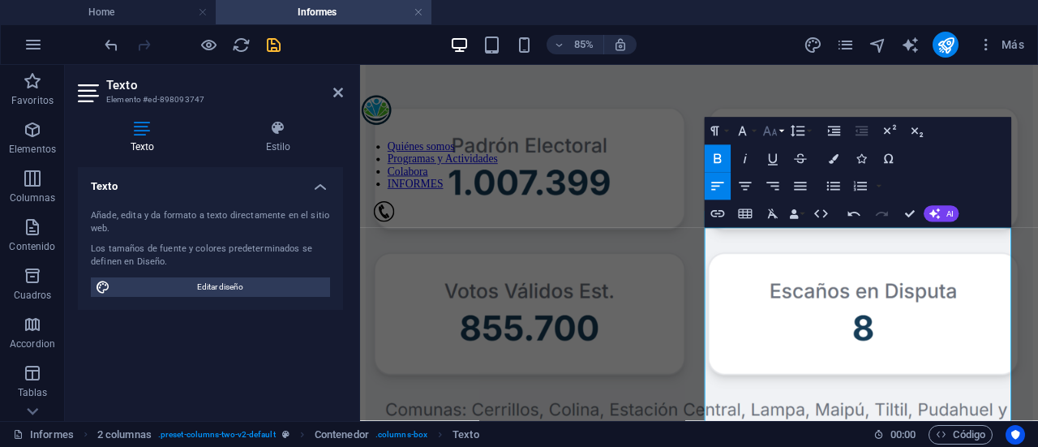
click at [776, 131] on icon "button" at bounding box center [770, 131] width 14 height 10
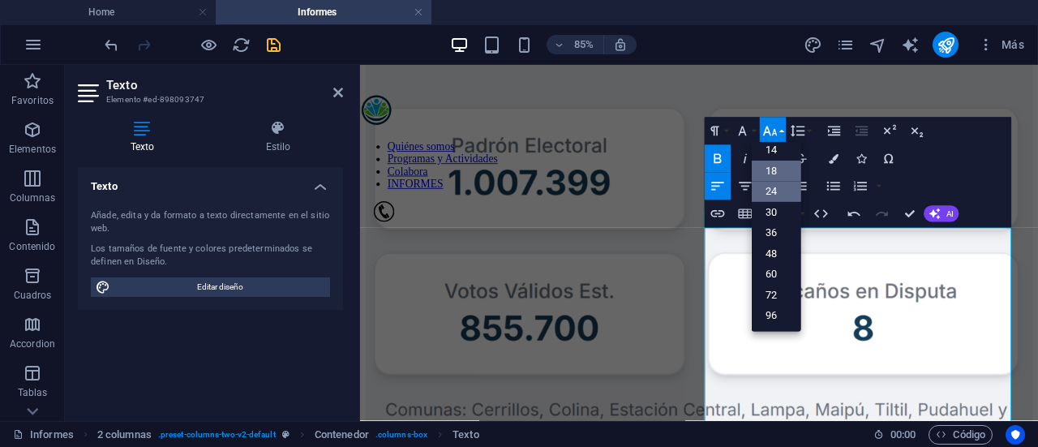
click at [771, 165] on link "18" at bounding box center [776, 171] width 49 height 21
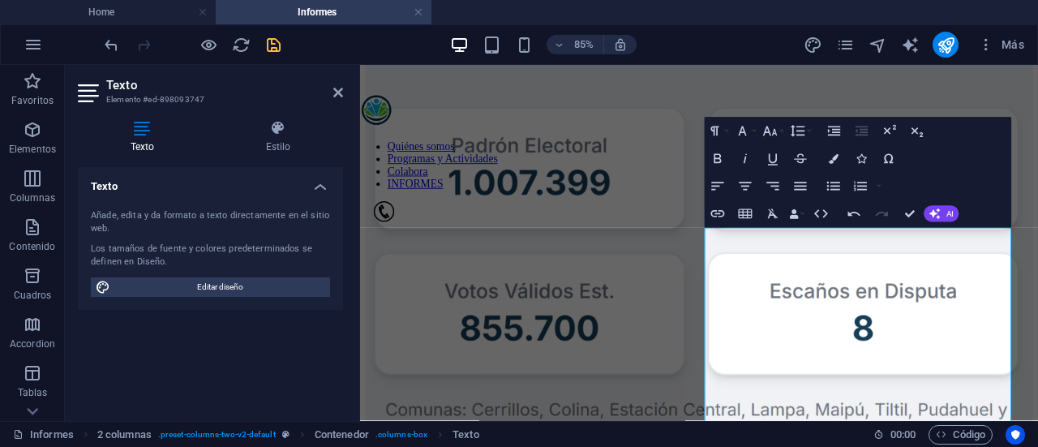
click at [188, 357] on div "Texto Añade, edita y da formato a texto directamente en el sitio web. Los tamañ…" at bounding box center [210, 287] width 265 height 241
click at [577, 147] on div "INFORME INVESTIGACION N1: Análisis político e Inteligencia Artificial: Caso Prá…" at bounding box center [758, 197] width 785 height 1033
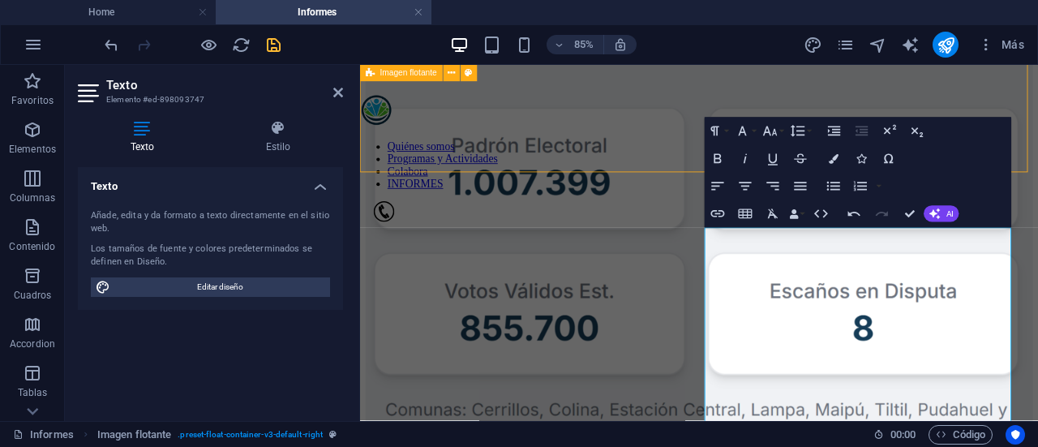
click at [577, 147] on div "INFORME INVESTIGACION N1: Análisis político e Inteligencia Artificial: Caso Prá…" at bounding box center [758, 197] width 785 height 1033
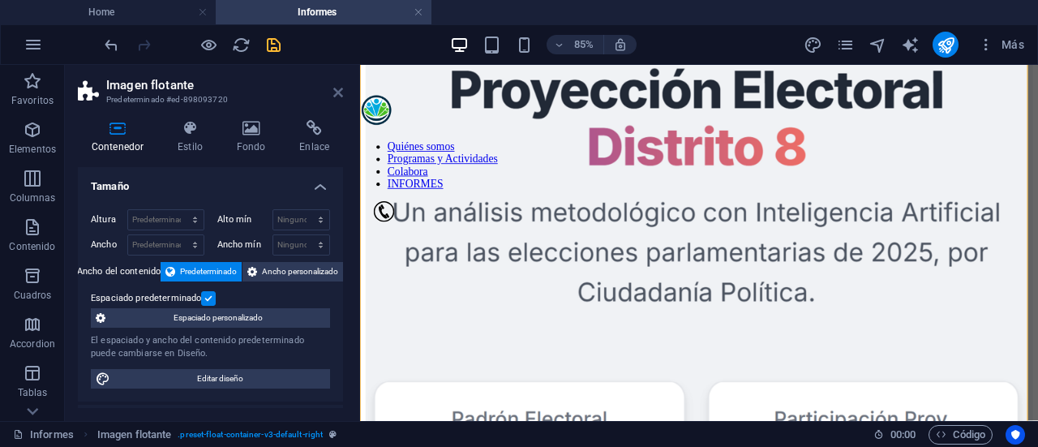
click at [337, 96] on icon at bounding box center [338, 92] width 10 height 13
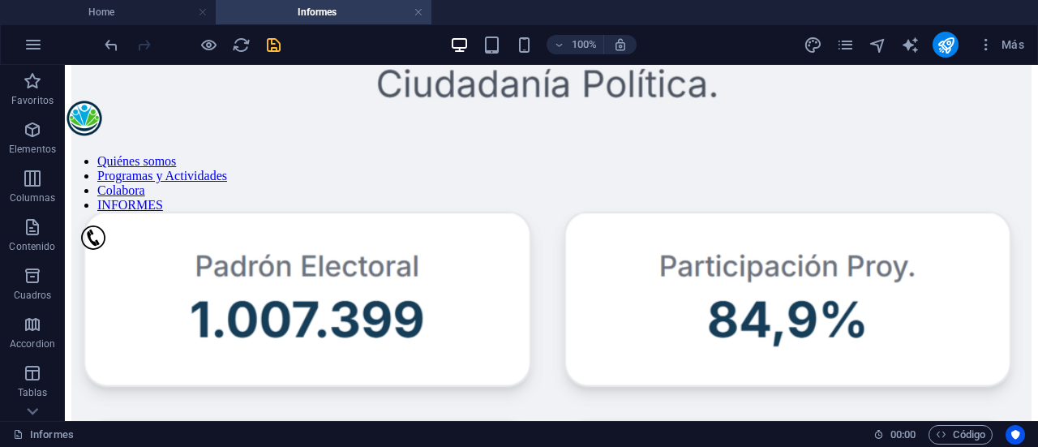
scroll to position [367, 0]
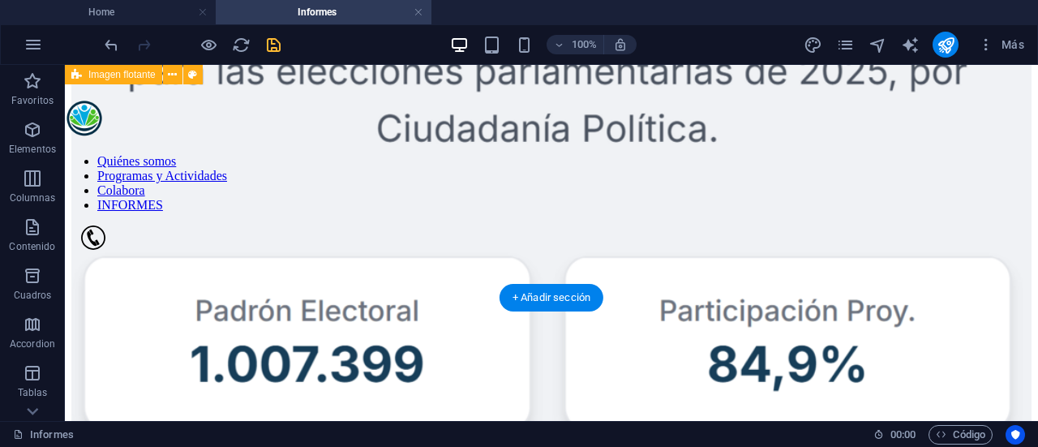
click at [430, 210] on div "INFORME INVESTIGACION N1: Análisis político e Inteligencia Artificial: Caso Prá…" at bounding box center [551, 339] width 960 height 1215
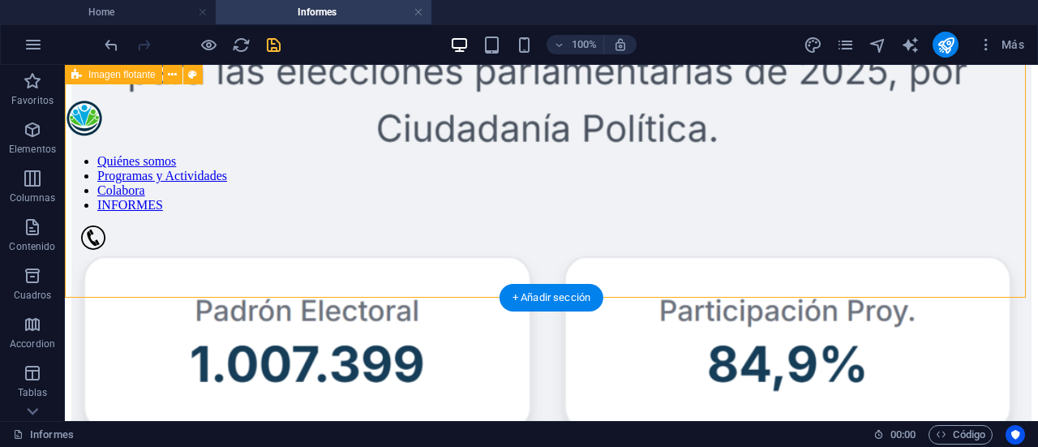
click at [430, 210] on div "INFORME INVESTIGACION N1: Análisis político e Inteligencia Artificial: Caso Prá…" at bounding box center [551, 339] width 960 height 1215
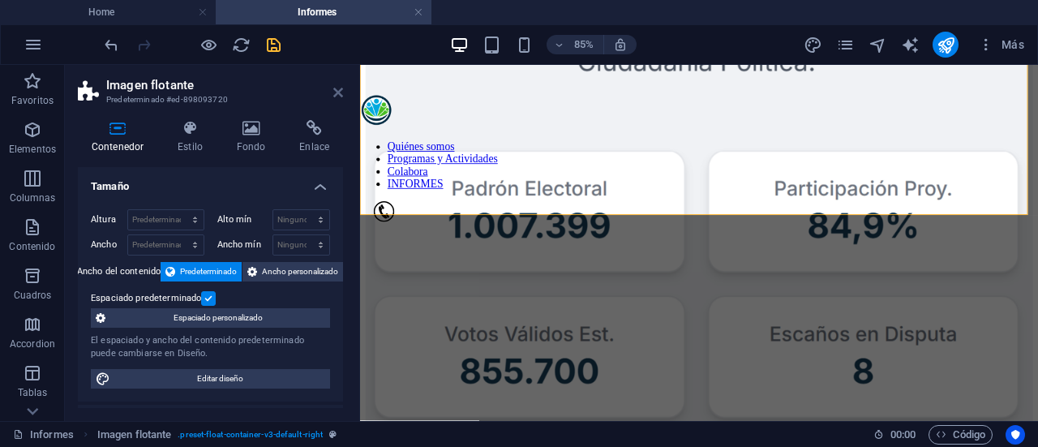
click at [341, 91] on icon at bounding box center [338, 92] width 10 height 13
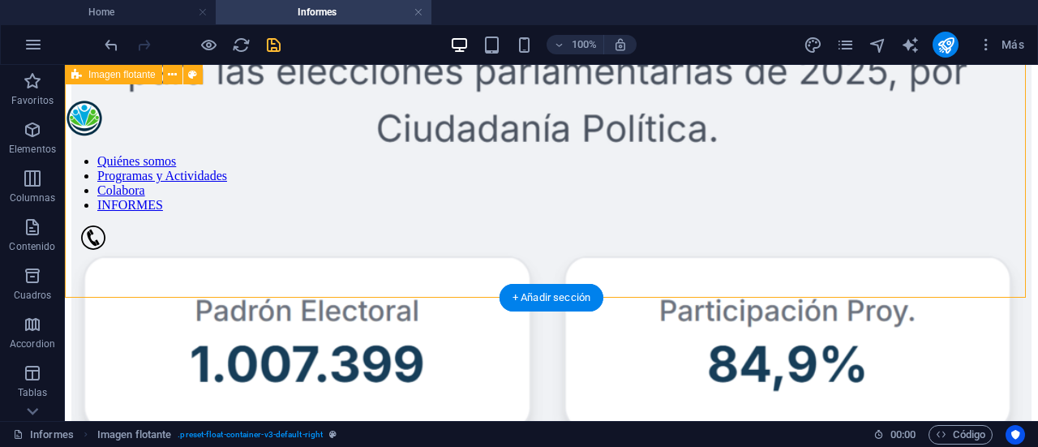
drag, startPoint x: 651, startPoint y: 298, endPoint x: 638, endPoint y: 221, distance: 78.9
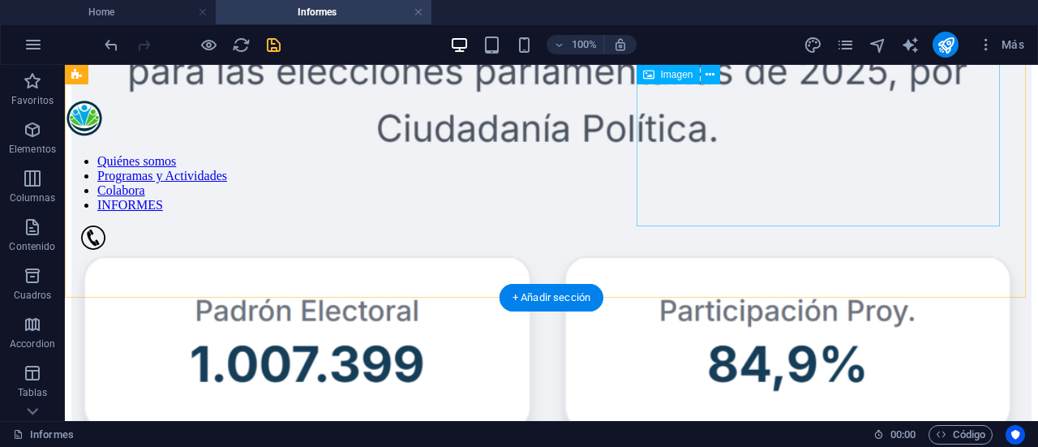
click at [675, 209] on figure at bounding box center [551, 261] width 960 height 1005
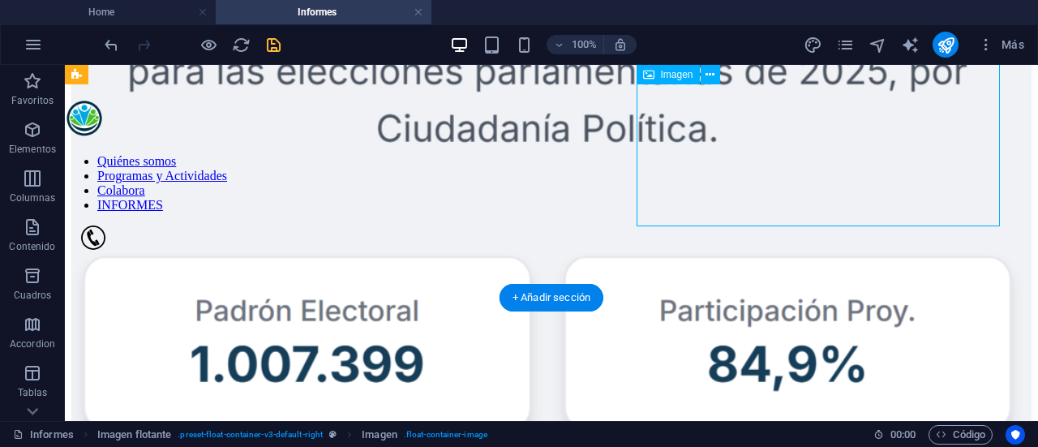
click at [675, 209] on figure at bounding box center [551, 261] width 960 height 1005
select select "%"
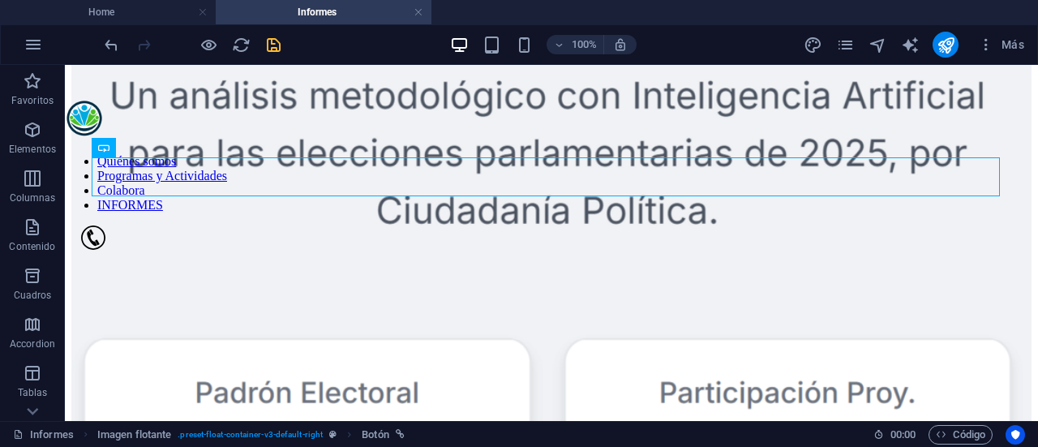
scroll to position [224, 0]
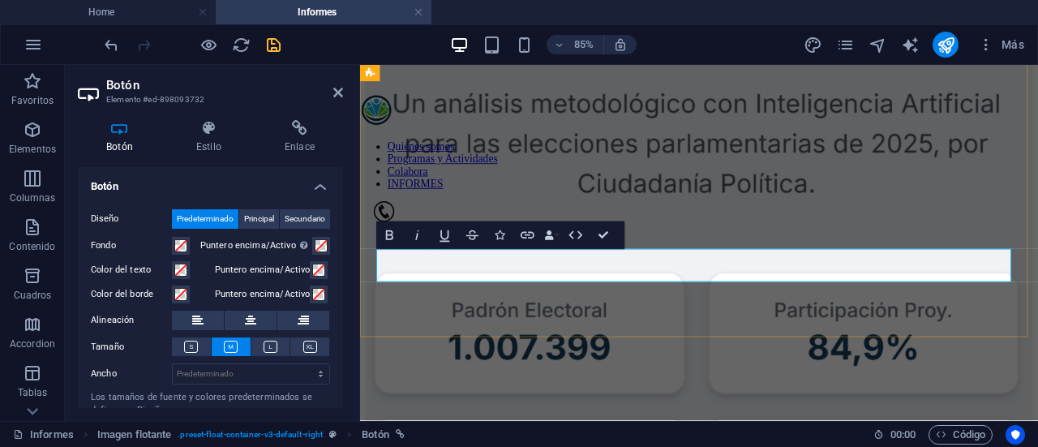
click at [546, 350] on div "INFORME INVESTIGACION N1: Análisis político e Inteligencia Artificial: Caso Prá…" at bounding box center [758, 391] width 785 height 1033
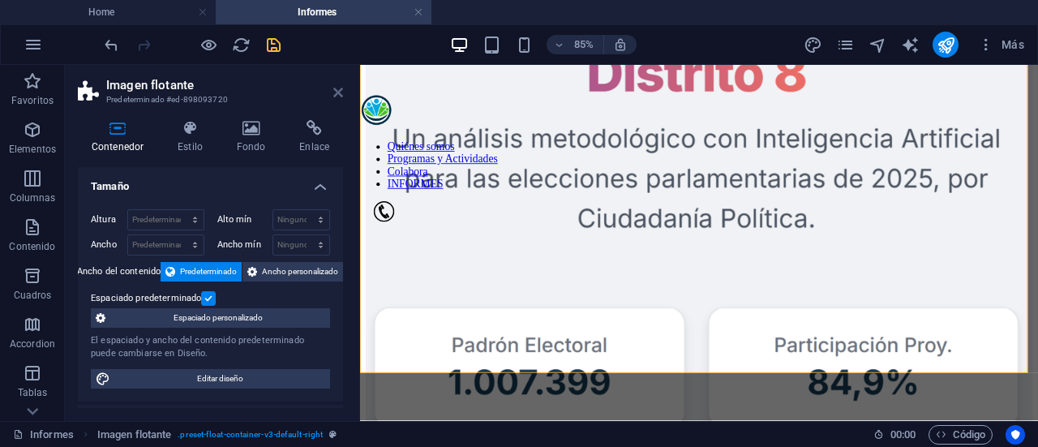
click at [340, 96] on icon at bounding box center [338, 92] width 10 height 13
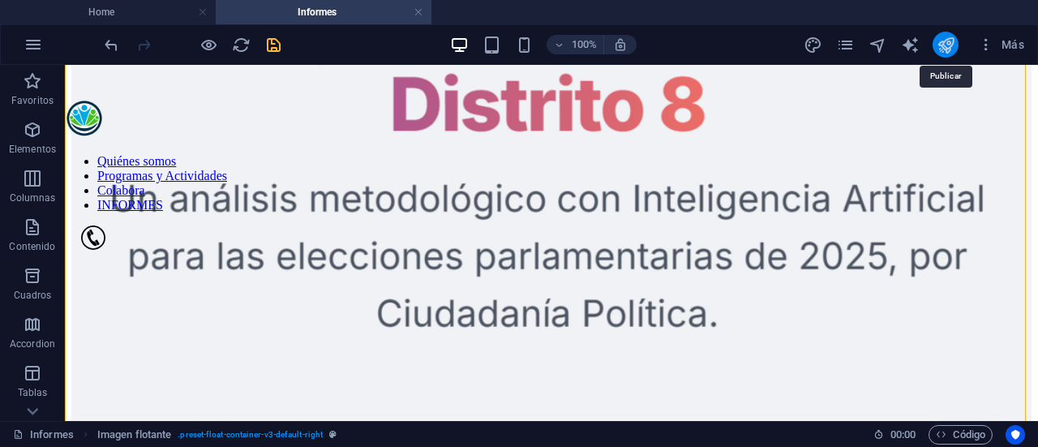
click at [951, 45] on icon "publish" at bounding box center [945, 45] width 19 height 19
